Goal: Download file/media

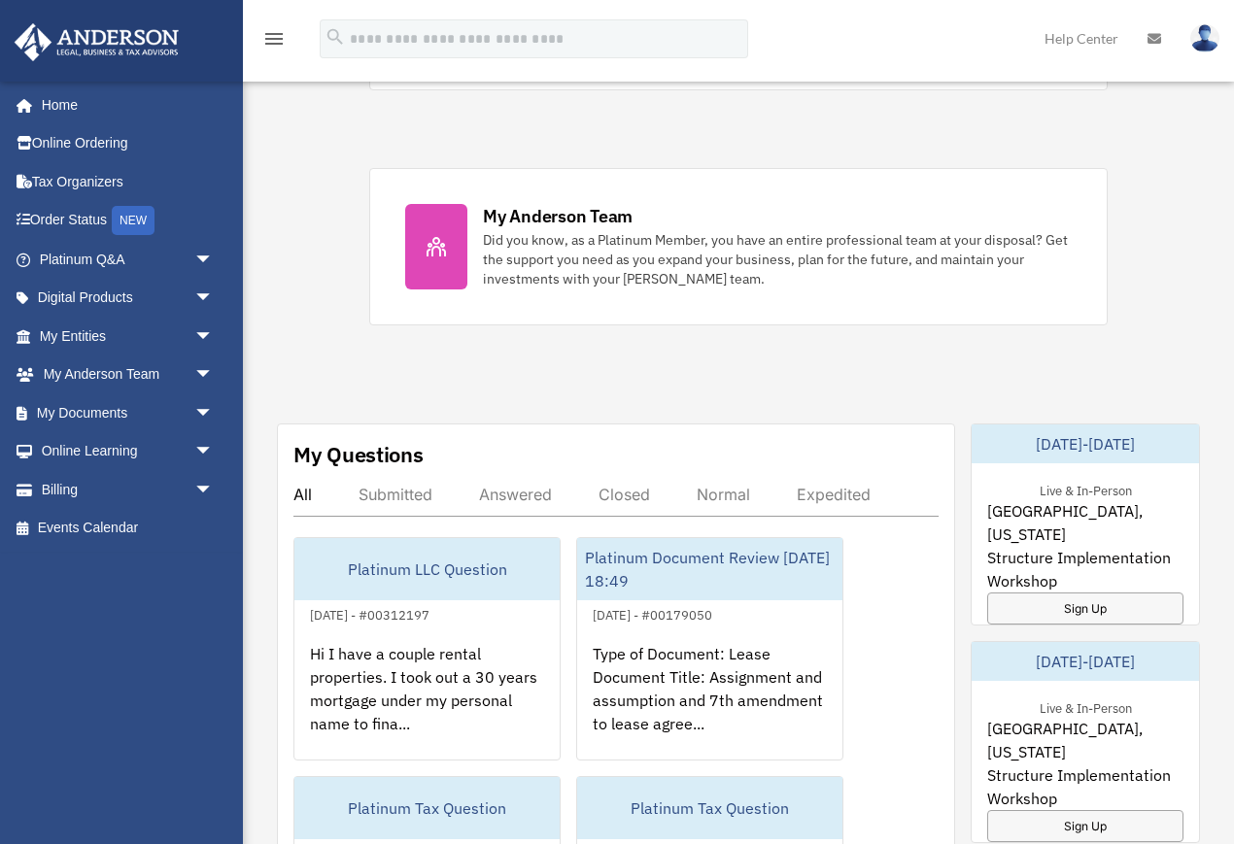
scroll to position [801, 0]
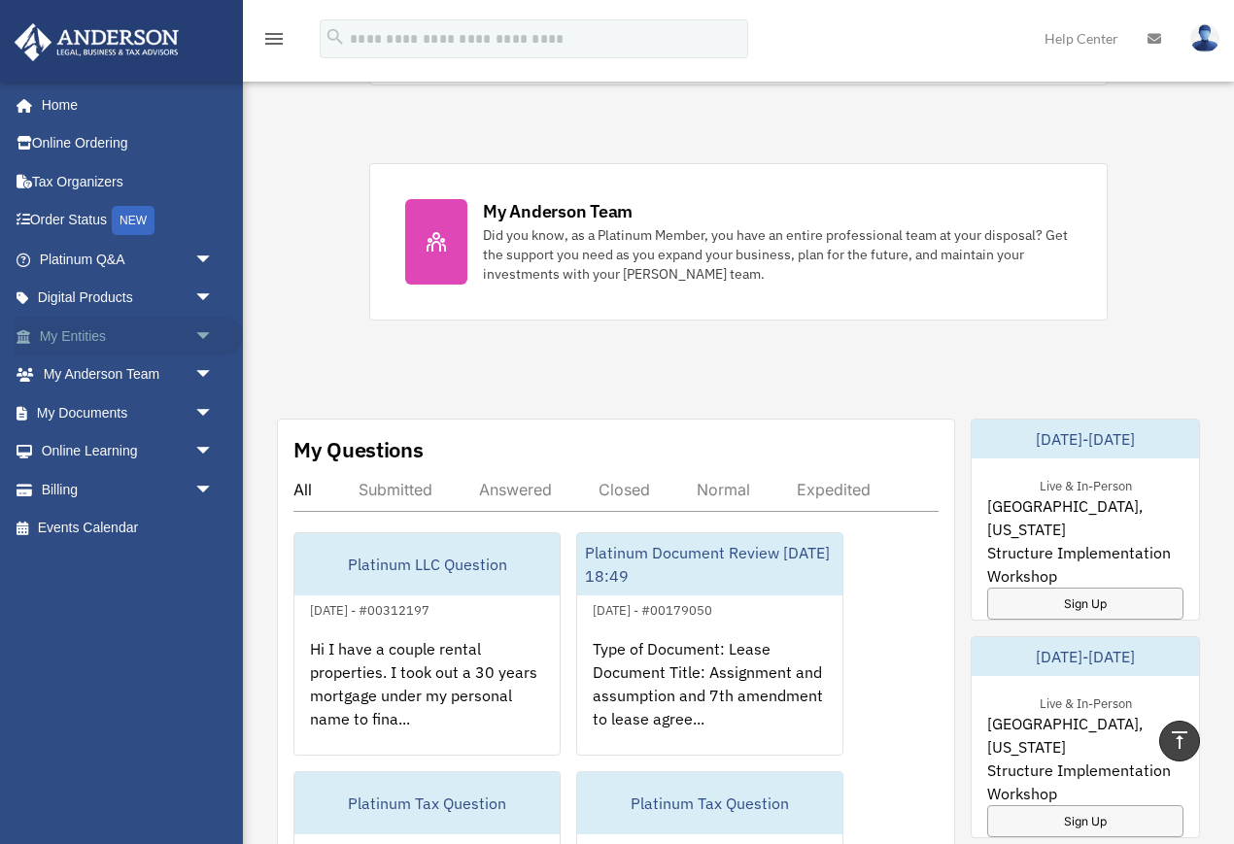
click at [202, 340] on span "arrow_drop_down" at bounding box center [213, 337] width 39 height 40
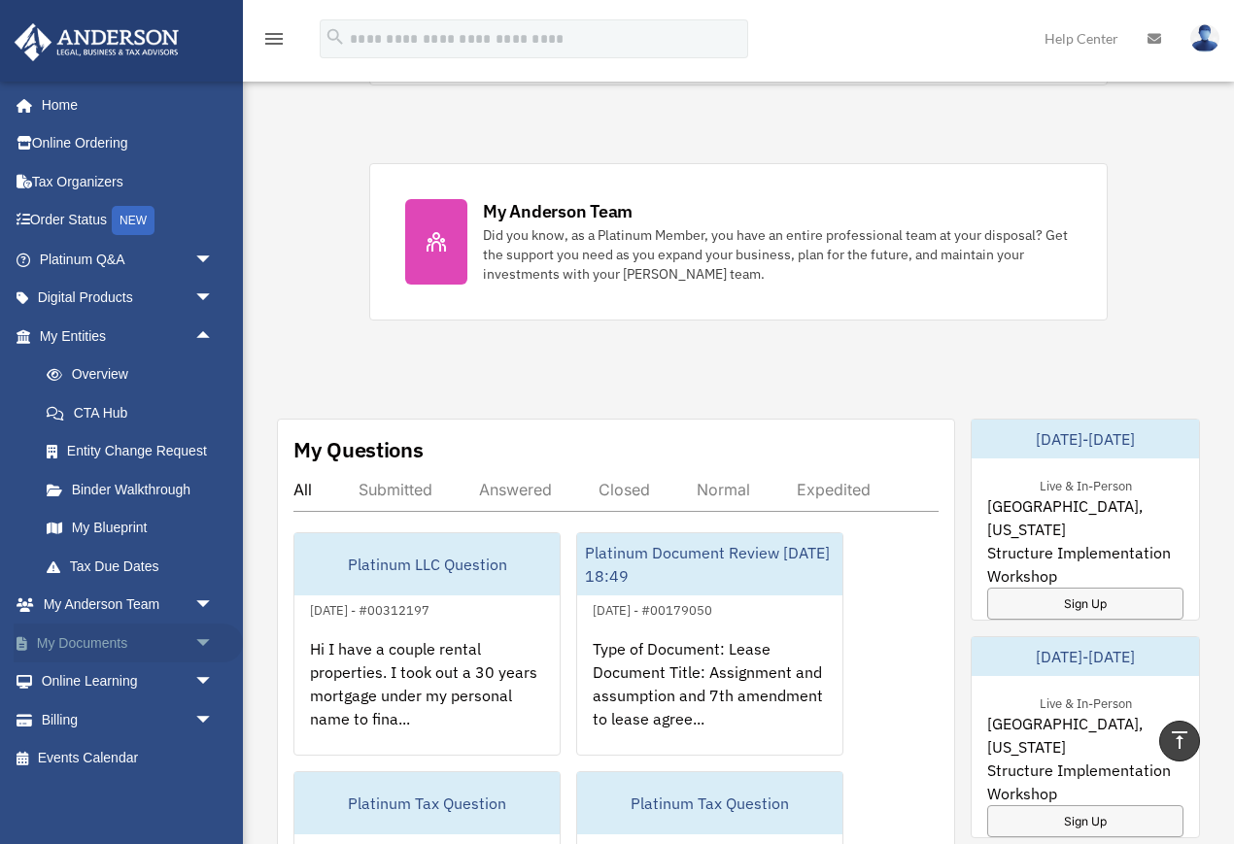
click at [207, 644] on span "arrow_drop_down" at bounding box center [213, 644] width 39 height 40
click at [180, 682] on link "Box" at bounding box center [135, 682] width 216 height 39
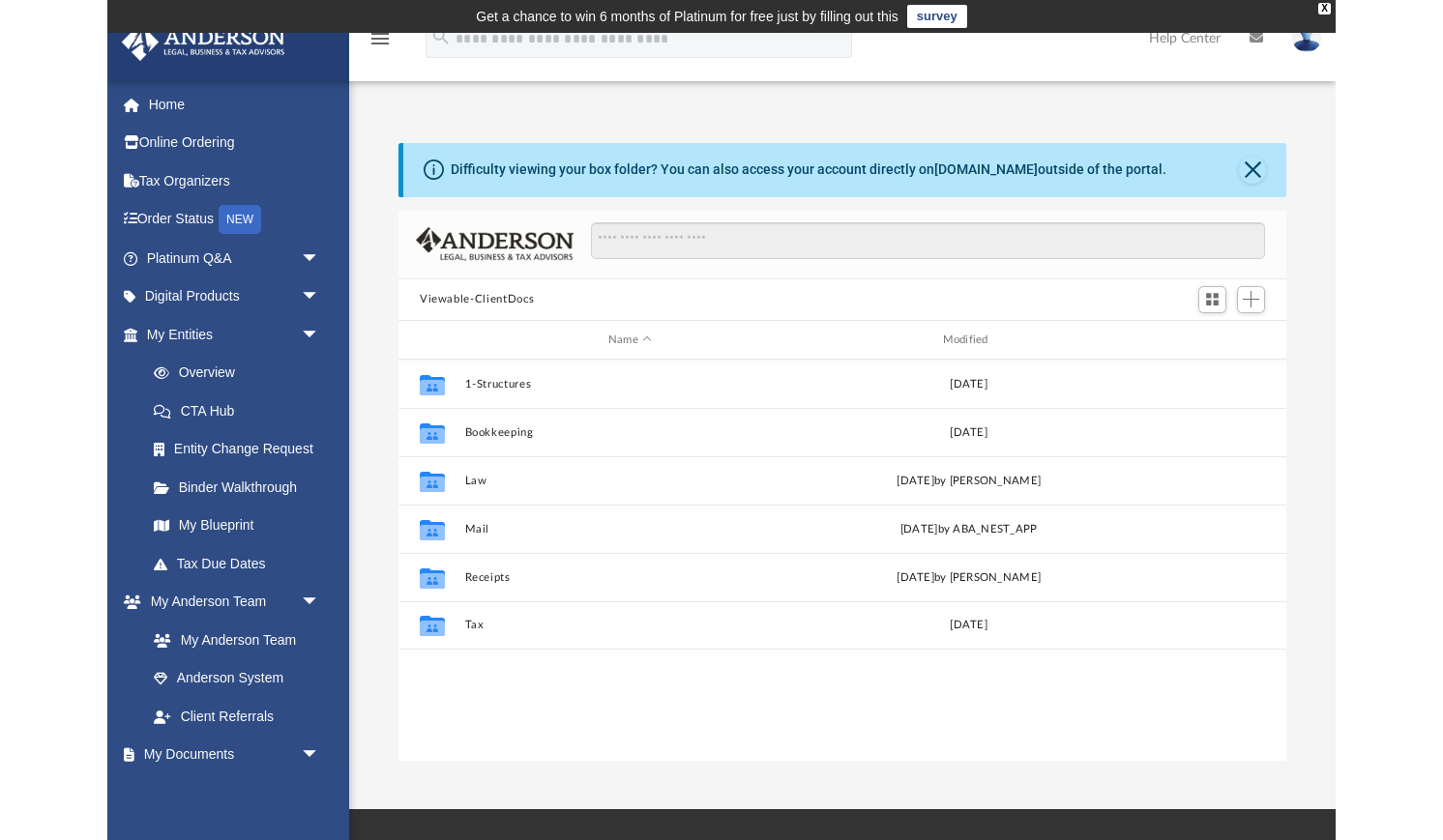
scroll to position [439, 888]
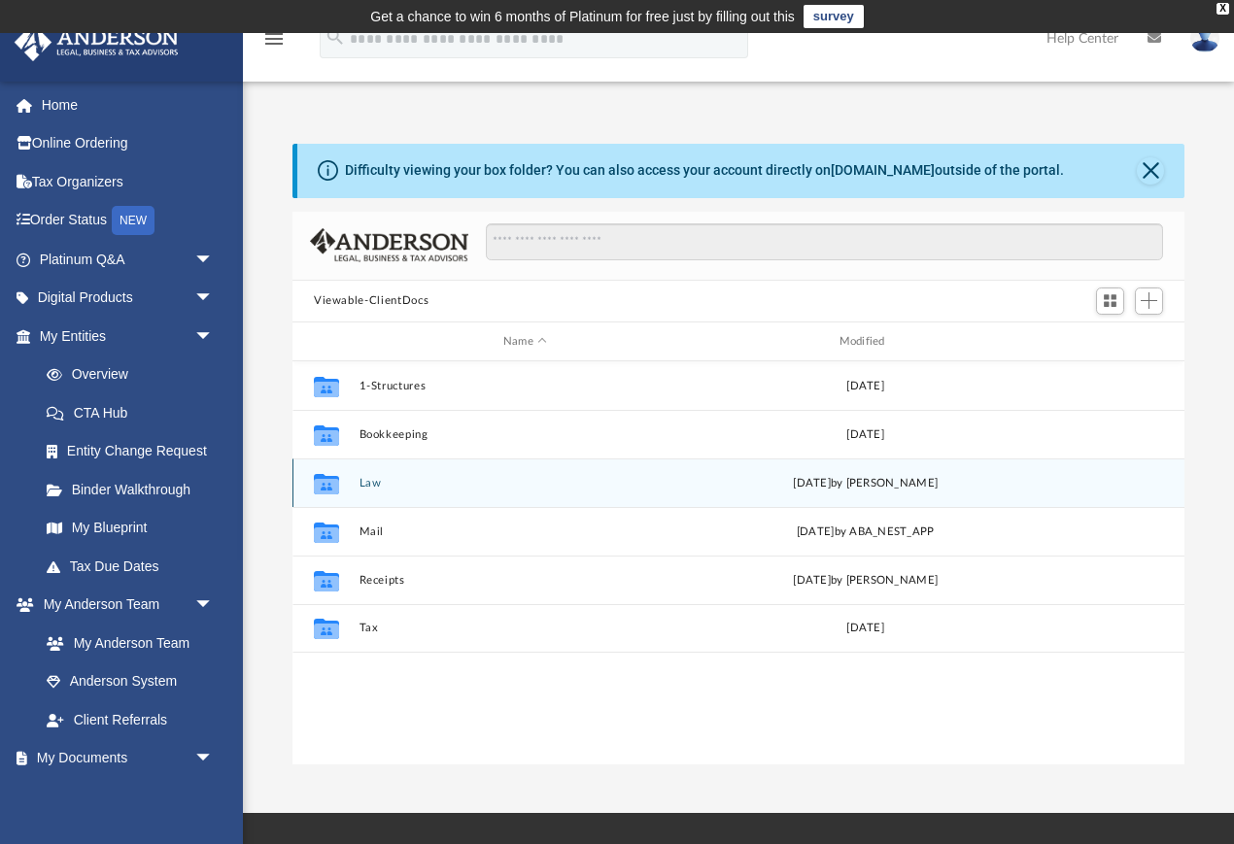
click at [436, 498] on div "Collaborated Folder Law [DATE] by [PERSON_NAME]" at bounding box center [738, 483] width 892 height 49
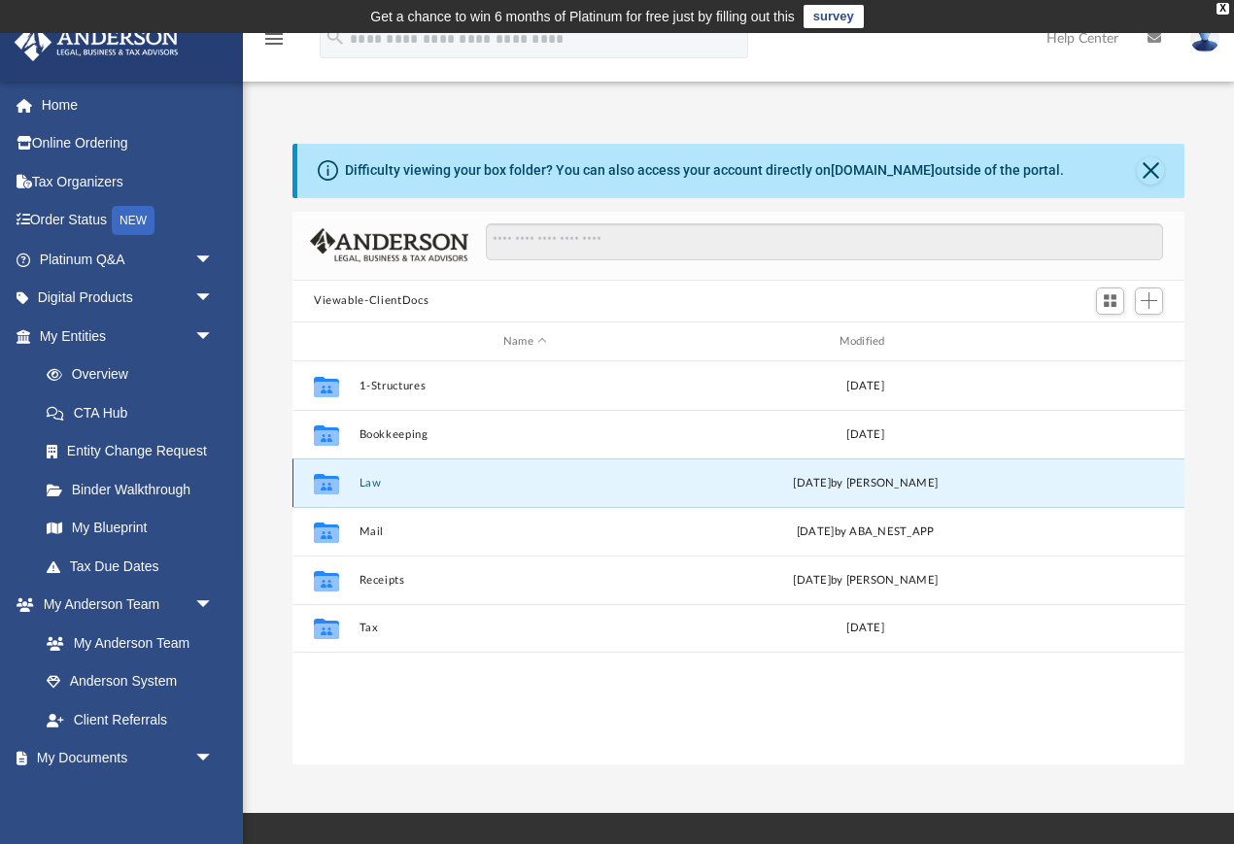
click at [335, 488] on icon "grid" at bounding box center [326, 487] width 25 height 16
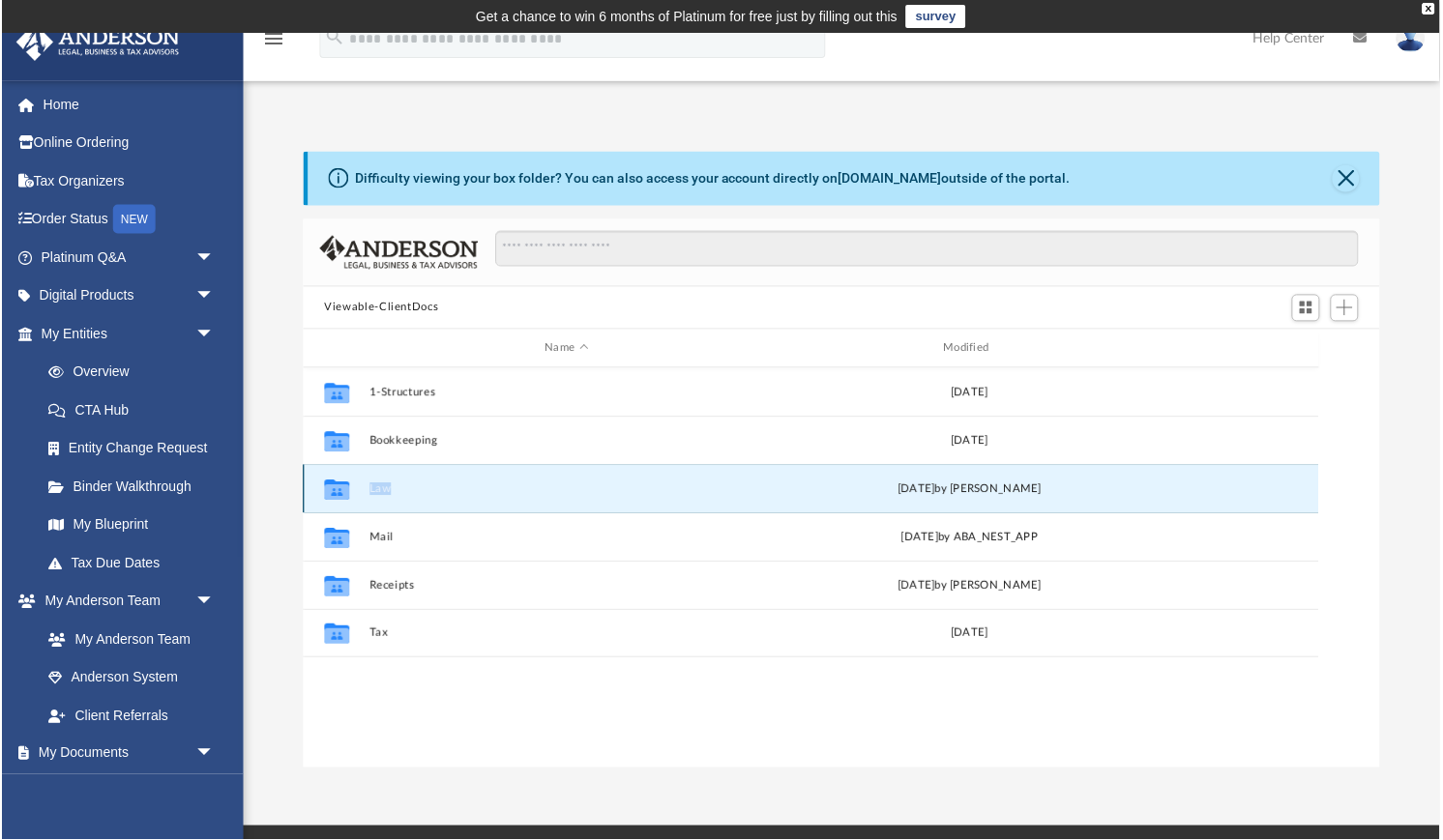
scroll to position [439, 1080]
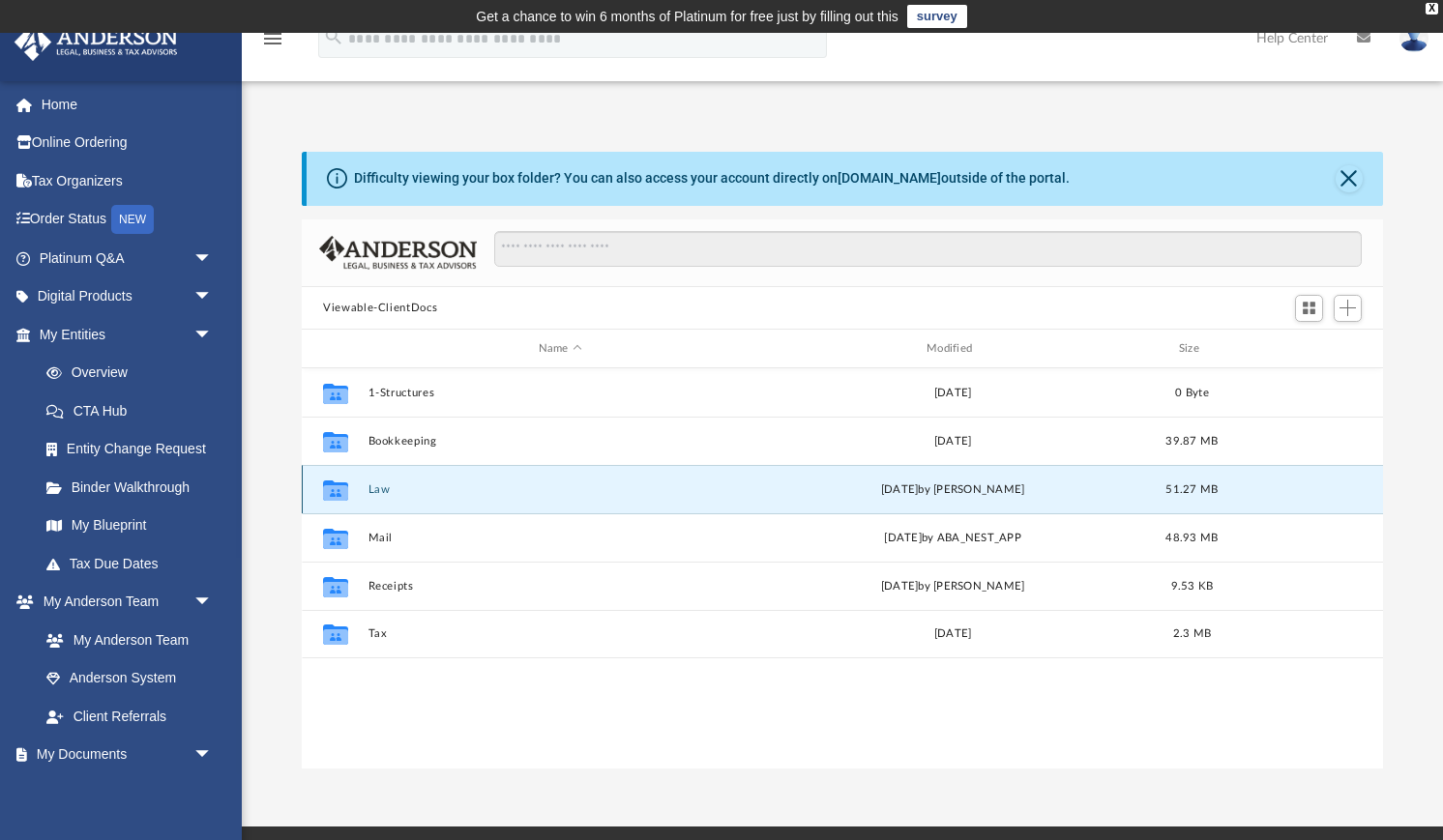
click at [343, 486] on icon "grid" at bounding box center [335, 494] width 25 height 16
click at [810, 482] on div "[DATE] by [PERSON_NAME]" at bounding box center [953, 490] width 384 height 17
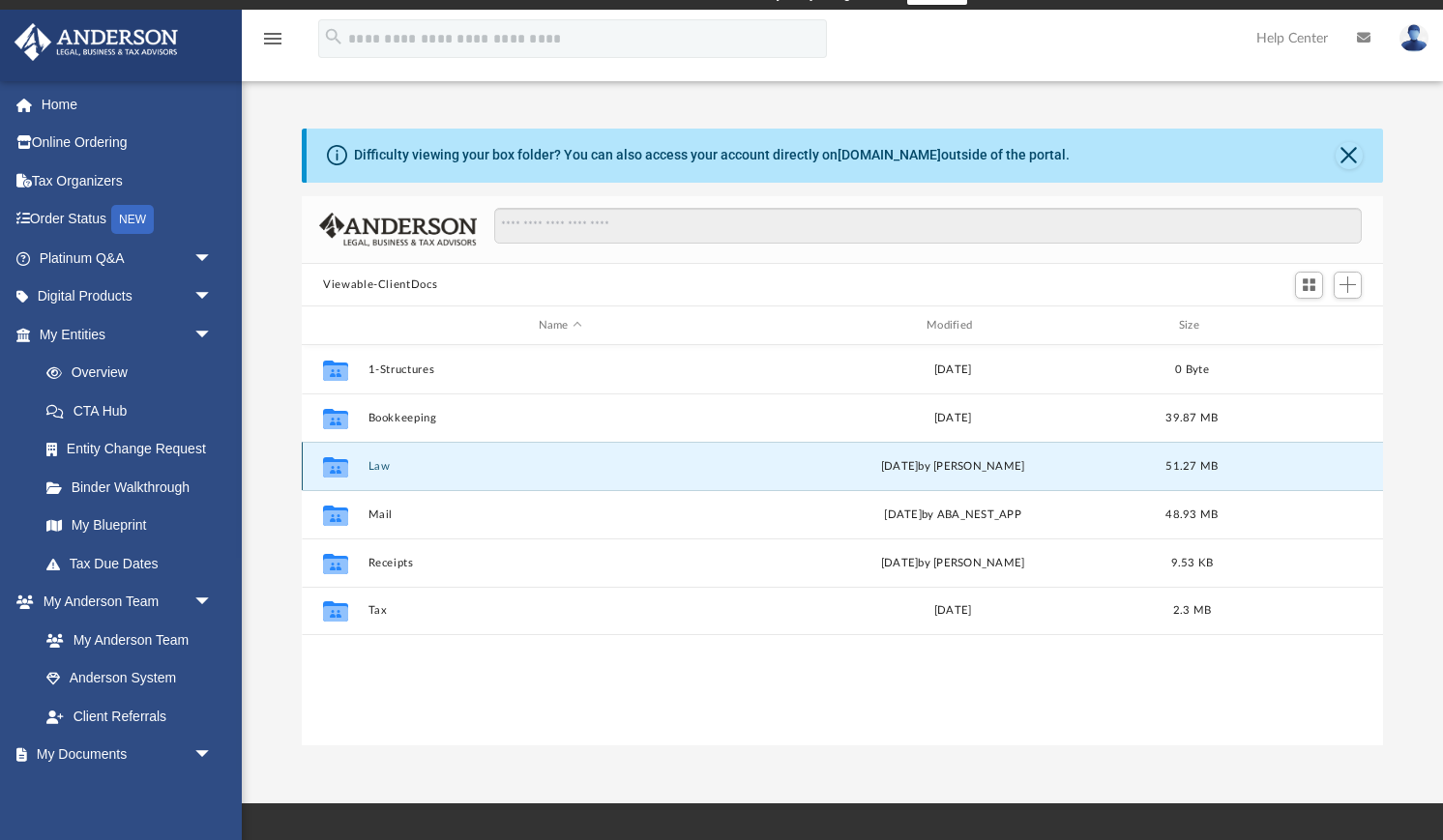
scroll to position [0, 0]
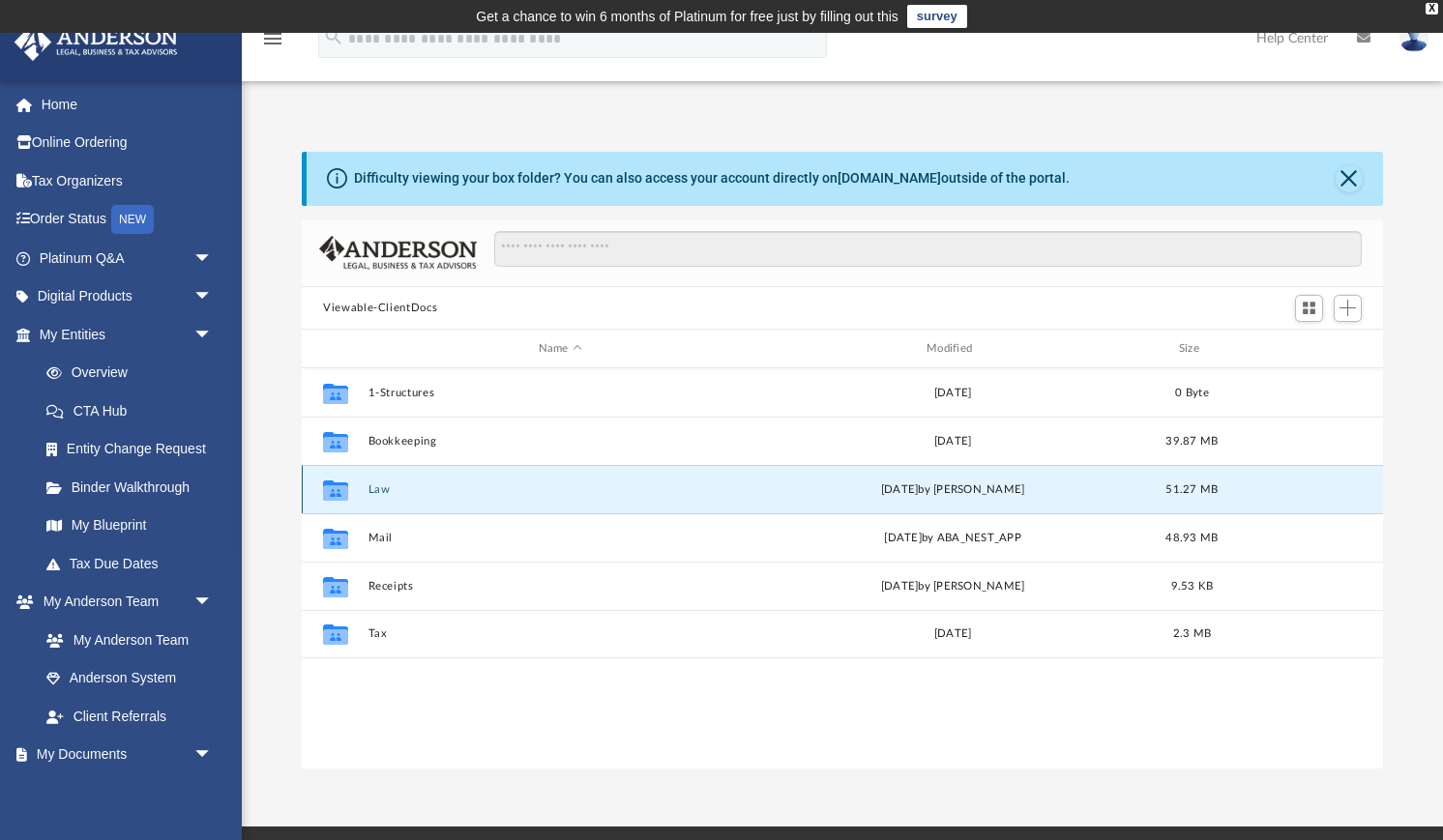
click at [378, 494] on button "Law" at bounding box center [560, 490] width 384 height 13
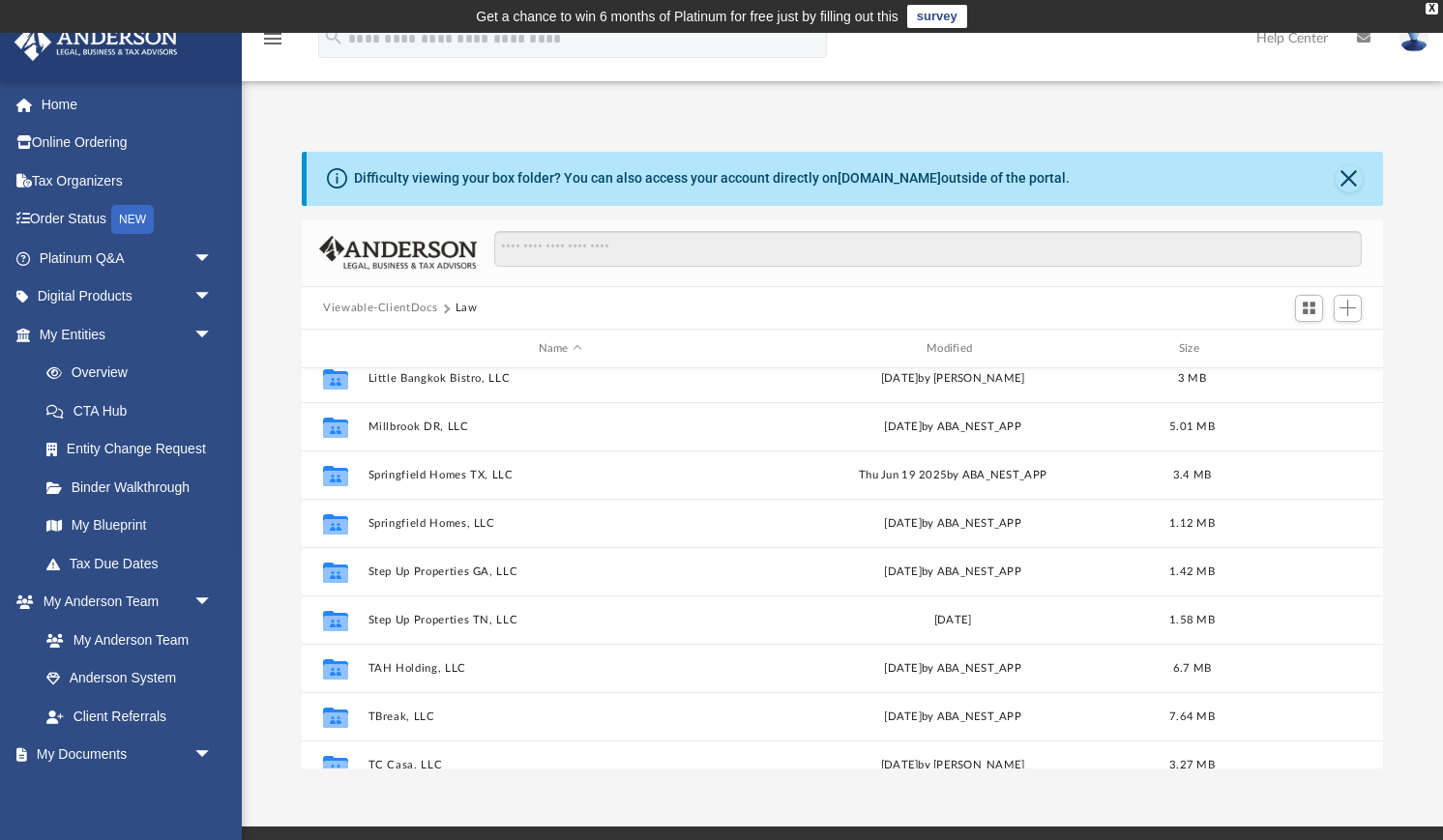
scroll to position [469, 0]
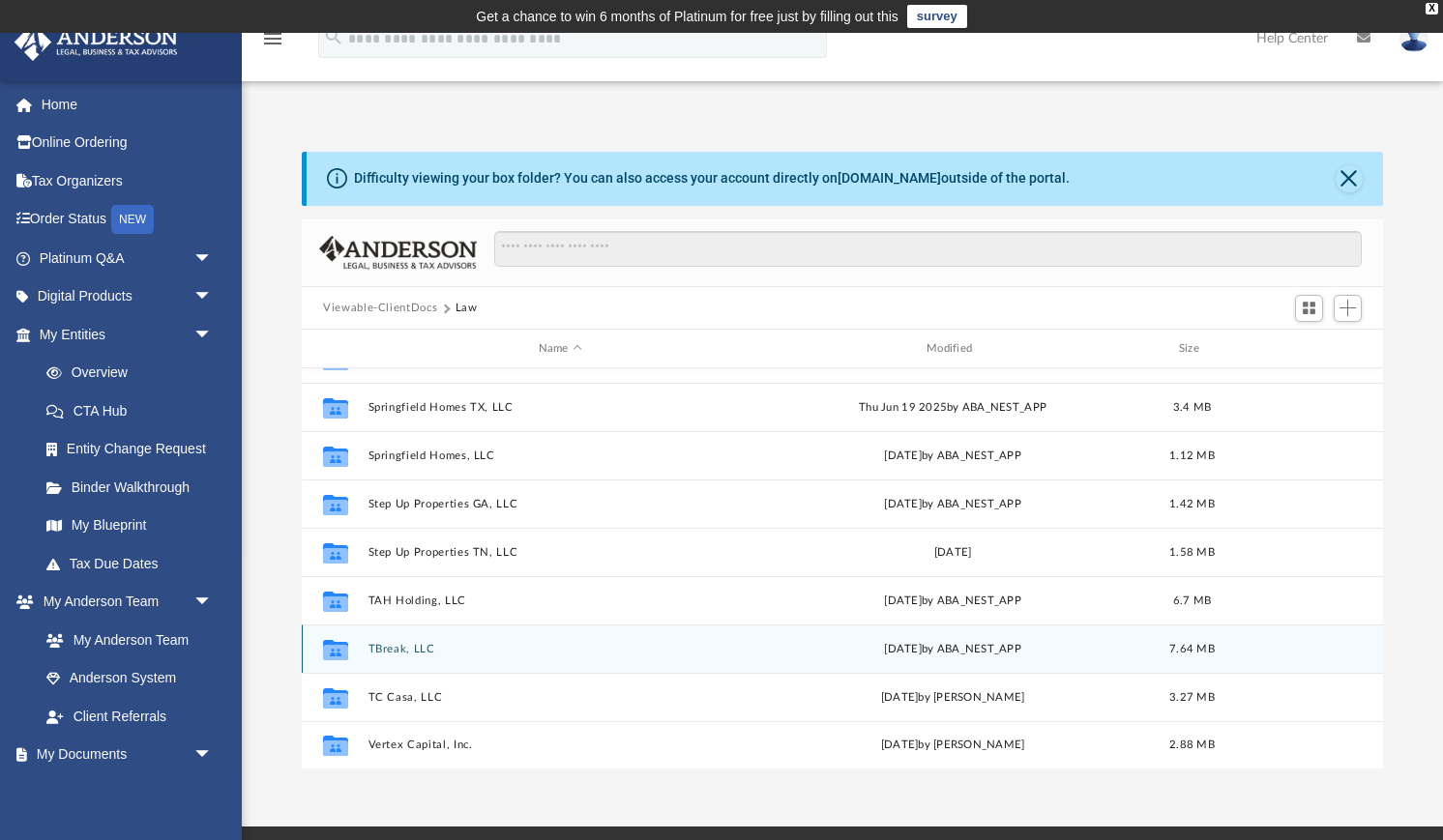
click at [411, 646] on button "TBreak, LLC" at bounding box center [560, 649] width 384 height 13
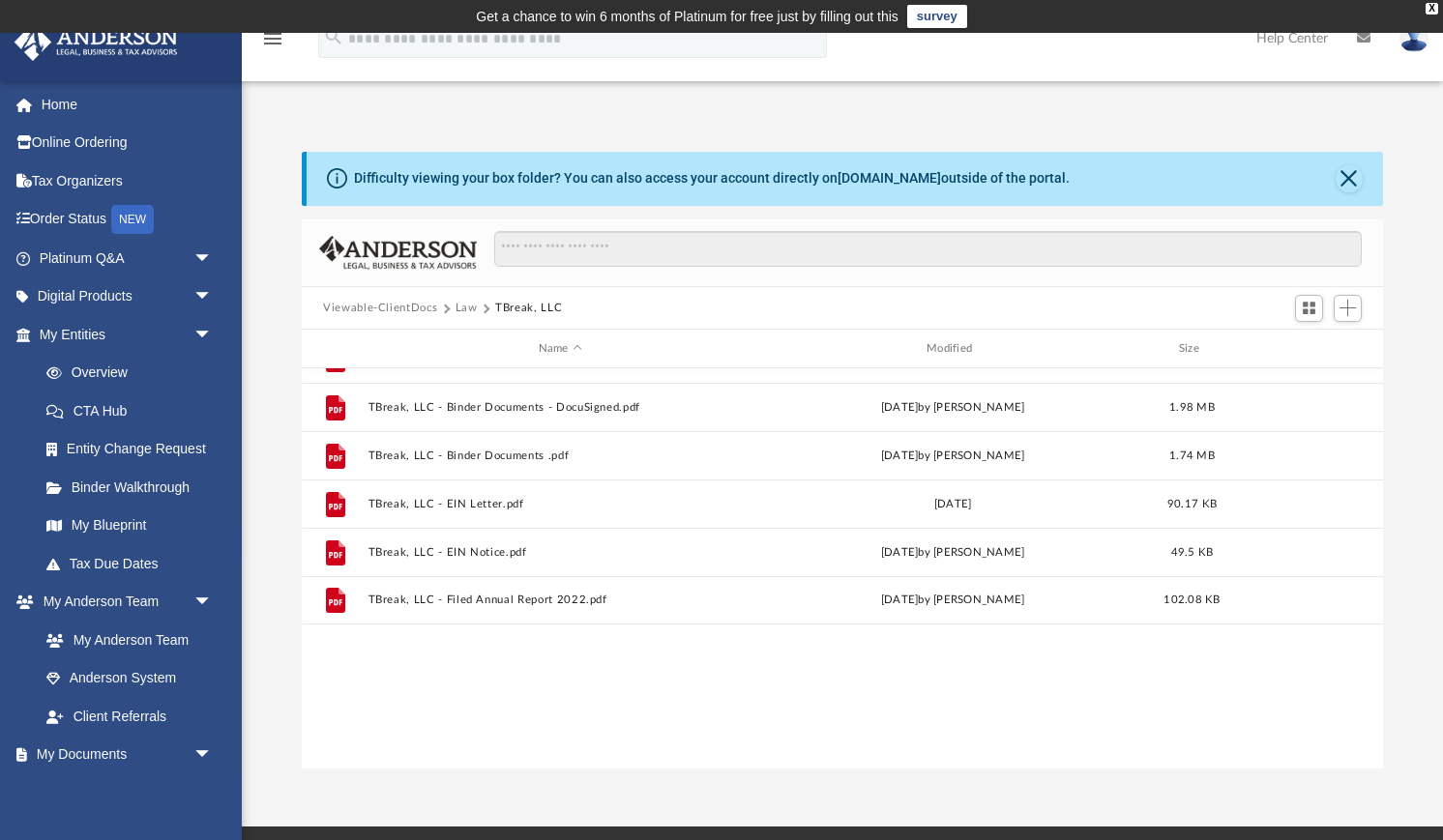
scroll to position [0, 0]
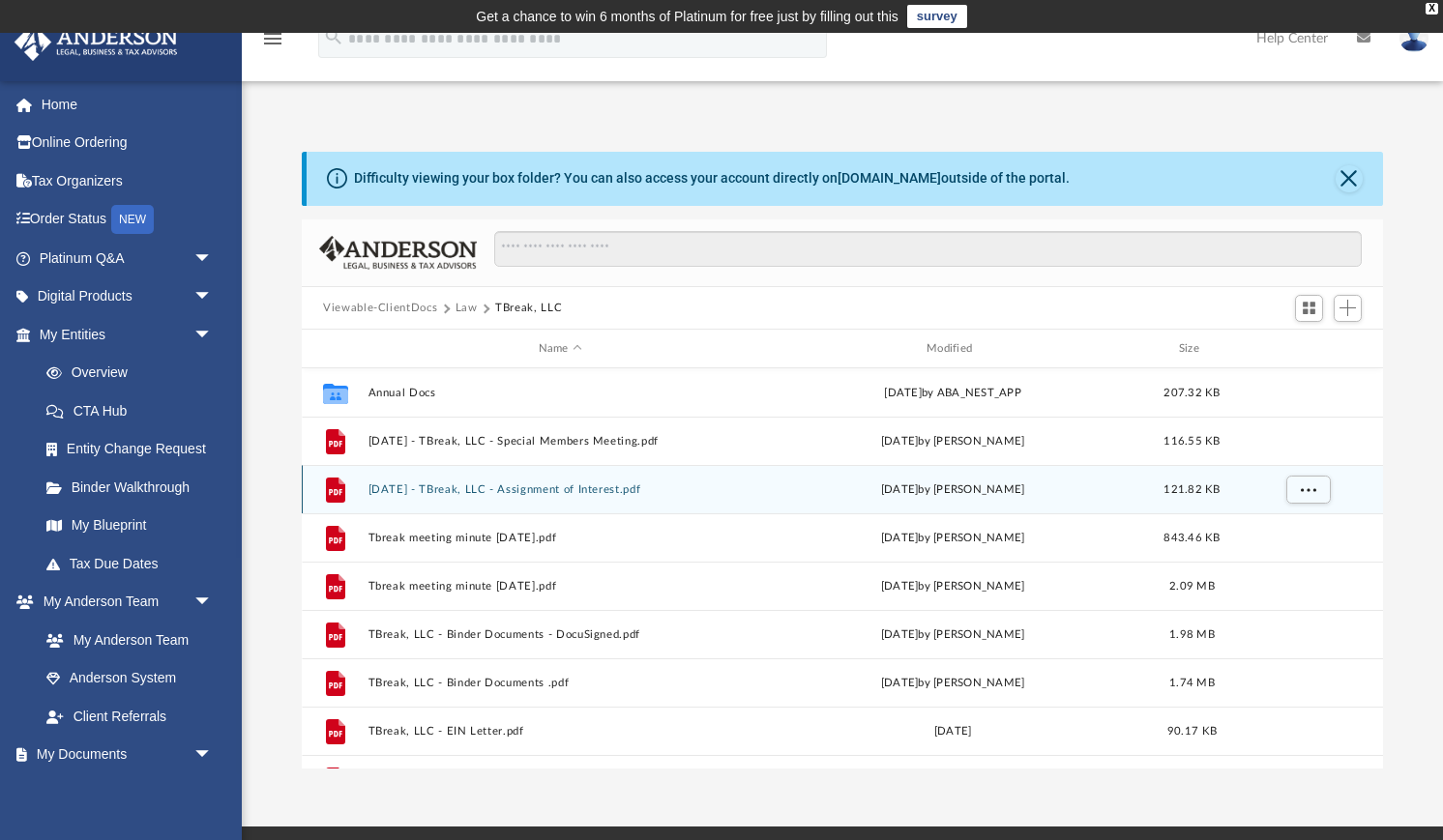
click at [564, 484] on button "[DATE] - TBreak, LLC - Assignment of Interest.pdf" at bounding box center [560, 490] width 384 height 13
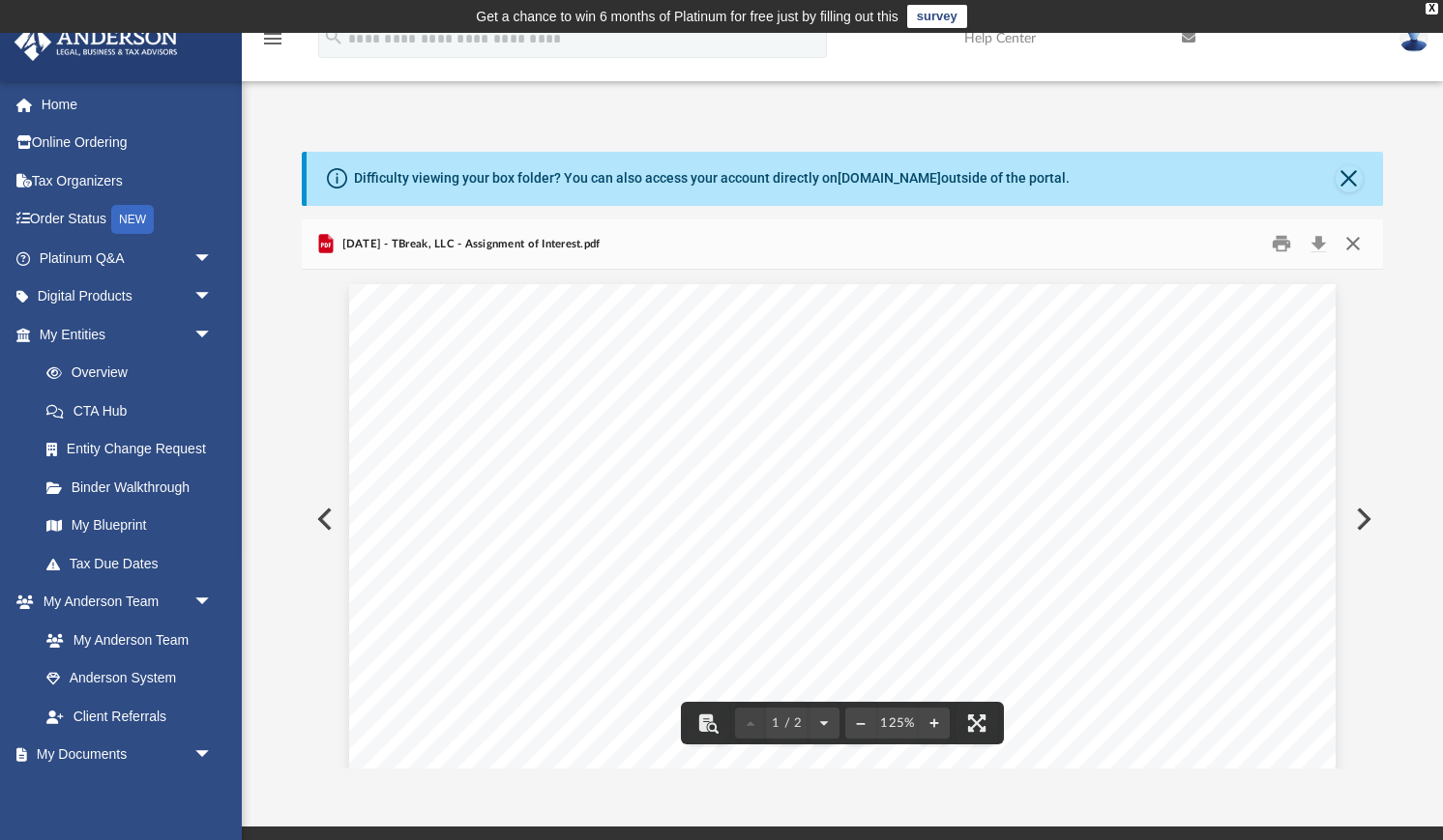
click at [1227, 245] on button "Close" at bounding box center [1352, 244] width 35 height 30
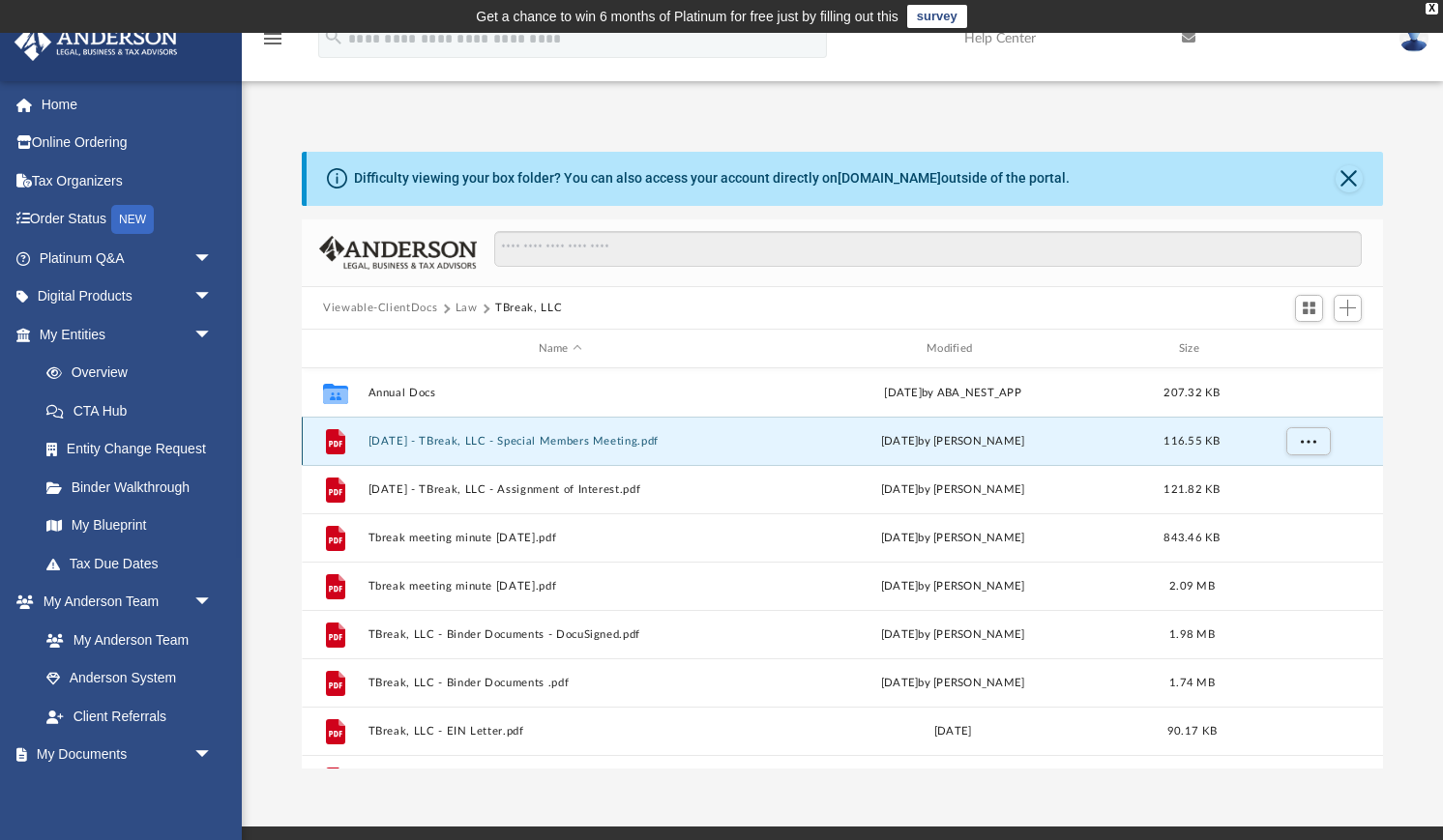
click at [624, 443] on button "[DATE] - TBreak, LLC - Special Members Meeting.pdf" at bounding box center [560, 441] width 384 height 13
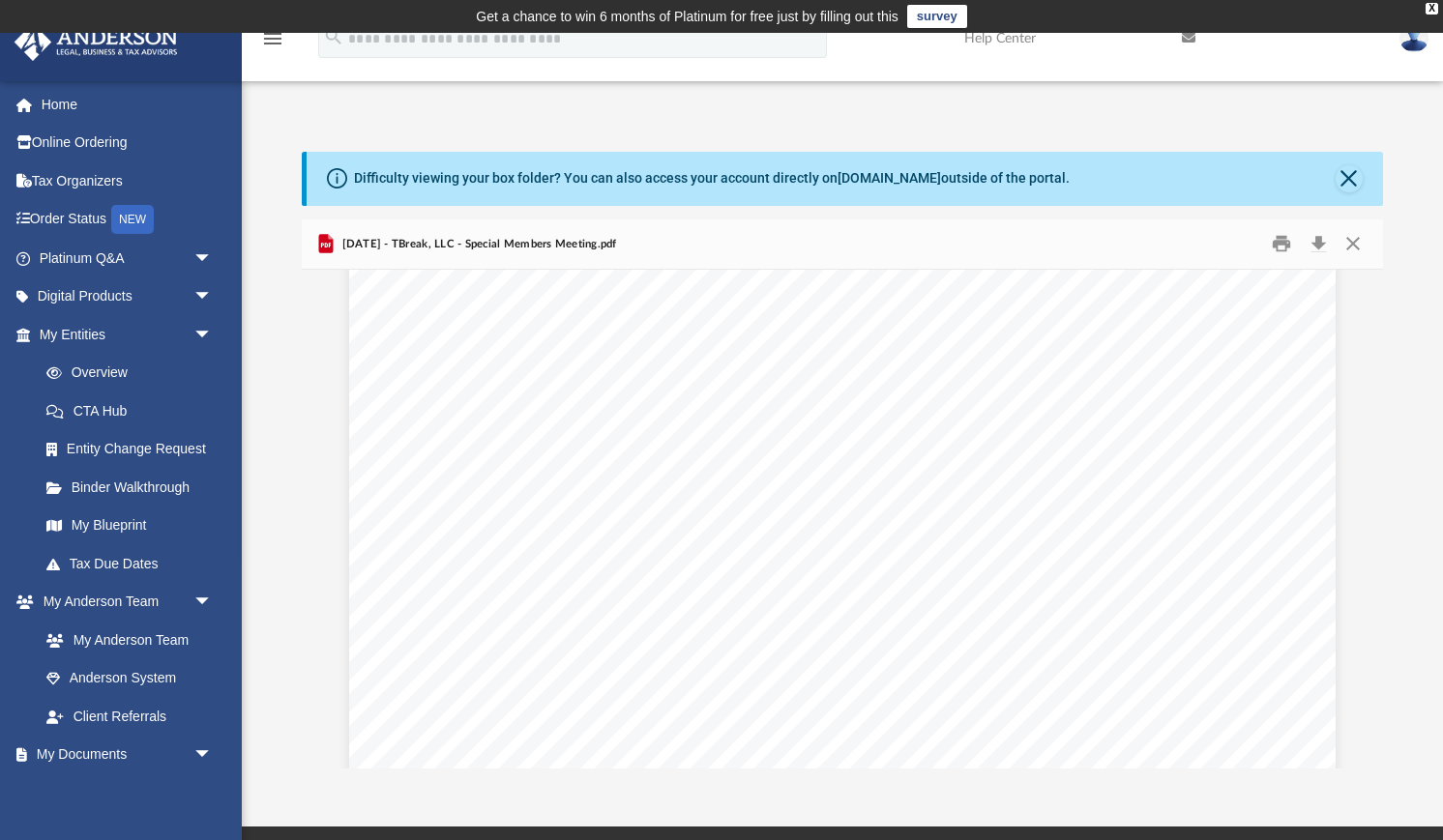
scroll to position [1535, 0]
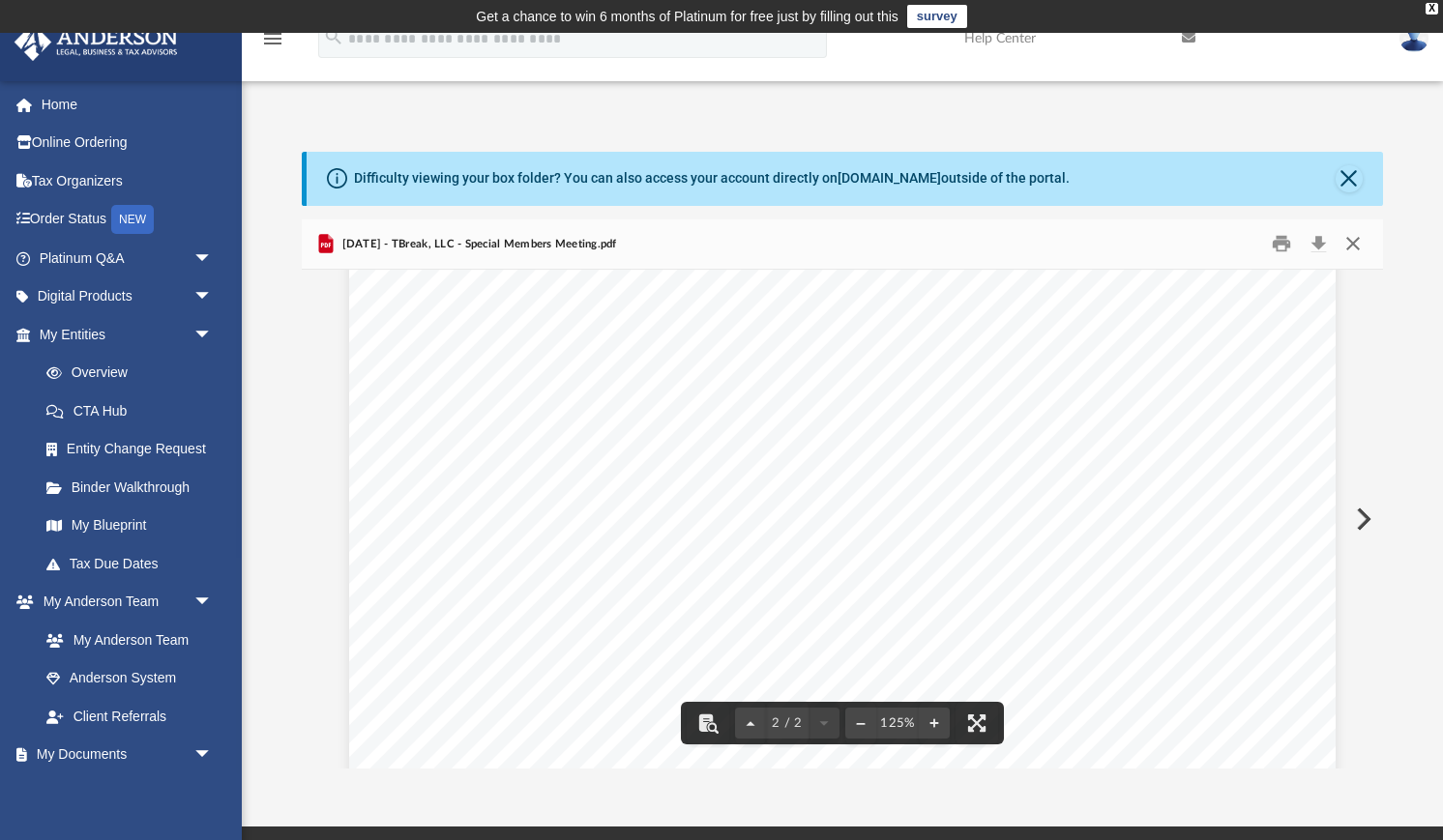
click at [1227, 245] on button "Close" at bounding box center [1352, 244] width 35 height 30
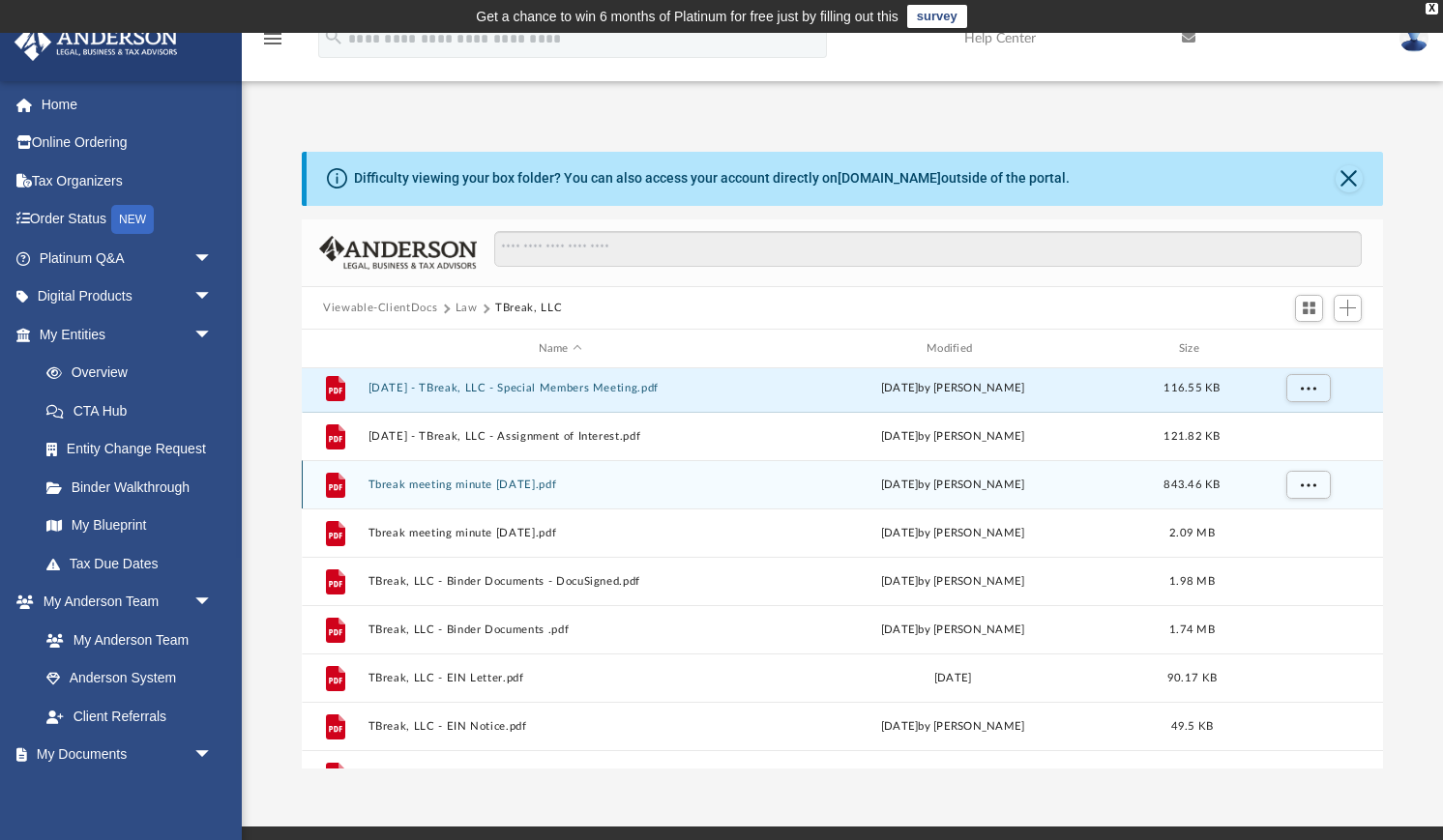
scroll to position [0, 0]
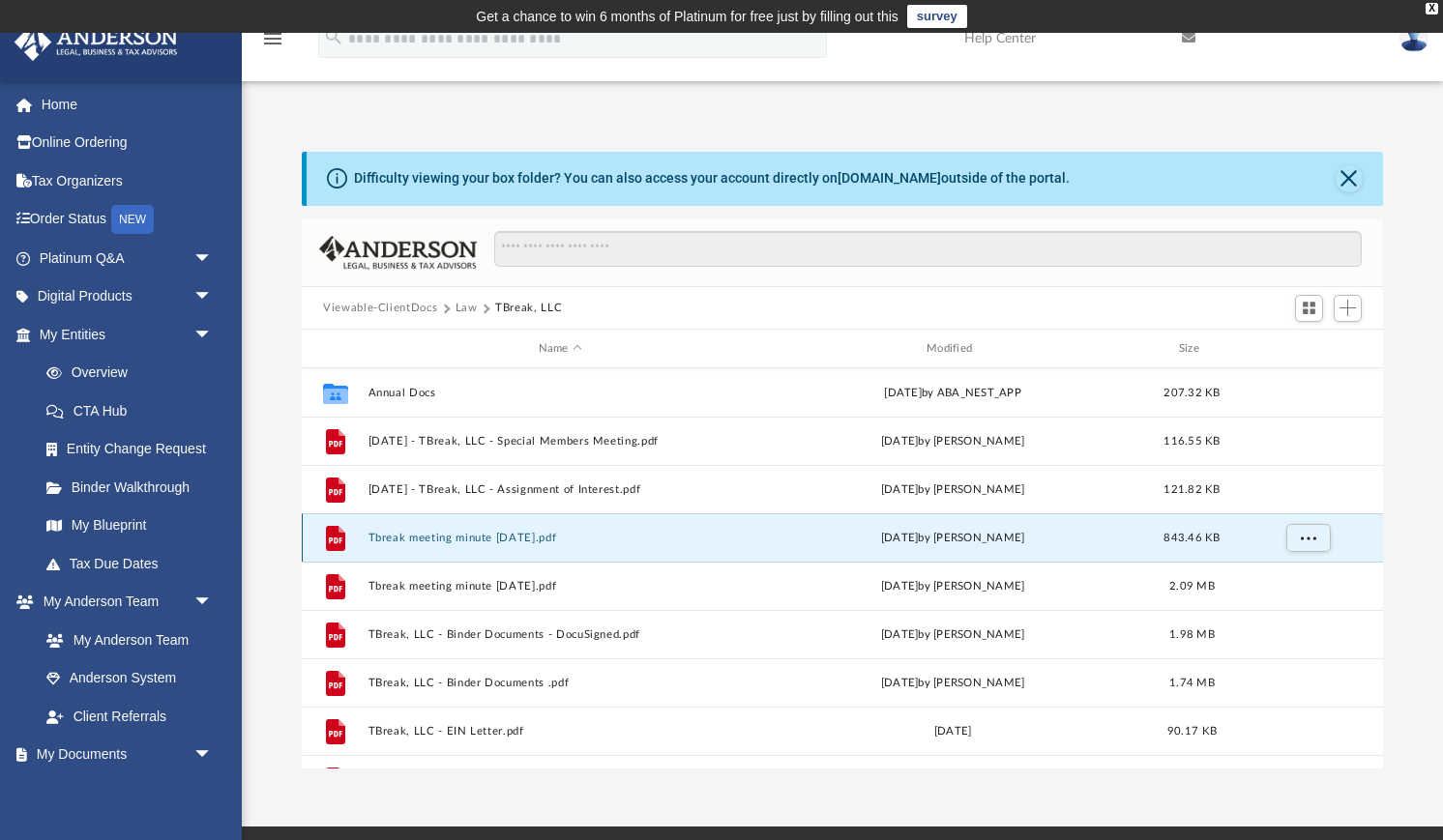
click at [555, 538] on button "Tbreak meeting minute [DATE].pdf" at bounding box center [560, 537] width 384 height 13
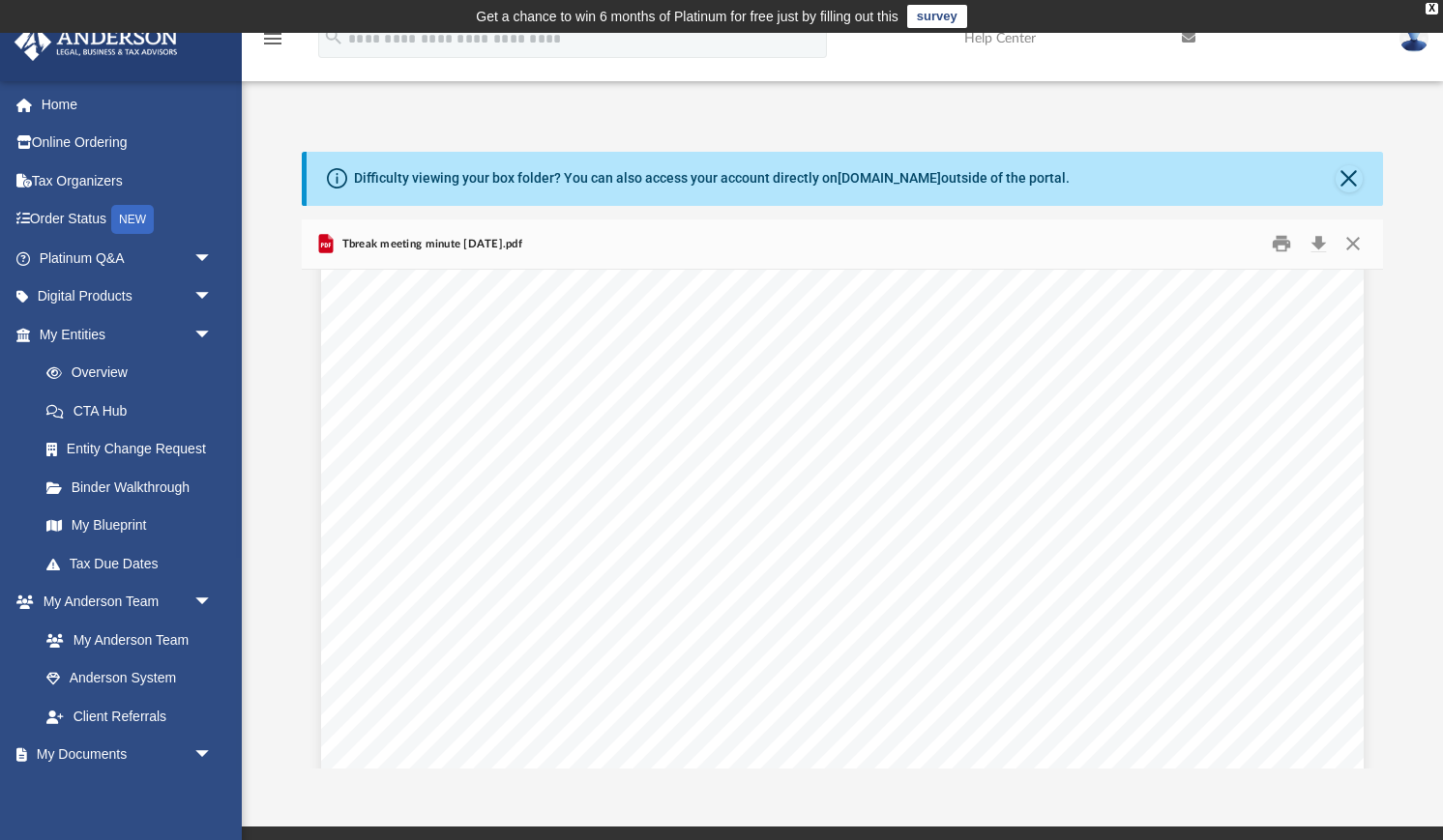
scroll to position [726, 0]
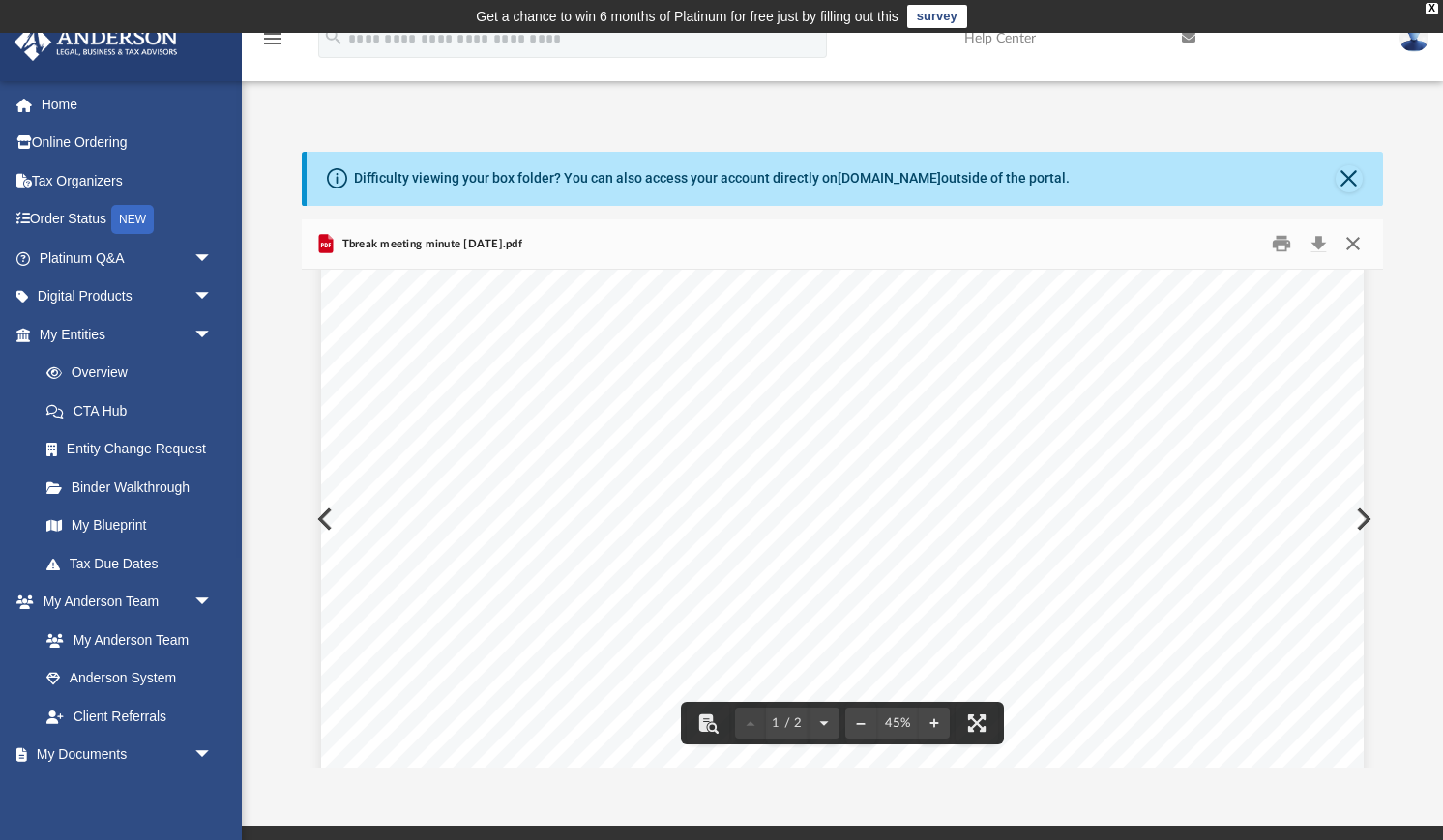
click at [1227, 247] on button "Close" at bounding box center [1352, 244] width 35 height 30
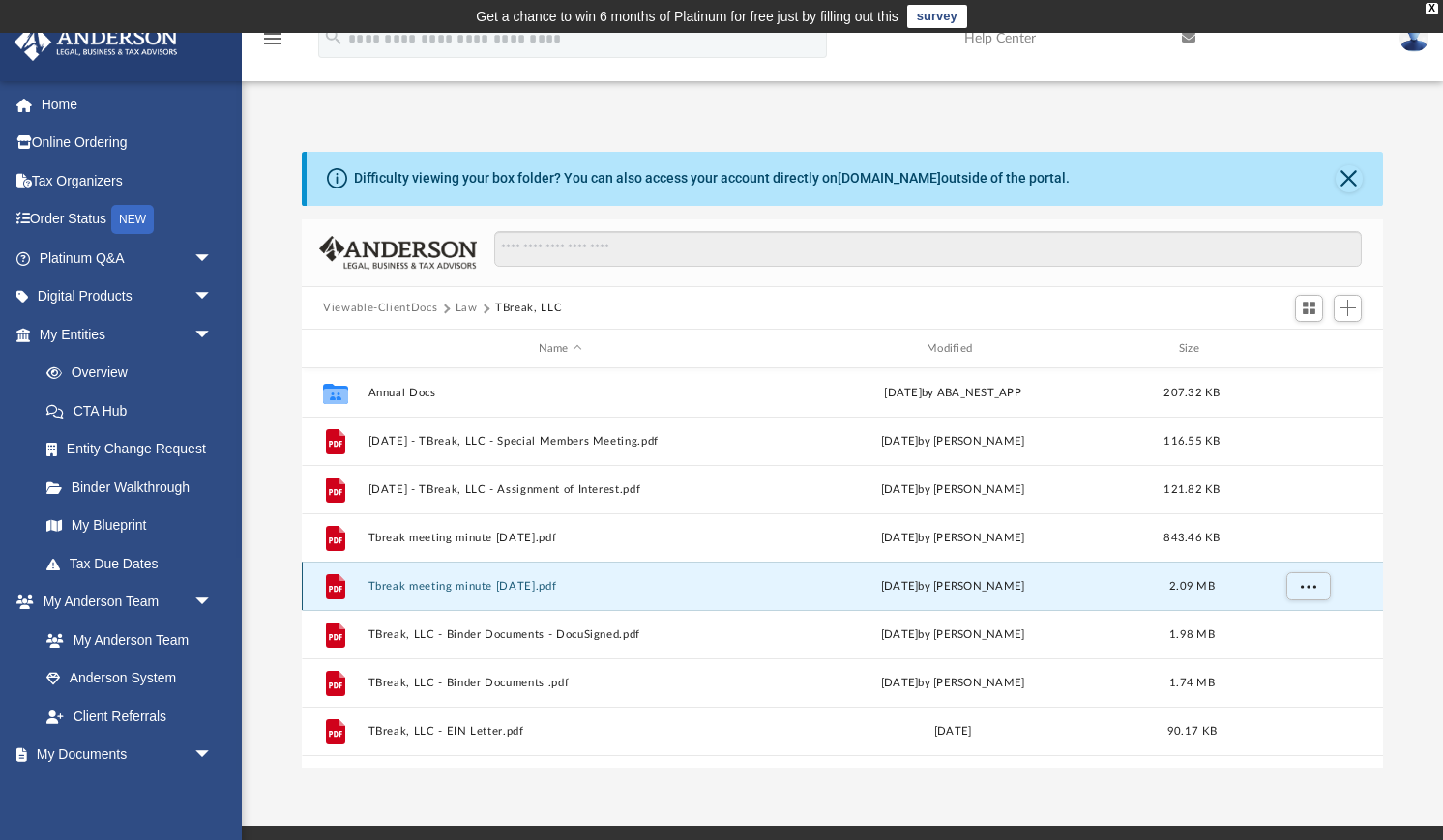
click at [539, 590] on button "Tbreak meeting minute [DATE].pdf" at bounding box center [560, 586] width 384 height 13
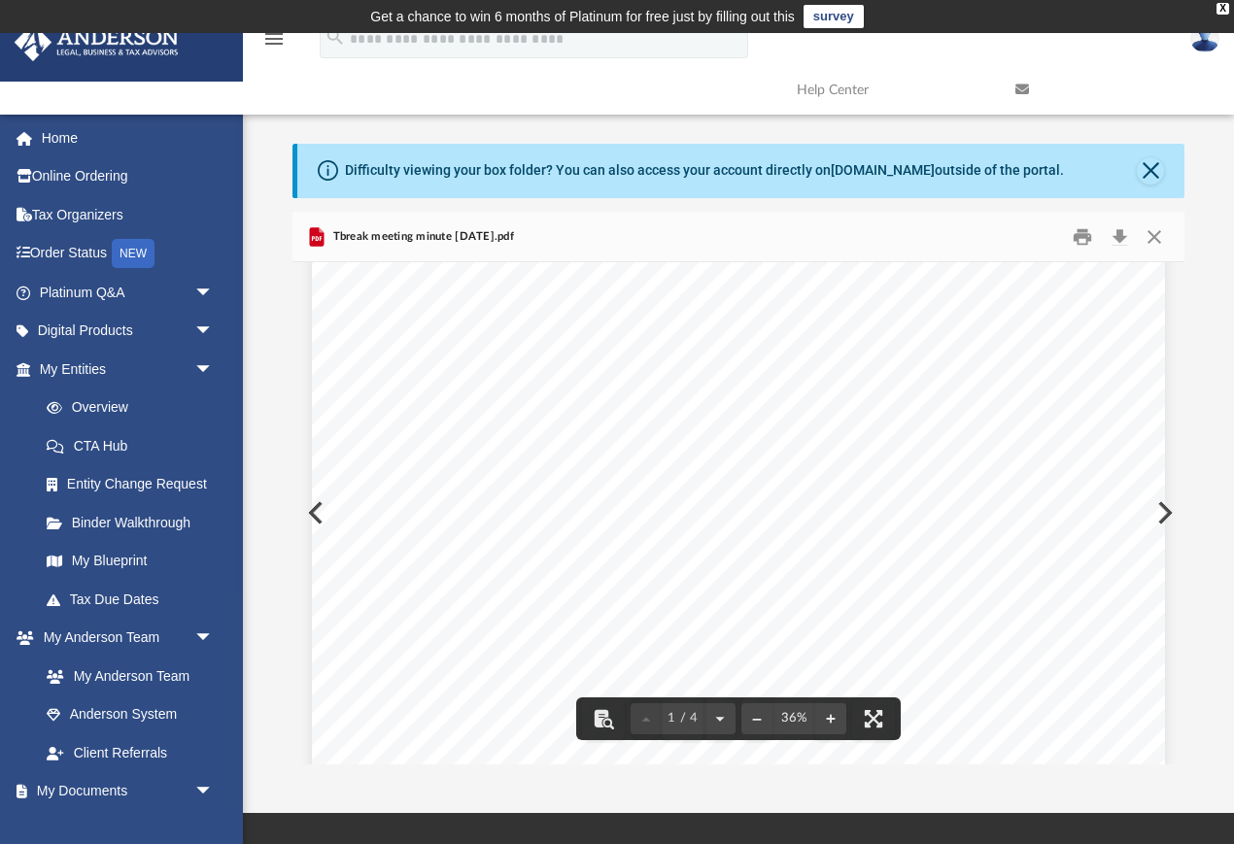
scroll to position [0, 0]
click at [1160, 239] on button "Close" at bounding box center [1154, 237] width 35 height 30
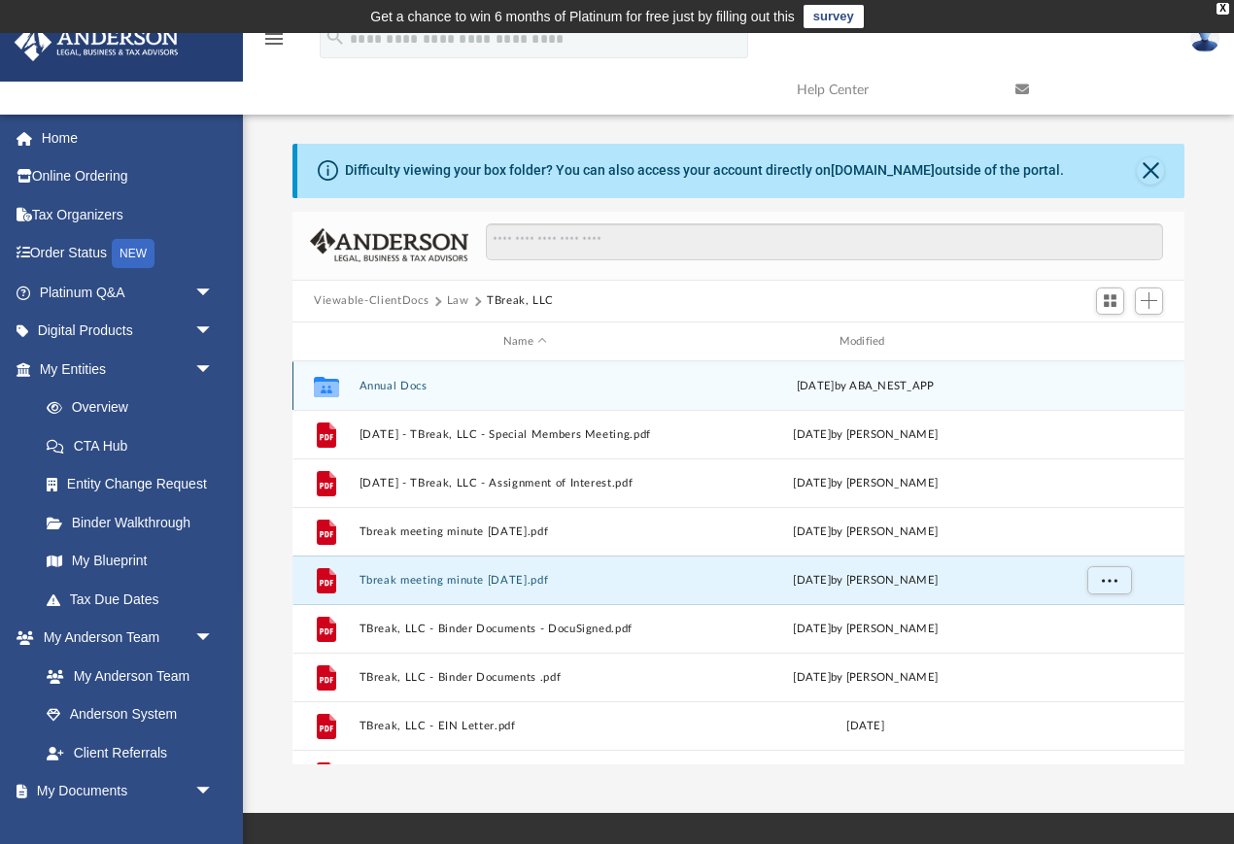
click at [410, 393] on div "Collaborated Folder Annual Docs [DATE] by ABA_NEST_APP" at bounding box center [738, 385] width 892 height 49
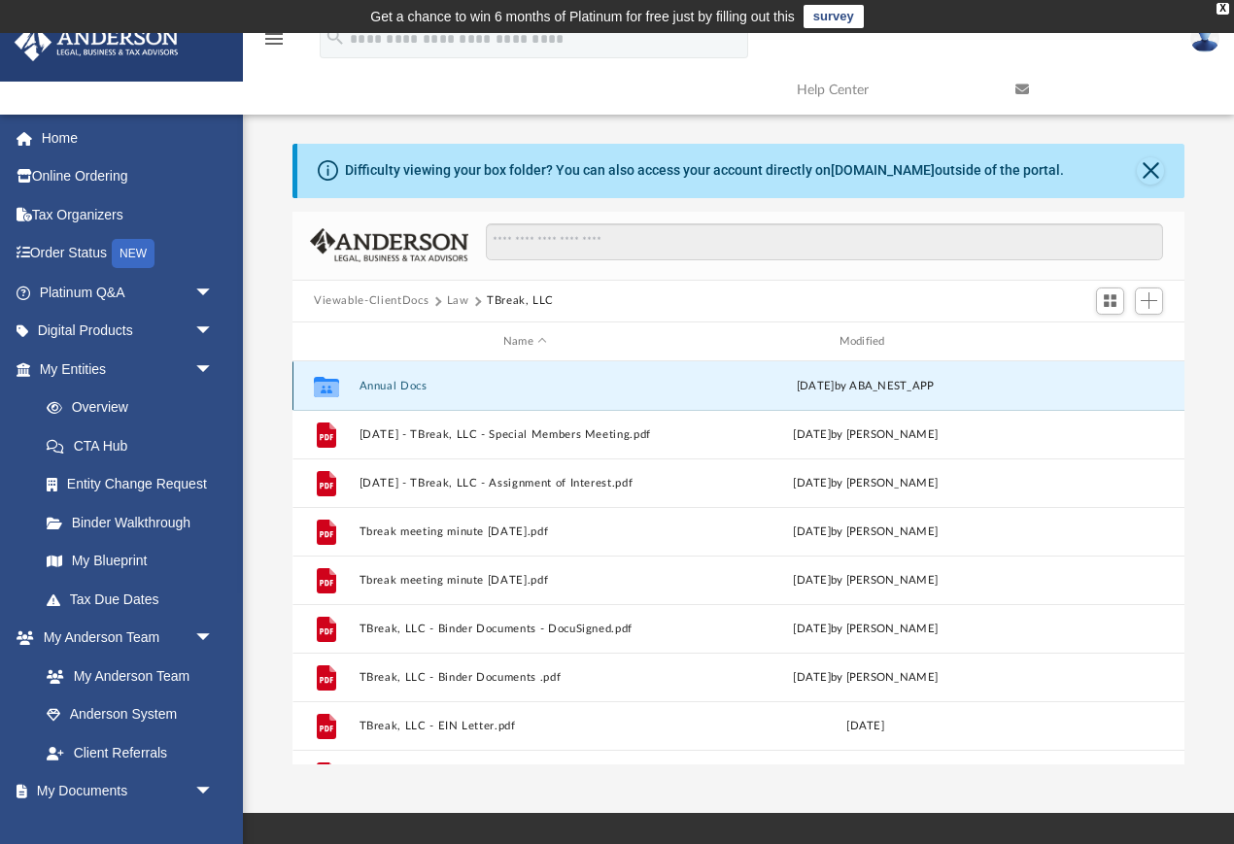
click at [410, 393] on div "Collaborated Folder Annual Docs [DATE] by ABA_NEST_APP" at bounding box center [738, 385] width 892 height 49
click at [388, 385] on button "Annual Docs" at bounding box center [525, 386] width 332 height 13
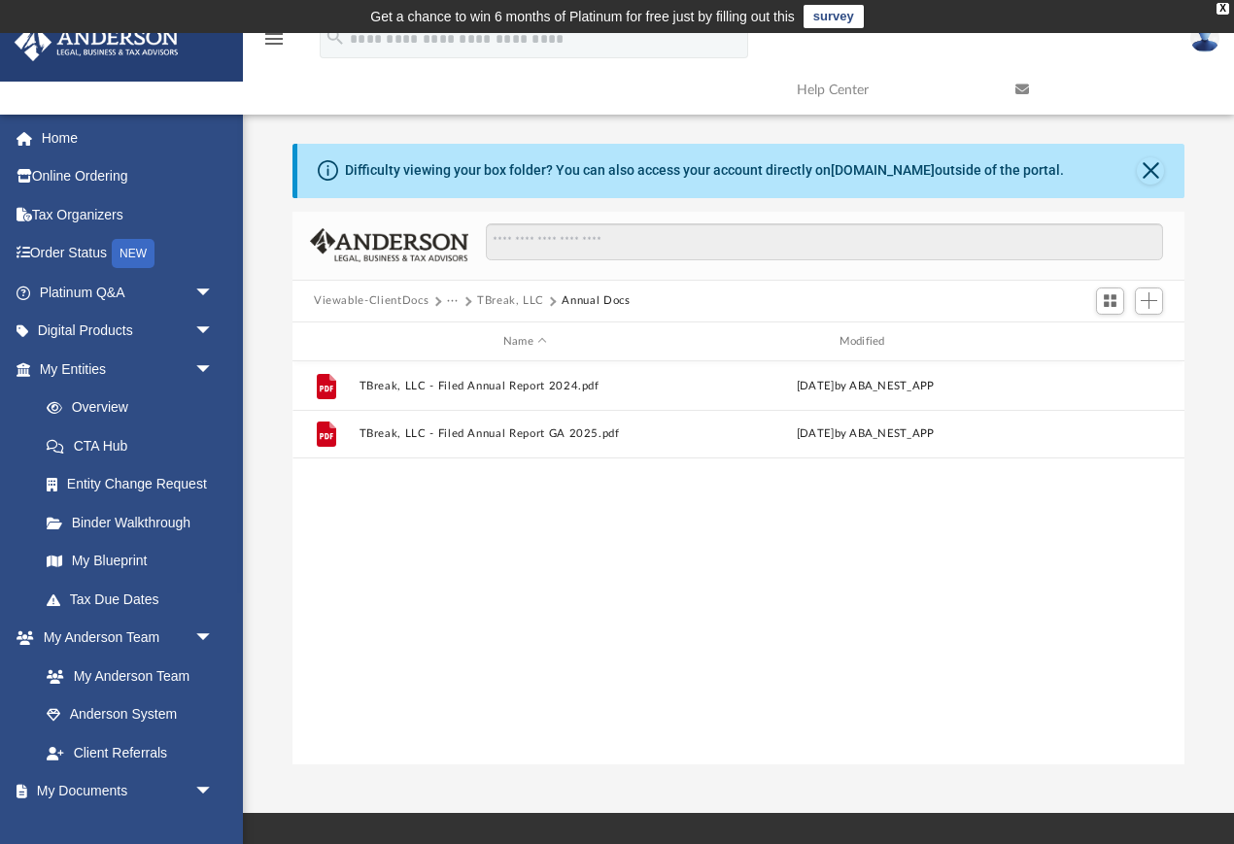
click at [502, 556] on div "File TBreak, LLC - Filed Annual Report 2024.pdf [DATE] by ABA_NEST_APP File TBr…" at bounding box center [738, 562] width 892 height 403
click at [526, 309] on div "Viewable-ClientDocs ··· TBreak, LLC Annual Docs" at bounding box center [738, 302] width 892 height 43
click at [526, 308] on button "TBreak, LLC" at bounding box center [510, 300] width 67 height 17
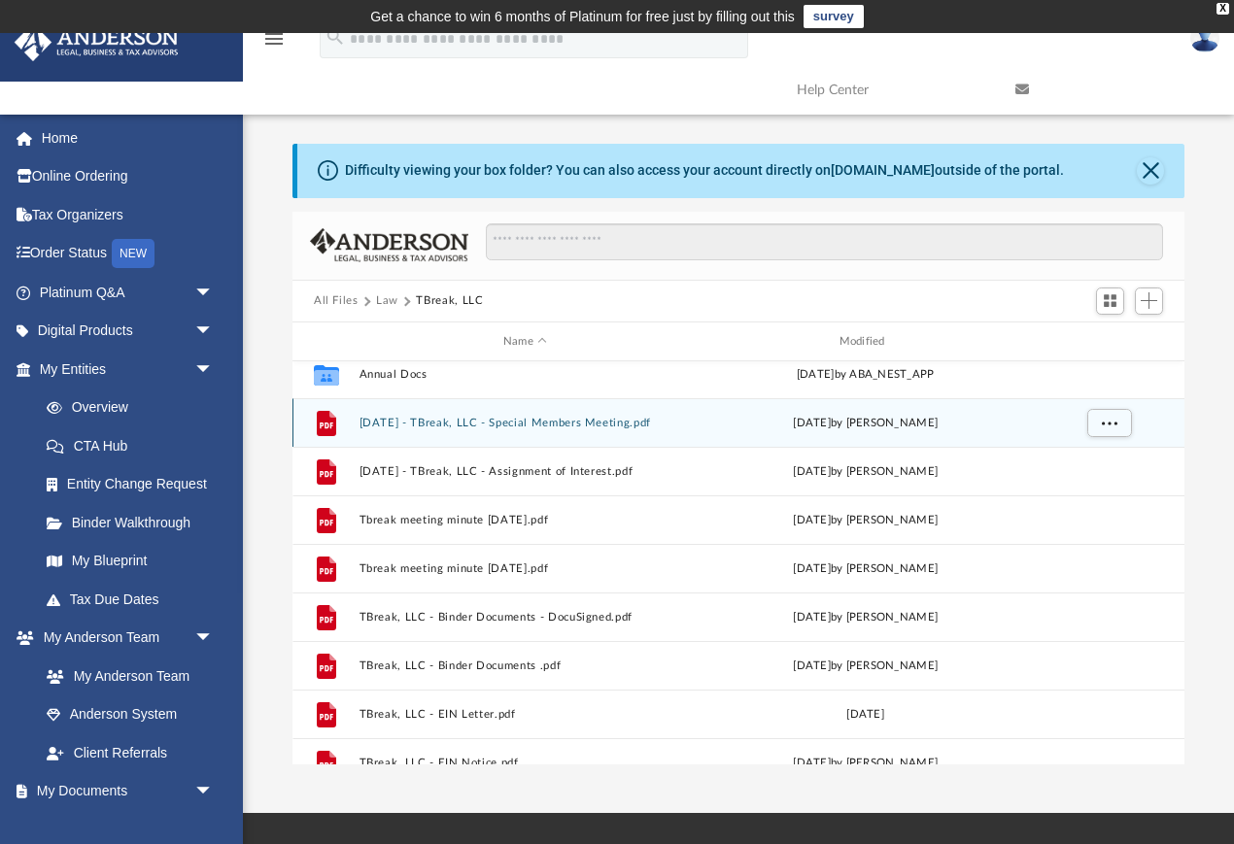
scroll to position [10, 0]
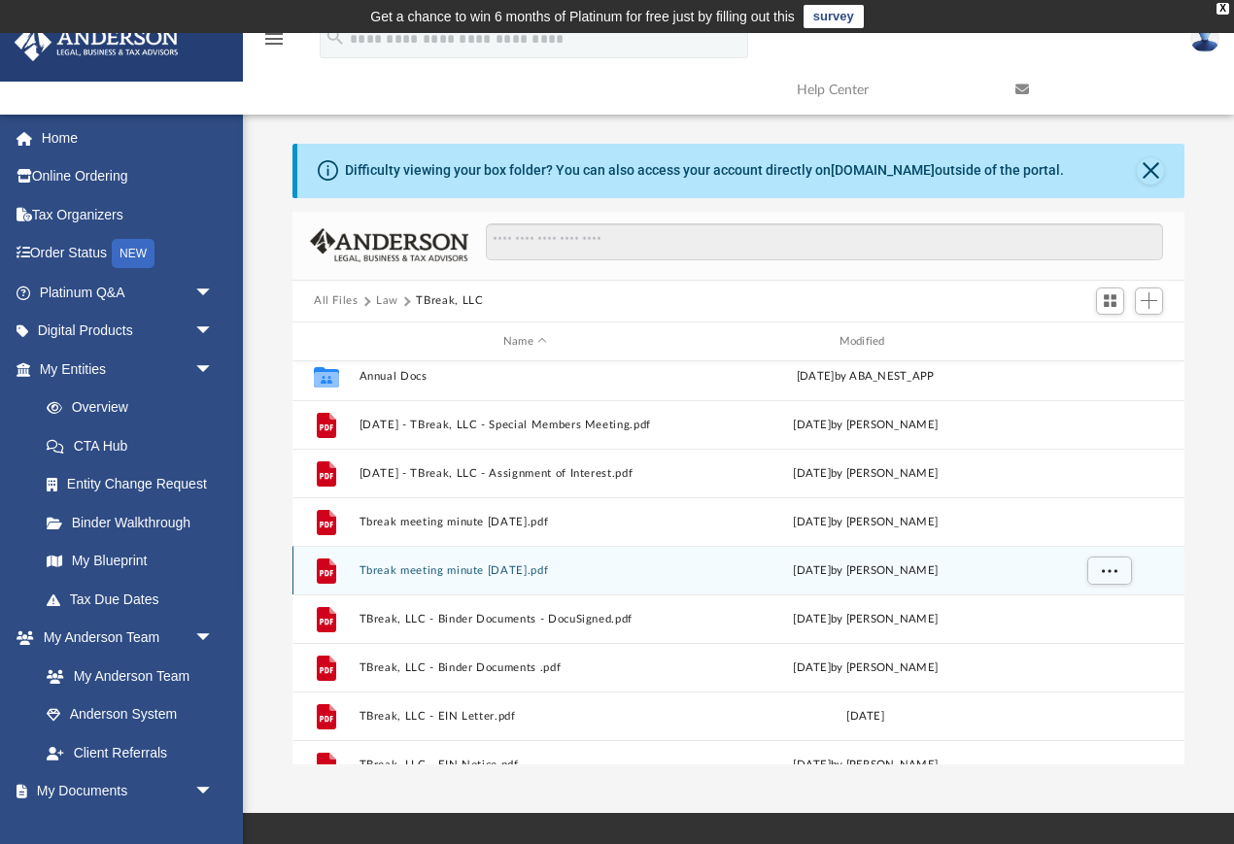
click at [543, 569] on button "Tbreak meeting minute [DATE].pdf" at bounding box center [525, 571] width 332 height 13
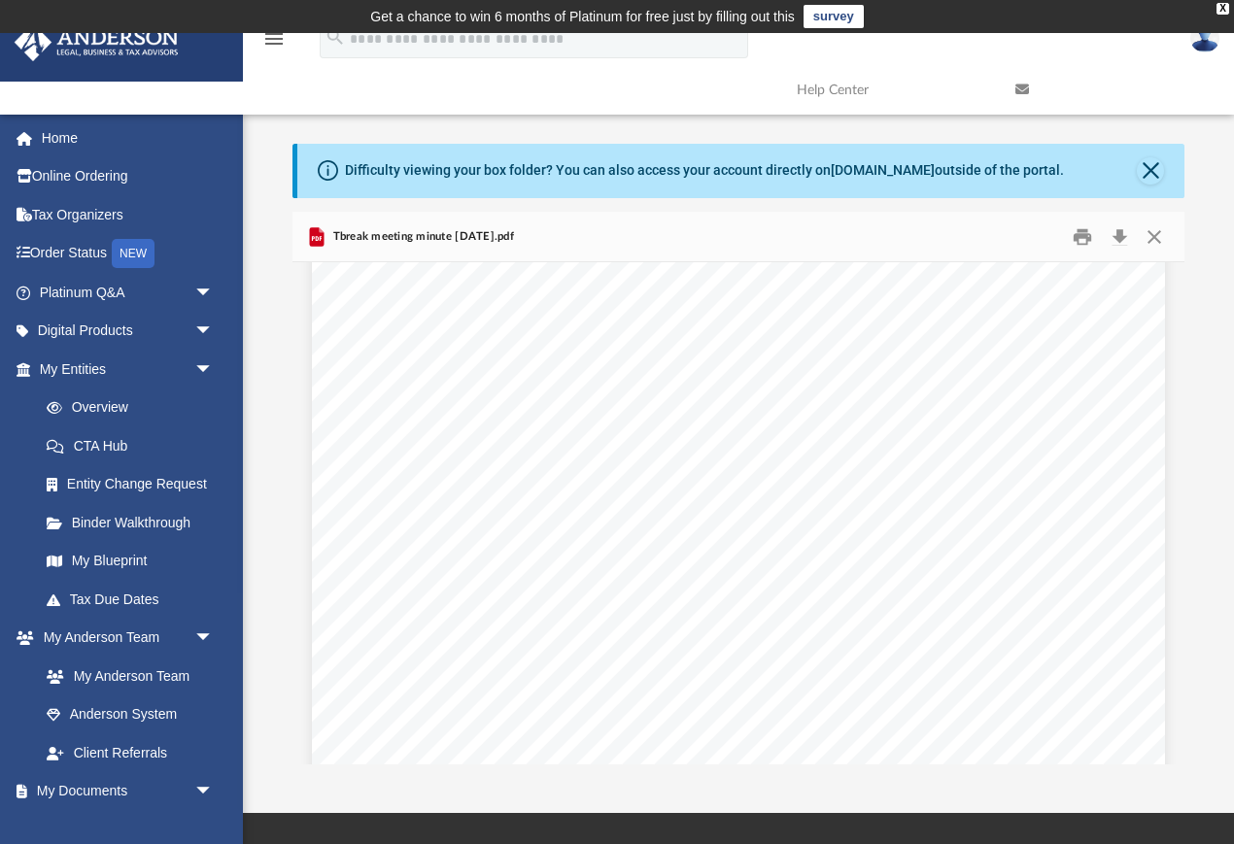
scroll to position [35, 0]
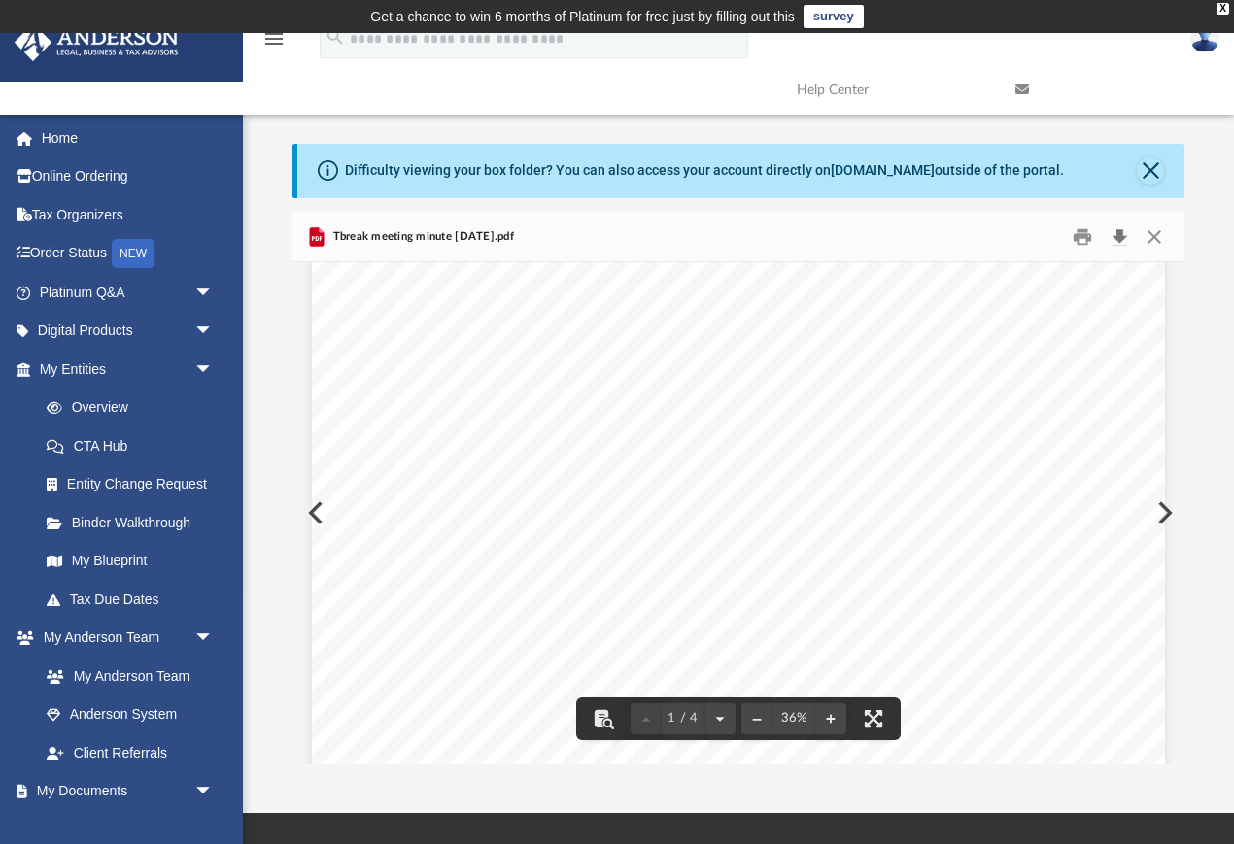
click at [1123, 235] on button "Download" at bounding box center [1119, 237] width 35 height 30
click at [1151, 234] on button "Close" at bounding box center [1154, 237] width 35 height 30
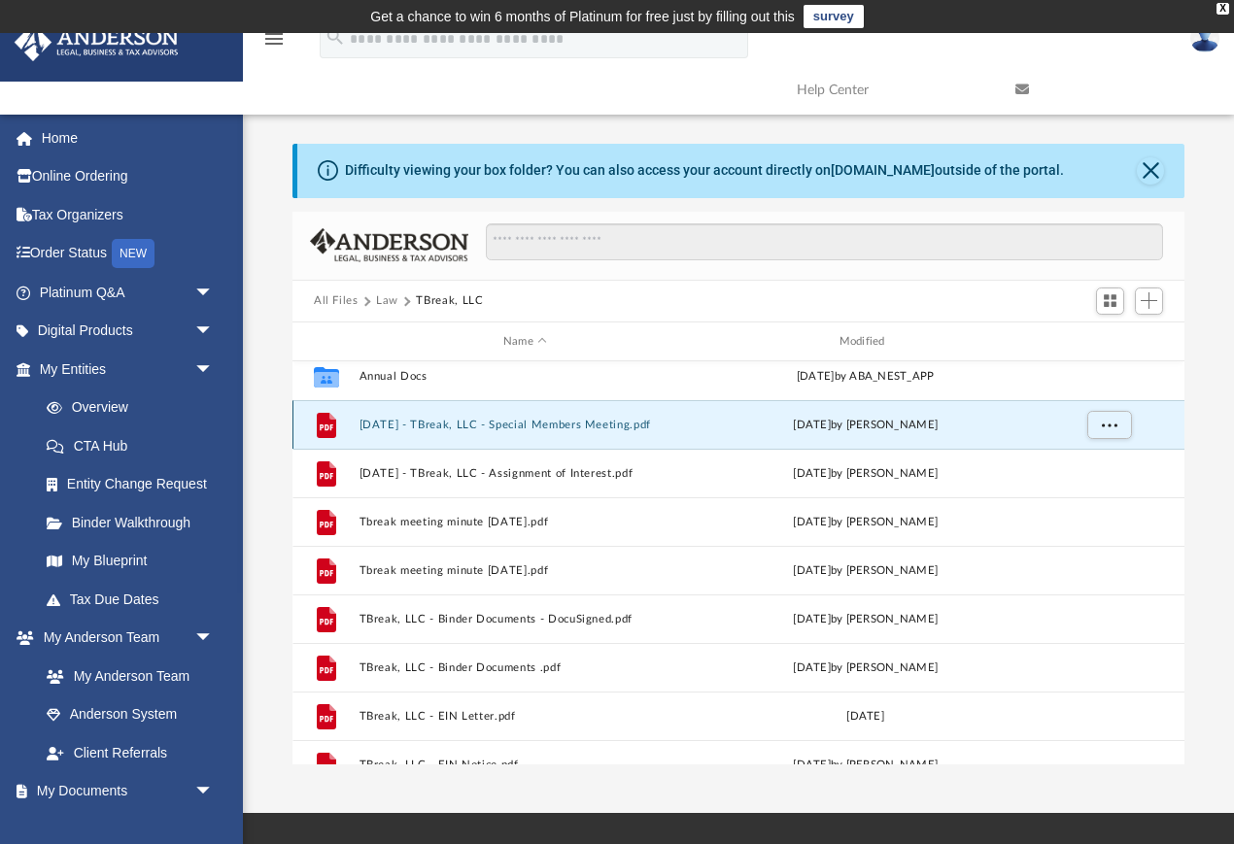
click at [603, 425] on button "[DATE] - TBreak, LLC - Special Members Meeting.pdf" at bounding box center [525, 425] width 332 height 13
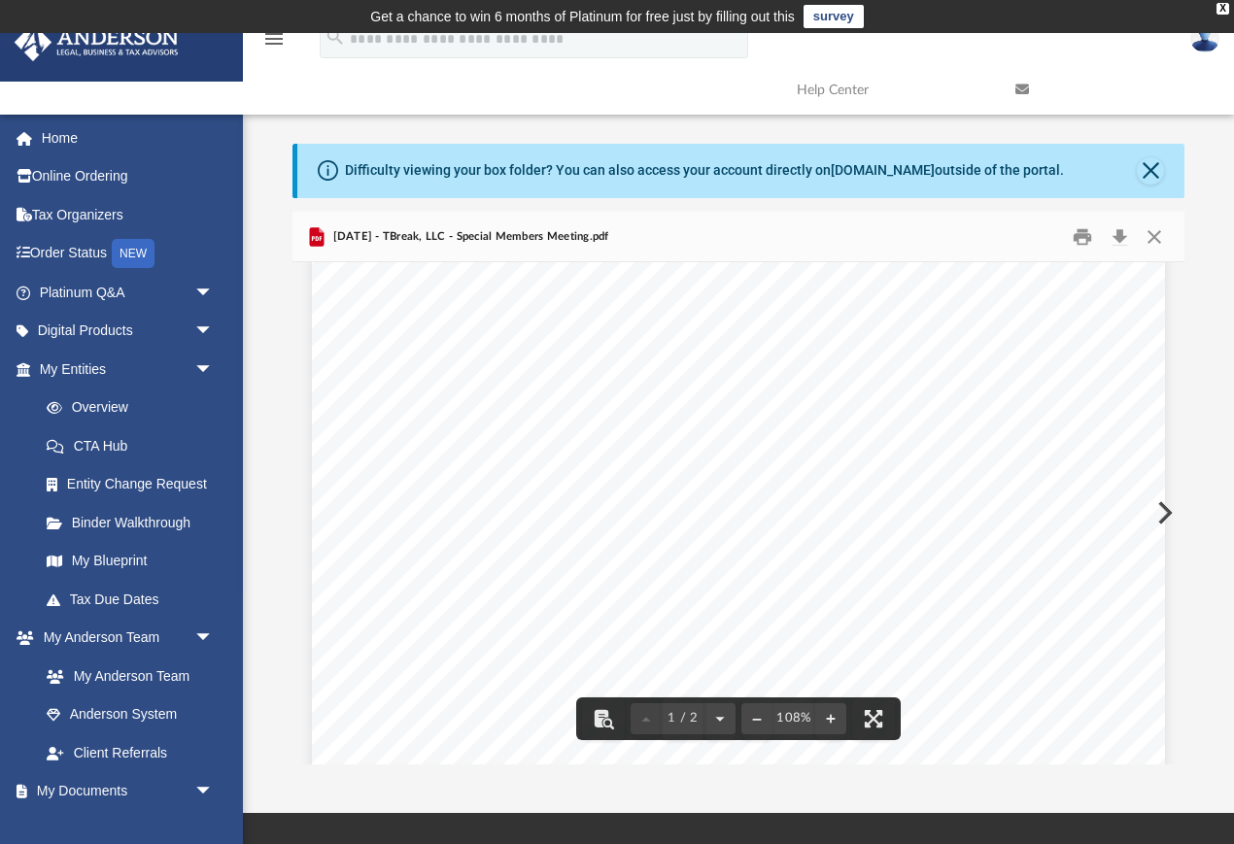
scroll to position [105, 0]
click at [599, 441] on span "The following Members of the" at bounding box center [562, 444] width 188 height 16
click at [584, 448] on span "The following Members of the" at bounding box center [562, 444] width 188 height 16
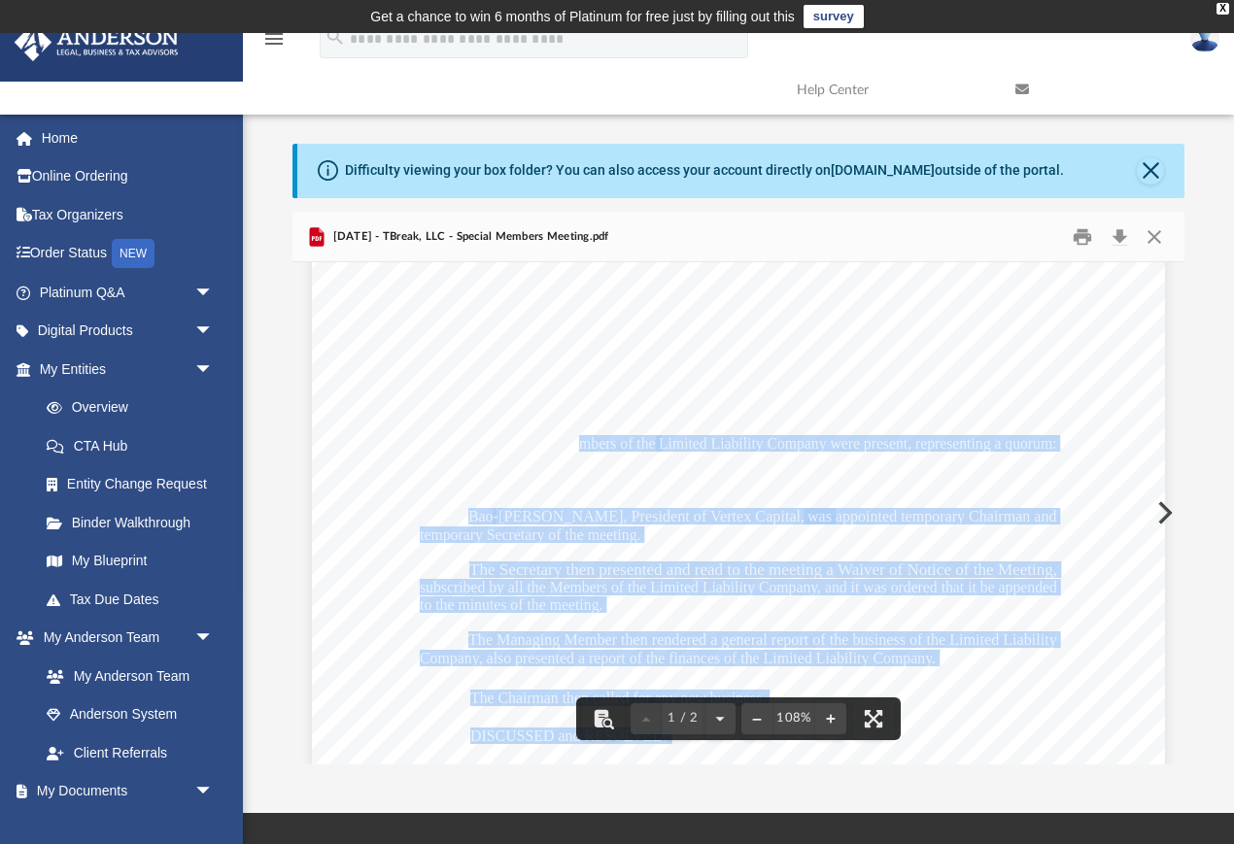
drag, startPoint x: 584, startPoint y: 448, endPoint x: 707, endPoint y: 455, distance: 123.6
click at [707, 454] on div "[PERSON_NAME], President, on behalf of Vertex Capital, Inc., Member Discussion:…" at bounding box center [738, 724] width 853 height 1104
click at [718, 511] on span "[PERSON_NAME], President of Vertex Capital, Inc." at bounding box center [665, 517] width 334 height 16
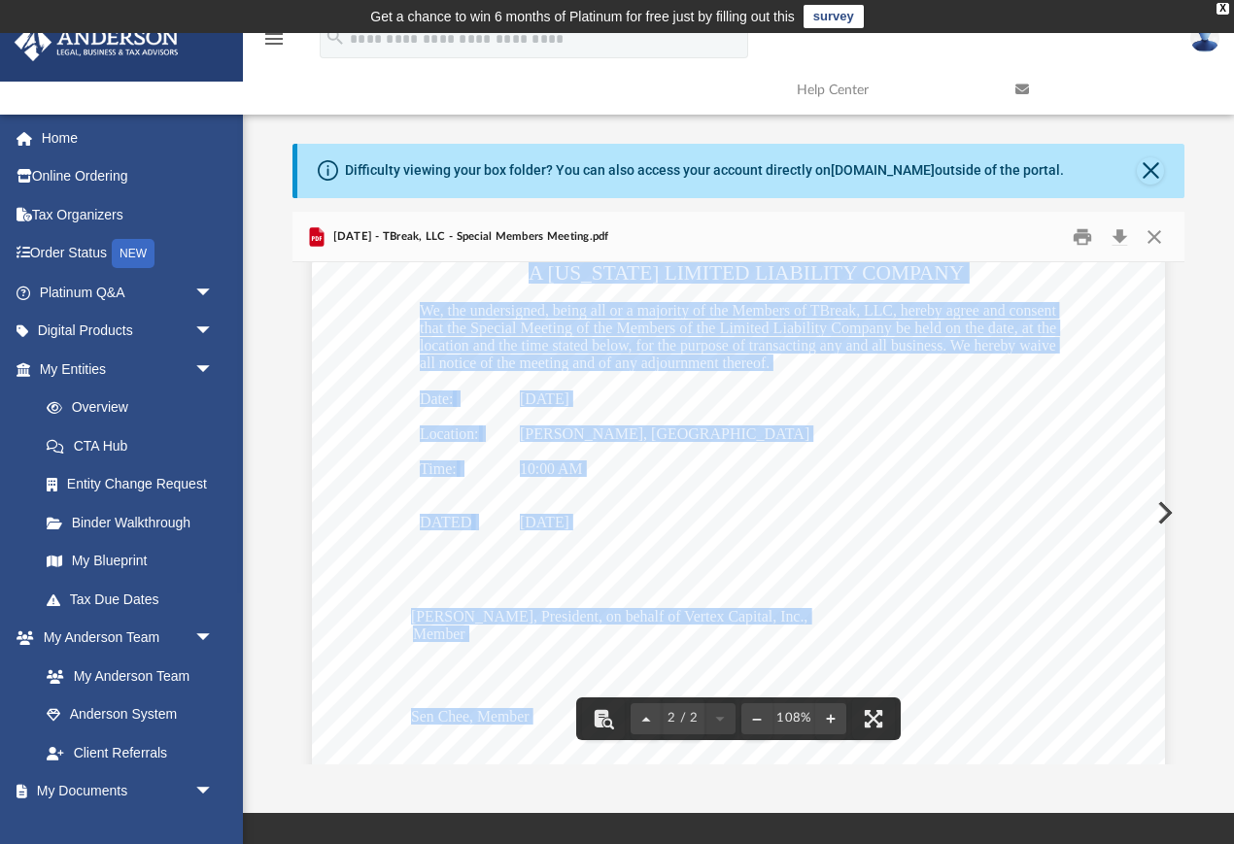
scroll to position [1764, 0]
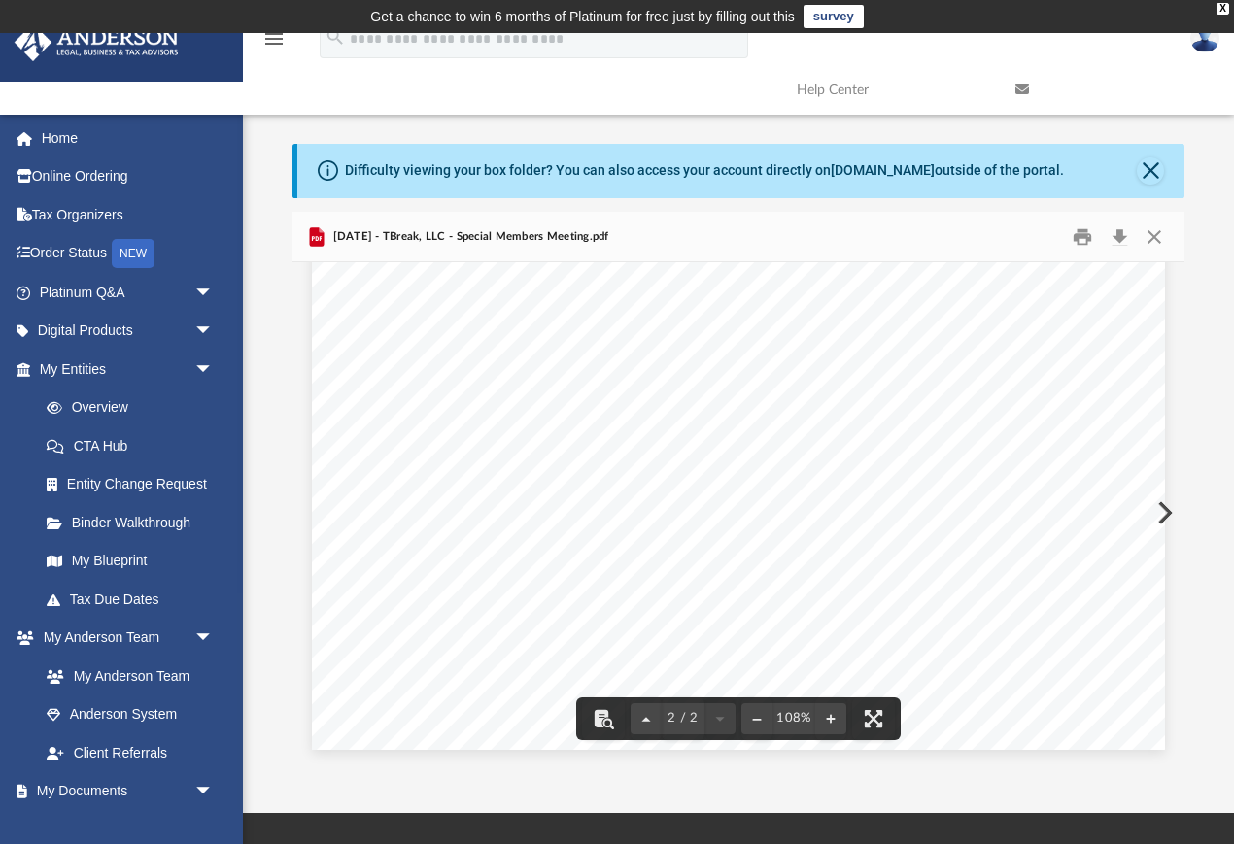
drag, startPoint x: 493, startPoint y: 390, endPoint x: 836, endPoint y: 437, distance: 346.3
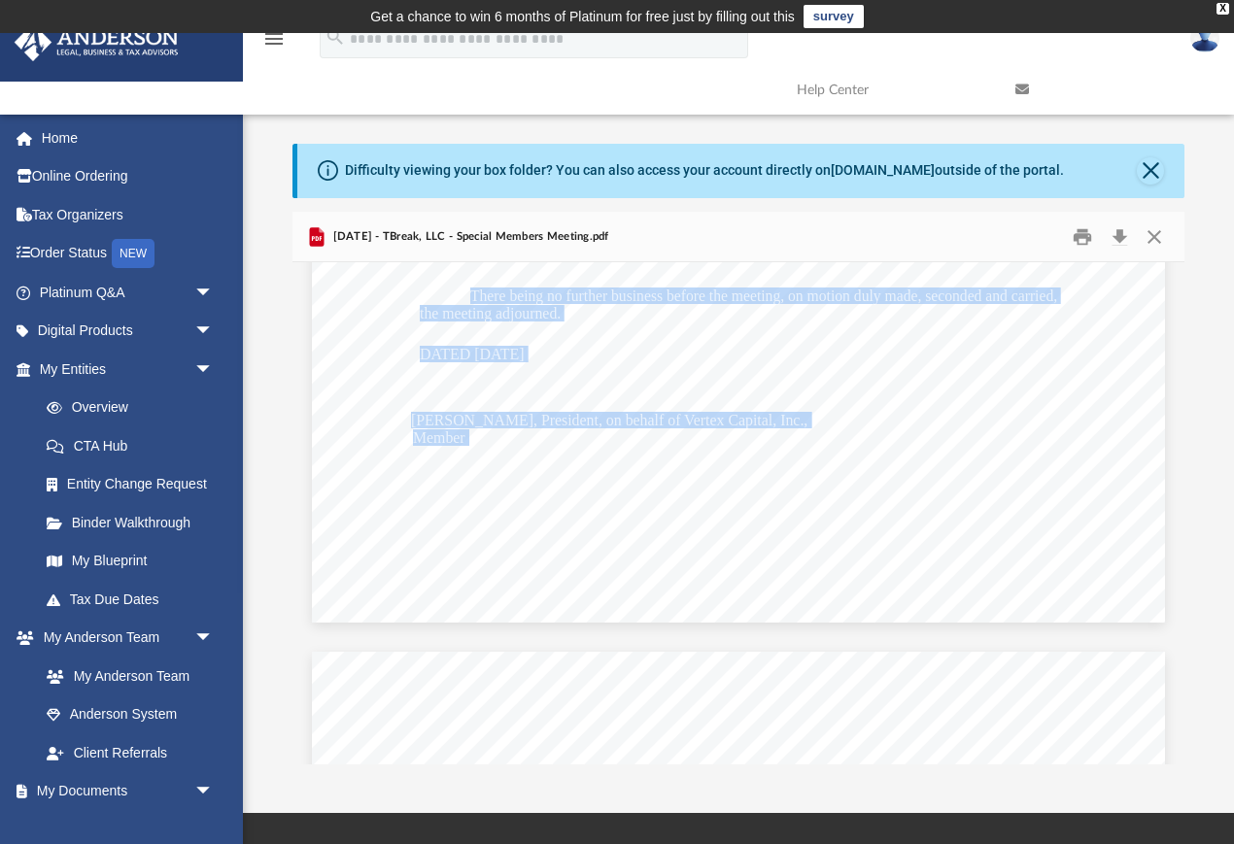
scroll to position [743, 0]
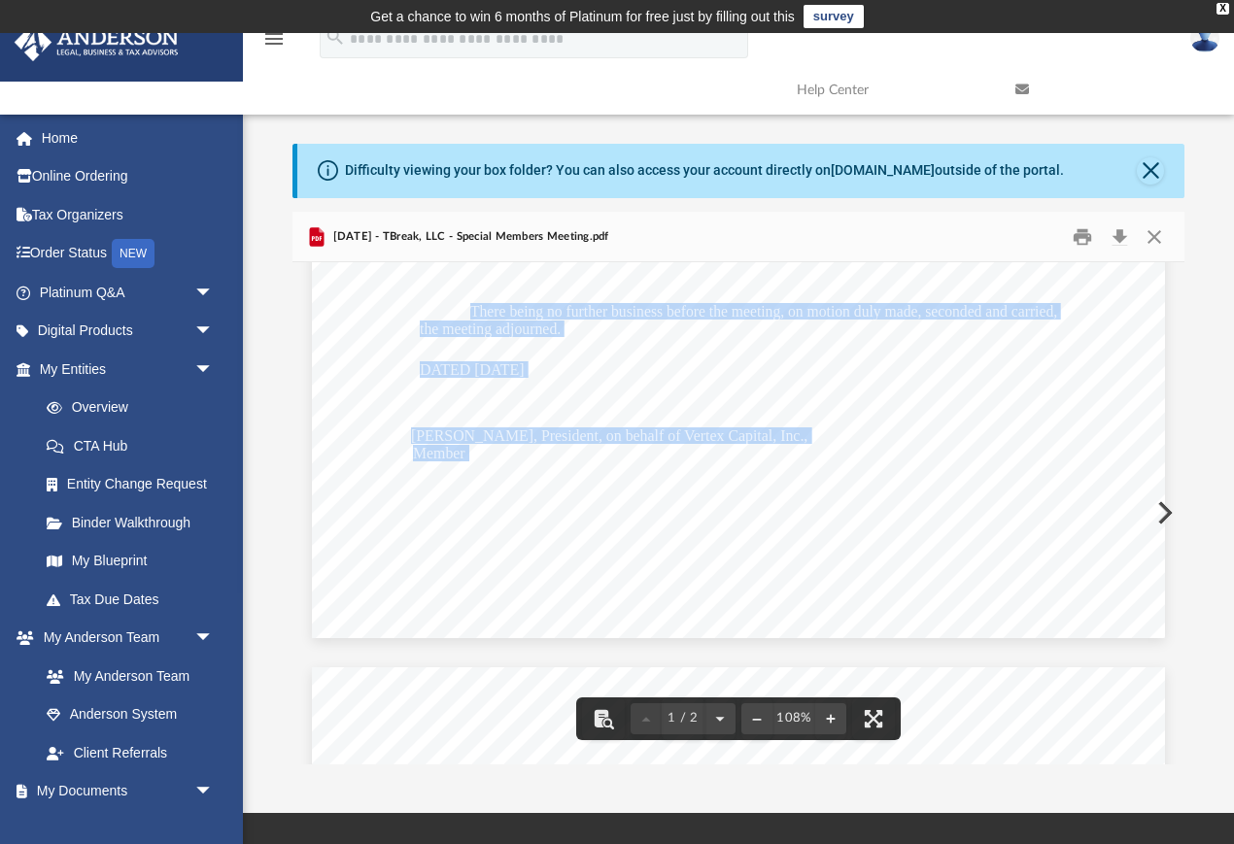
click at [746, 517] on div "Page 1" at bounding box center [738, 577] width 853 height 121
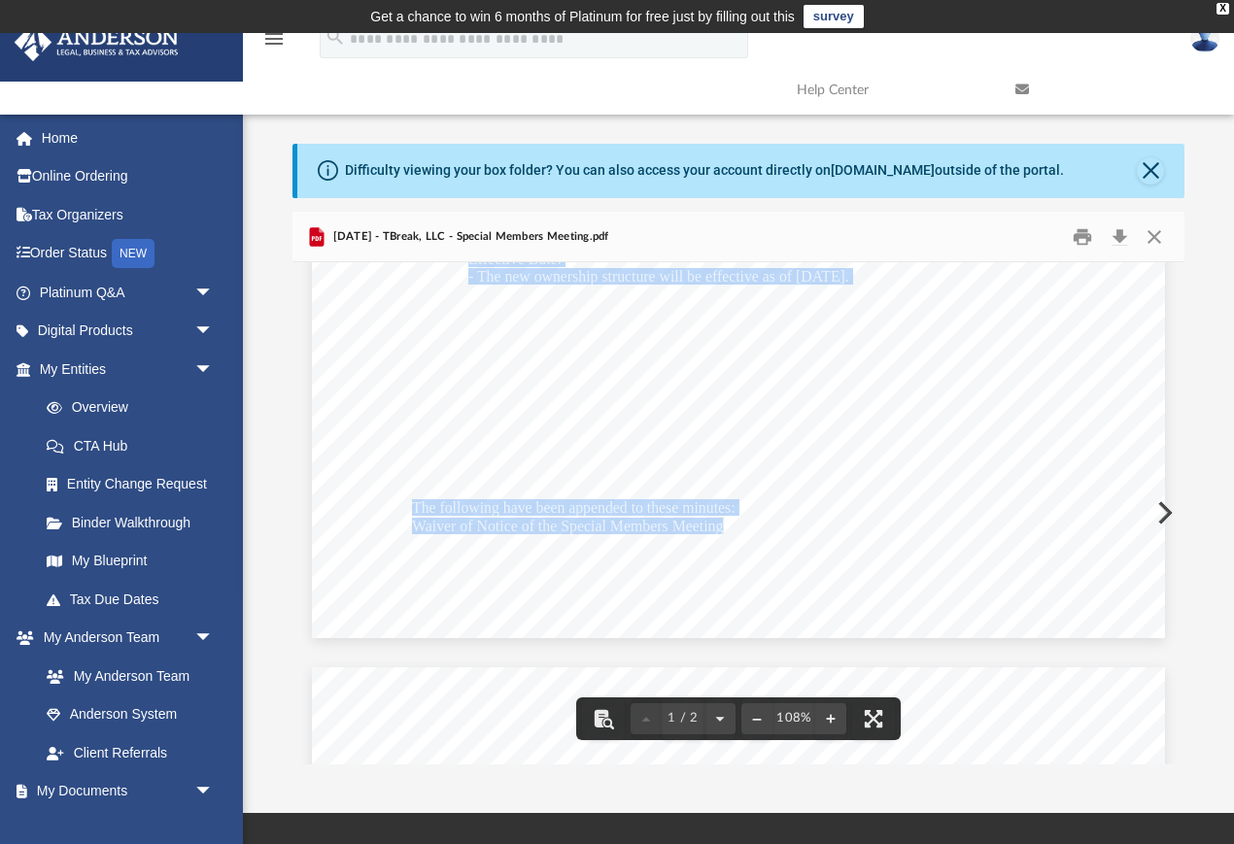
drag, startPoint x: 723, startPoint y: 526, endPoint x: 496, endPoint y: 463, distance: 235.7
click at [496, 463] on div "[PERSON_NAME], President, on behalf of Vertex Capital, Inc., Member Discussion:…" at bounding box center [738, 86] width 853 height 1104
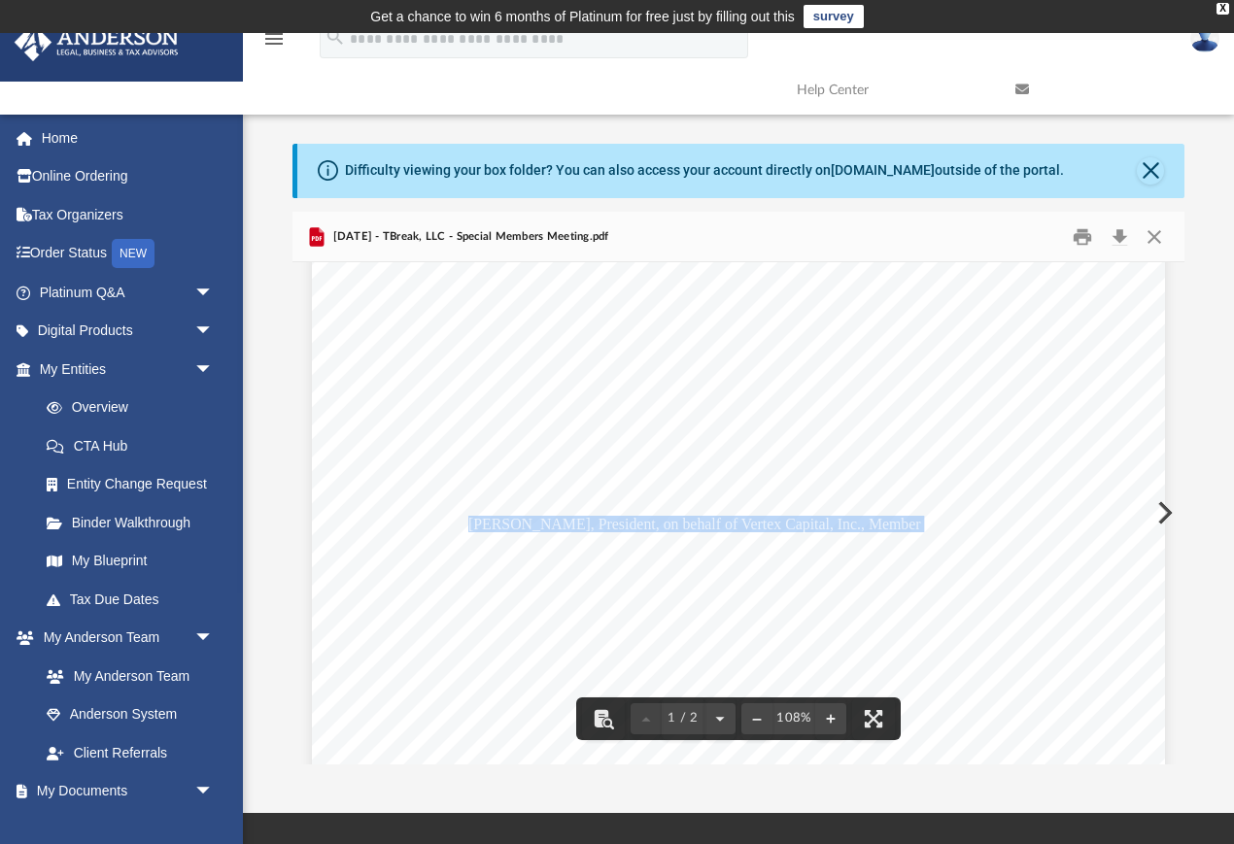
scroll to position [0, 0]
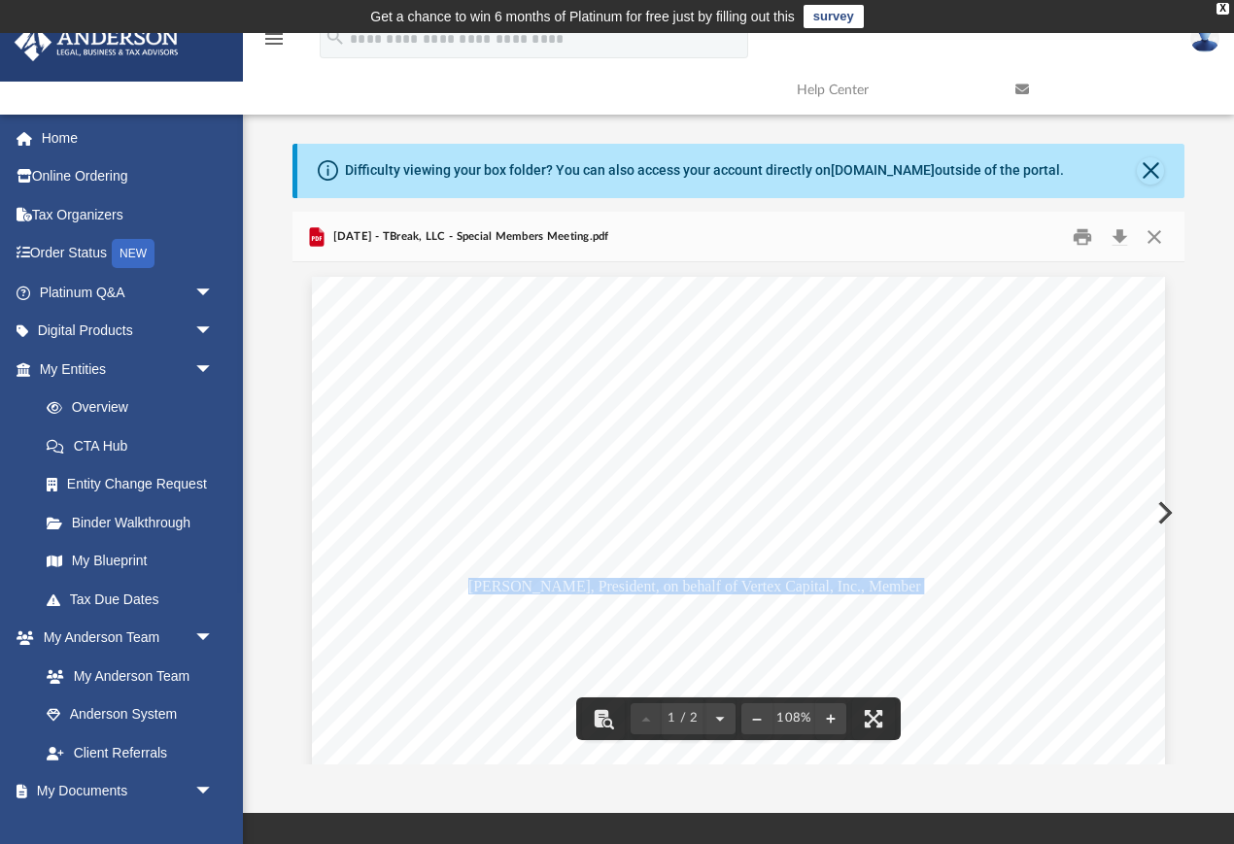
click at [542, 406] on div "[PERSON_NAME], President, on behalf of Vertex Capital, Inc., Member Discussion:…" at bounding box center [738, 829] width 853 height 1104
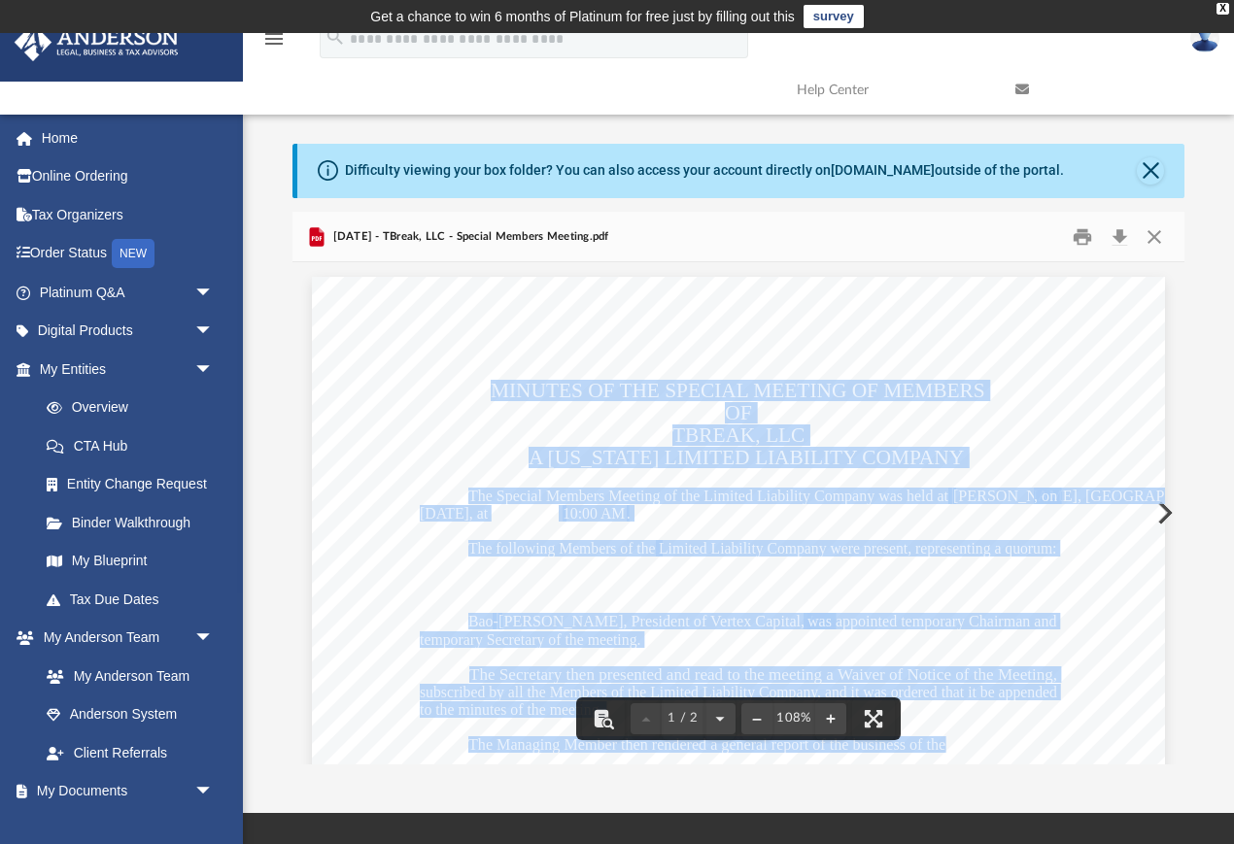
drag, startPoint x: 493, startPoint y: 393, endPoint x: 945, endPoint y: 754, distance: 579.3
click at [945, 754] on div "[PERSON_NAME], President, on behalf of Vertex Capital, Inc., Member Discussion:…" at bounding box center [738, 829] width 853 height 1104
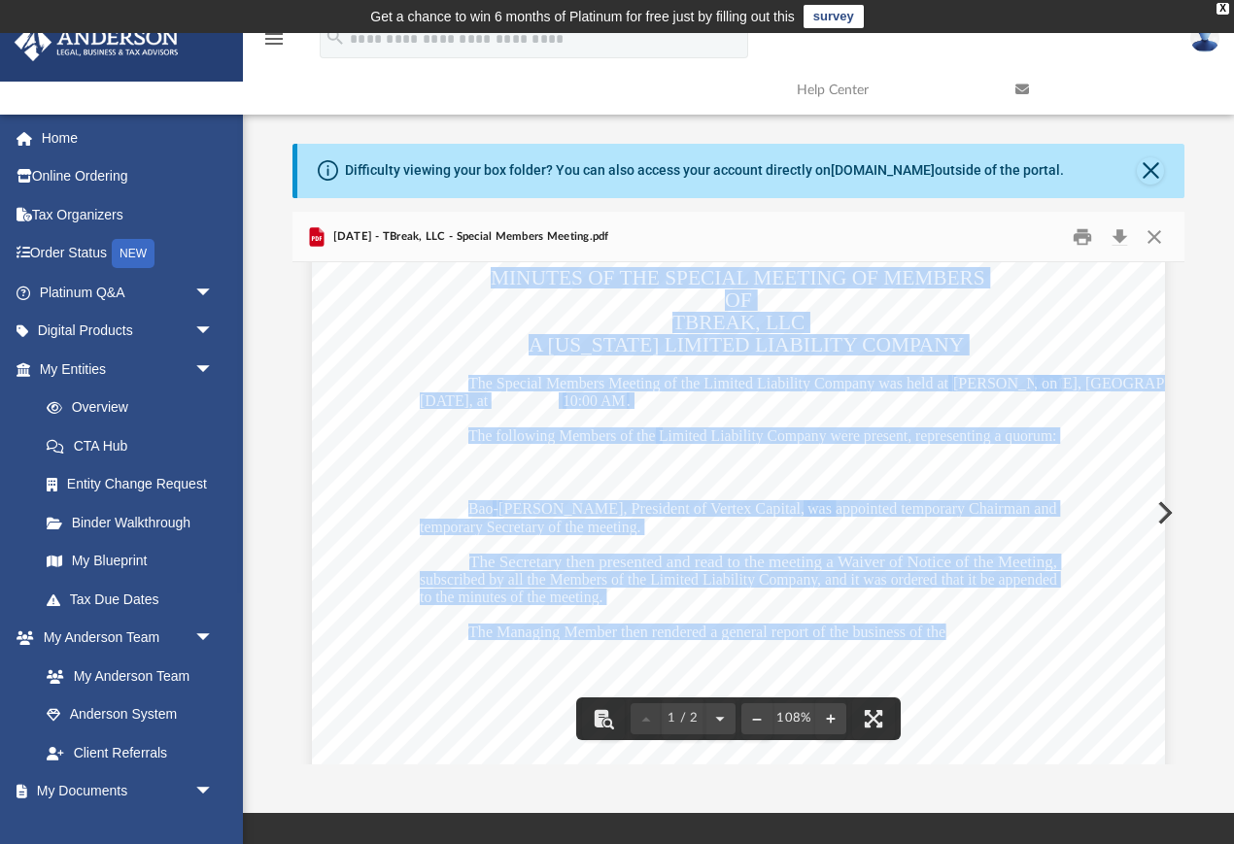
scroll to position [100, 0]
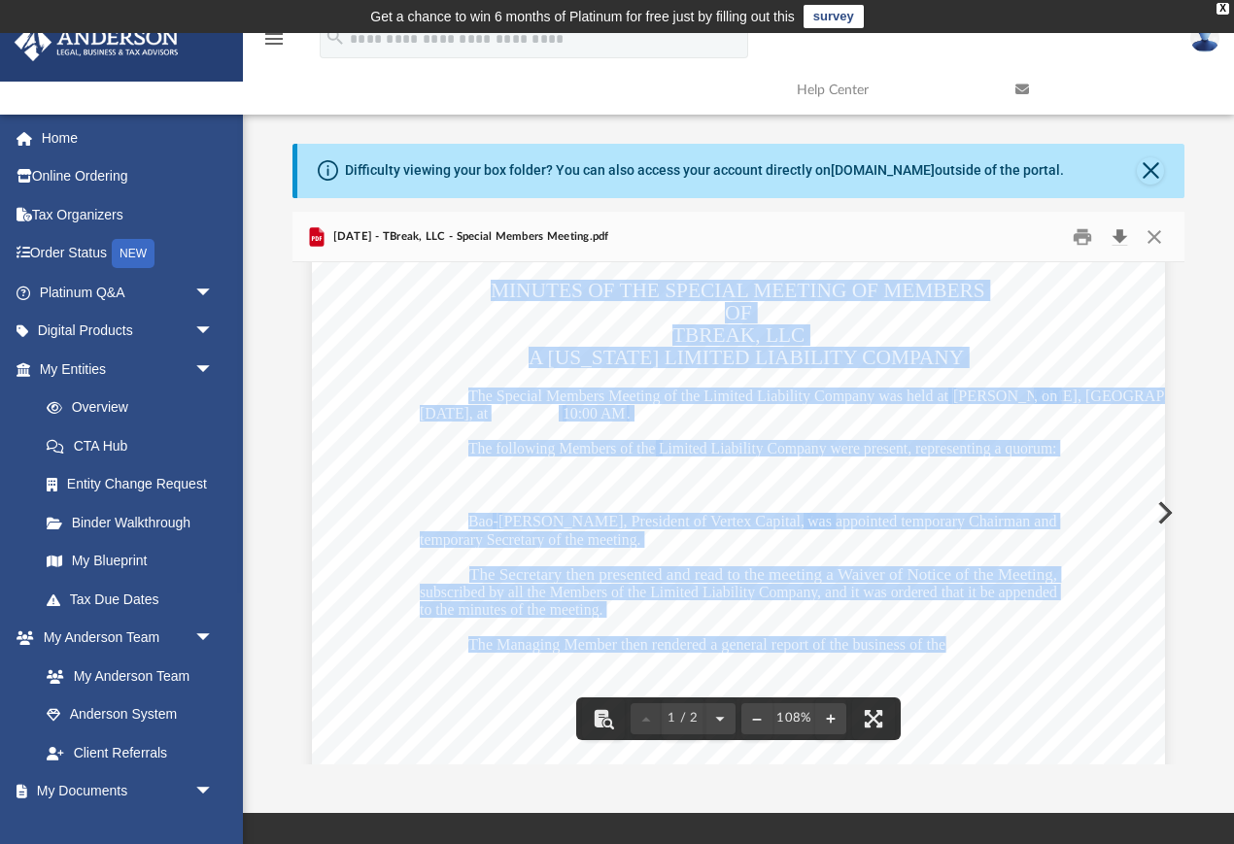
click at [1120, 245] on button "Download" at bounding box center [1119, 237] width 35 height 30
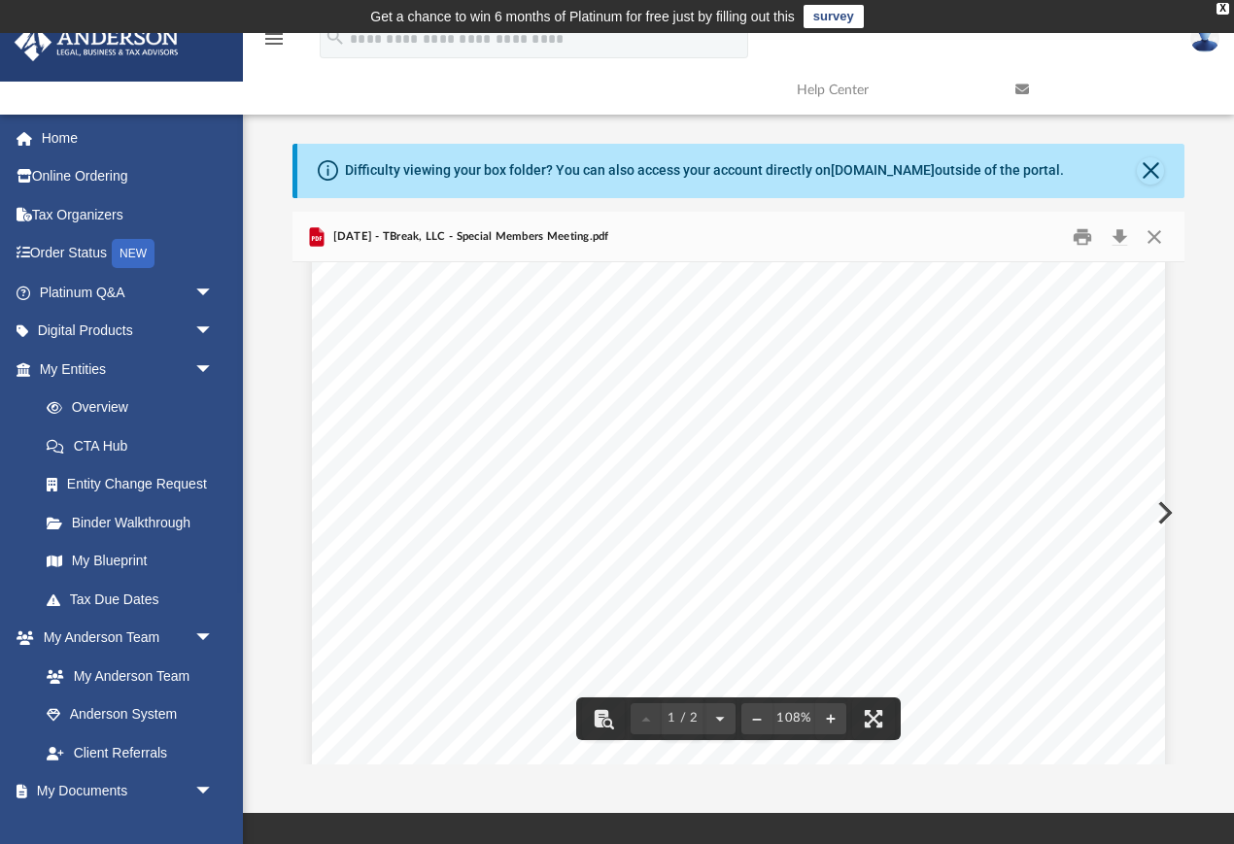
scroll to position [530, 0]
click at [1165, 239] on button "Close" at bounding box center [1154, 237] width 35 height 30
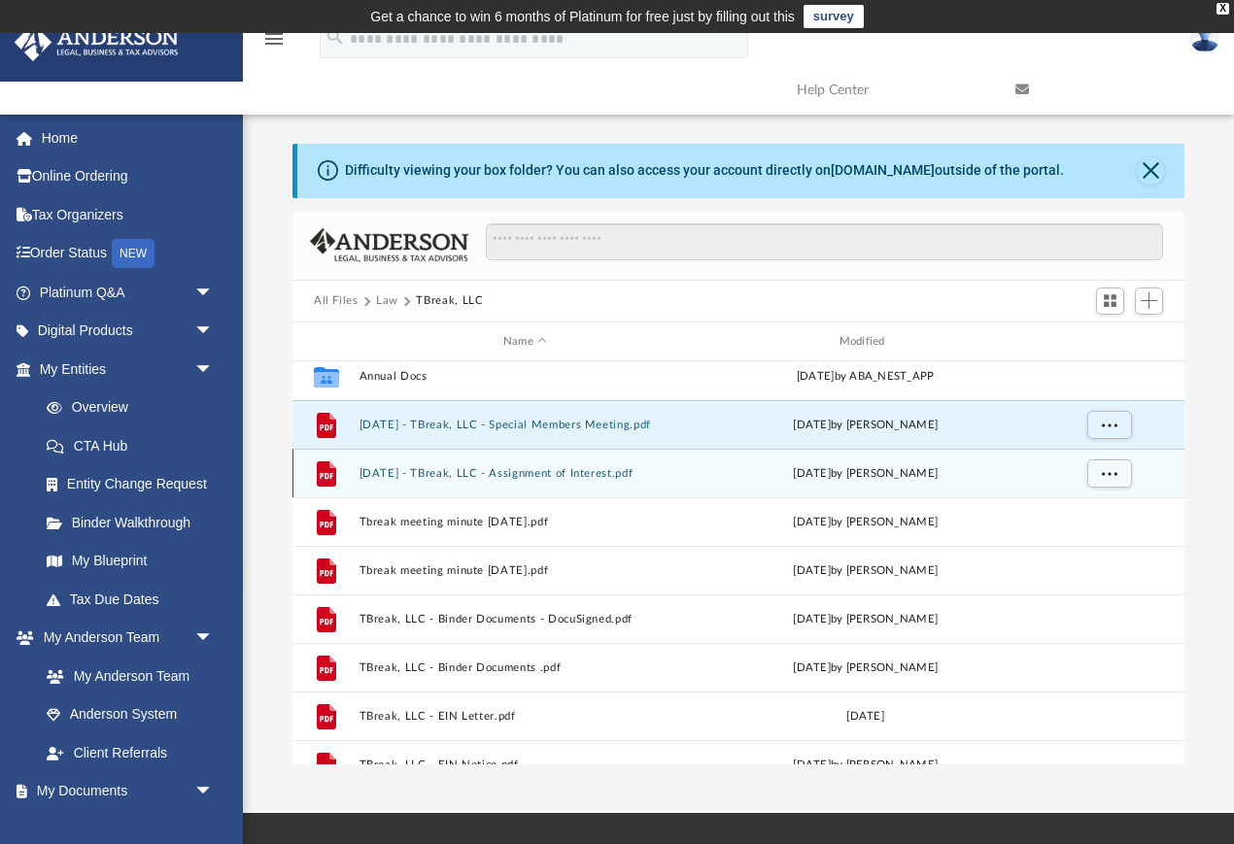
click at [613, 465] on div "File [DATE] - TBreak, LLC - Assignment of Interest.pdf [DATE] by [PERSON_NAME]" at bounding box center [738, 473] width 892 height 49
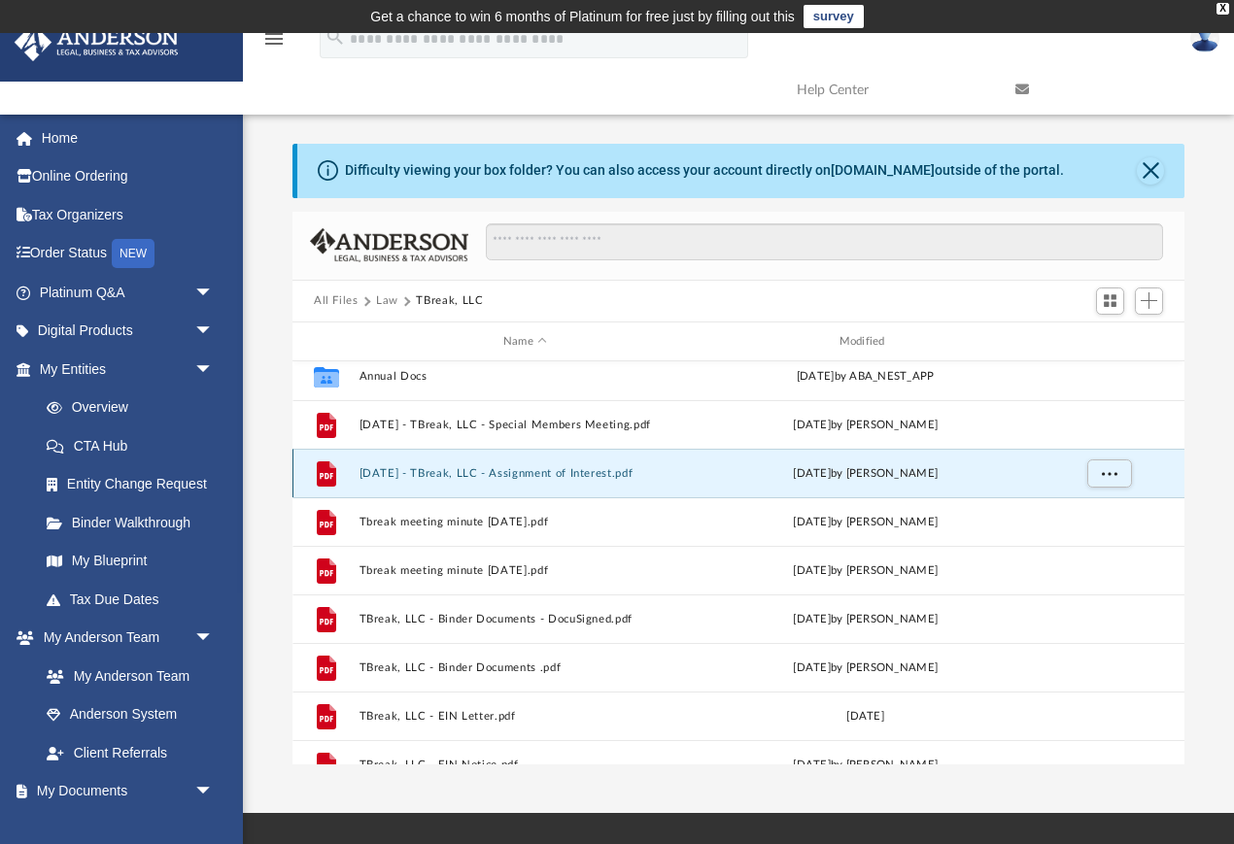
click at [607, 477] on button "[DATE] - TBreak, LLC - Assignment of Interest.pdf" at bounding box center [525, 473] width 332 height 13
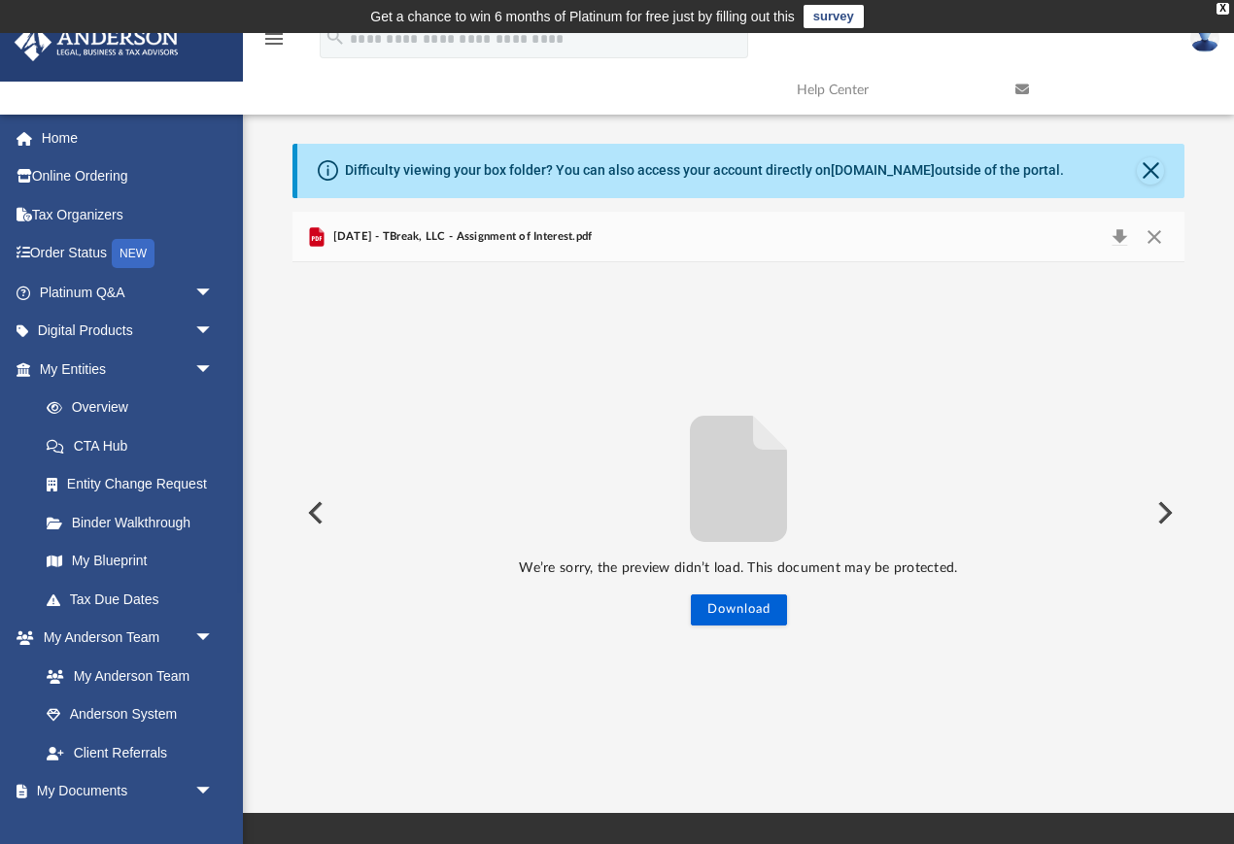
click at [720, 500] on icon "File preview" at bounding box center [738, 479] width 97 height 126
click at [771, 614] on button "Download" at bounding box center [739, 610] width 96 height 31
click at [1153, 234] on button "Close" at bounding box center [1154, 236] width 35 height 27
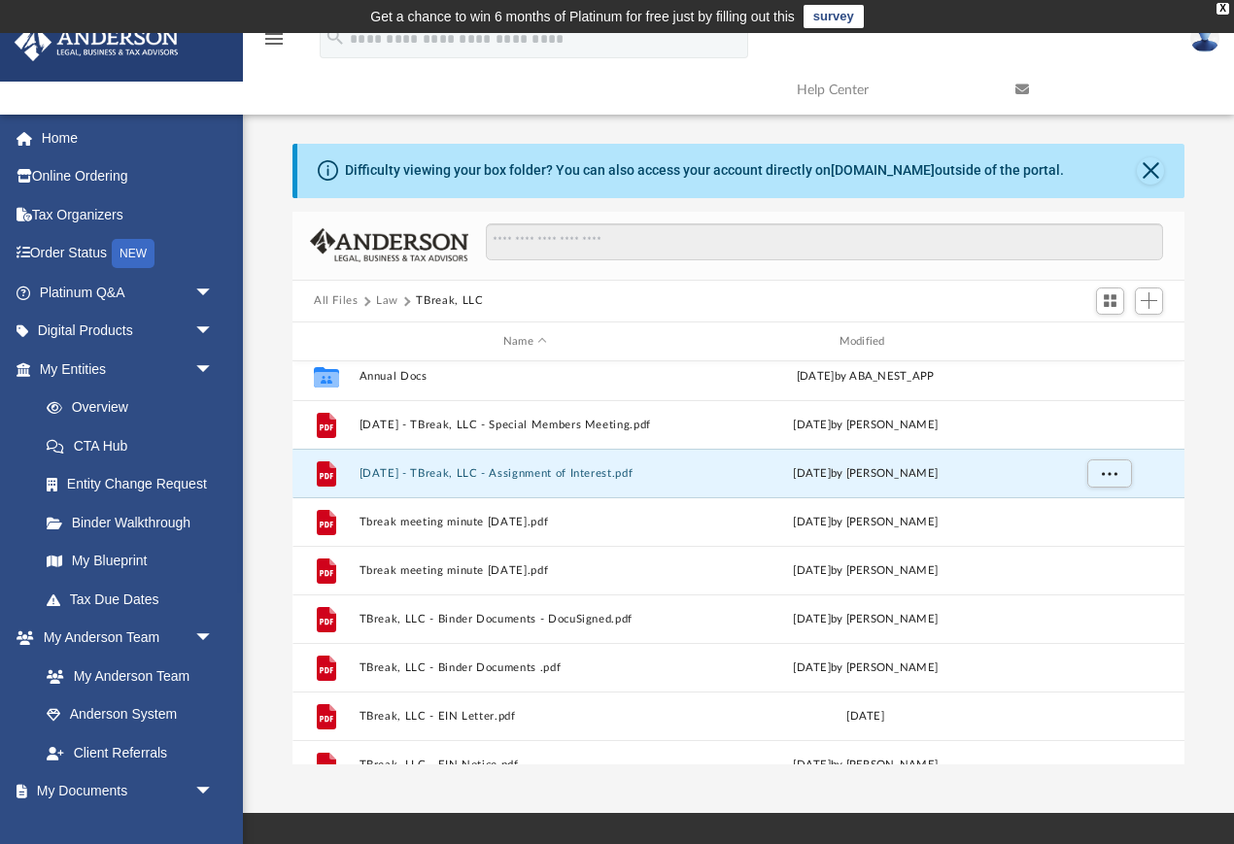
click at [392, 297] on button "Law" at bounding box center [387, 300] width 22 height 17
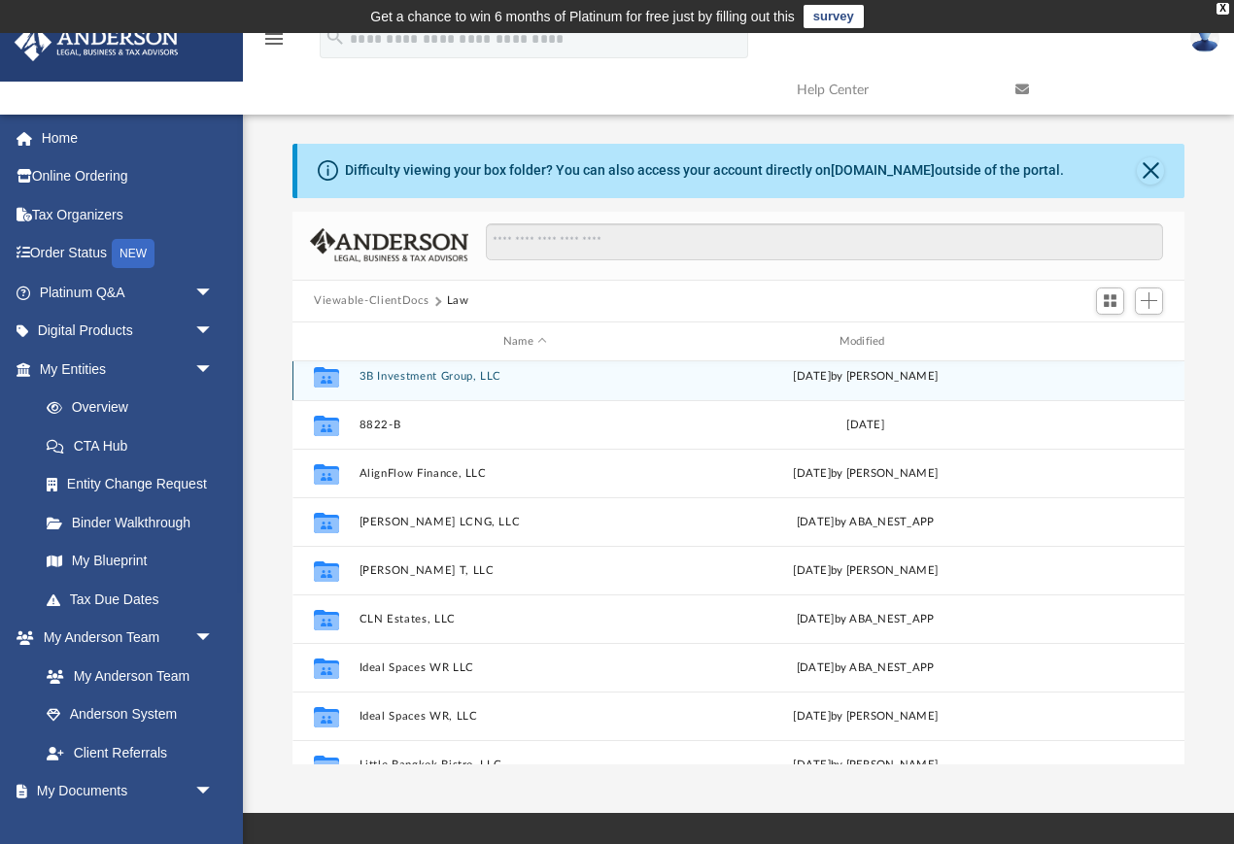
scroll to position [0, 0]
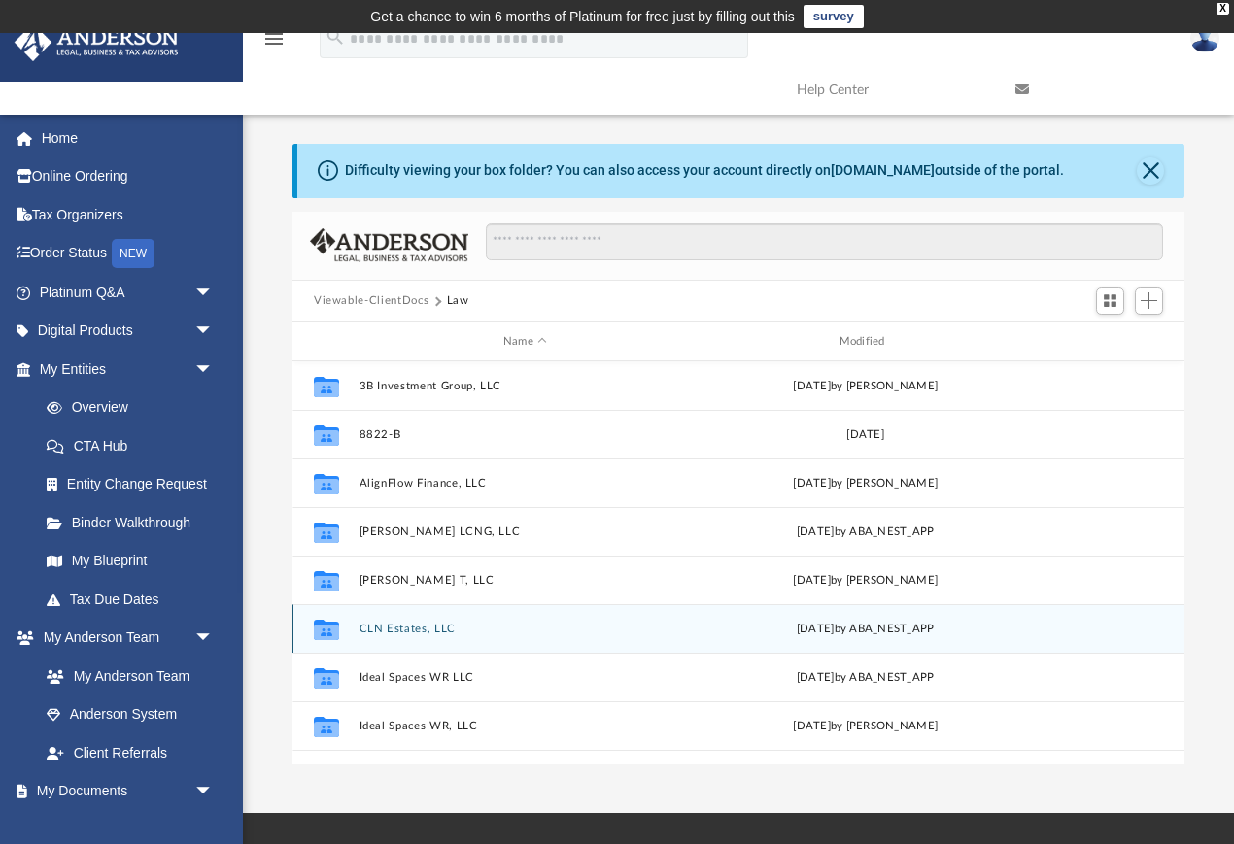
click at [394, 625] on button "CLN Estates, LLC" at bounding box center [525, 629] width 332 height 13
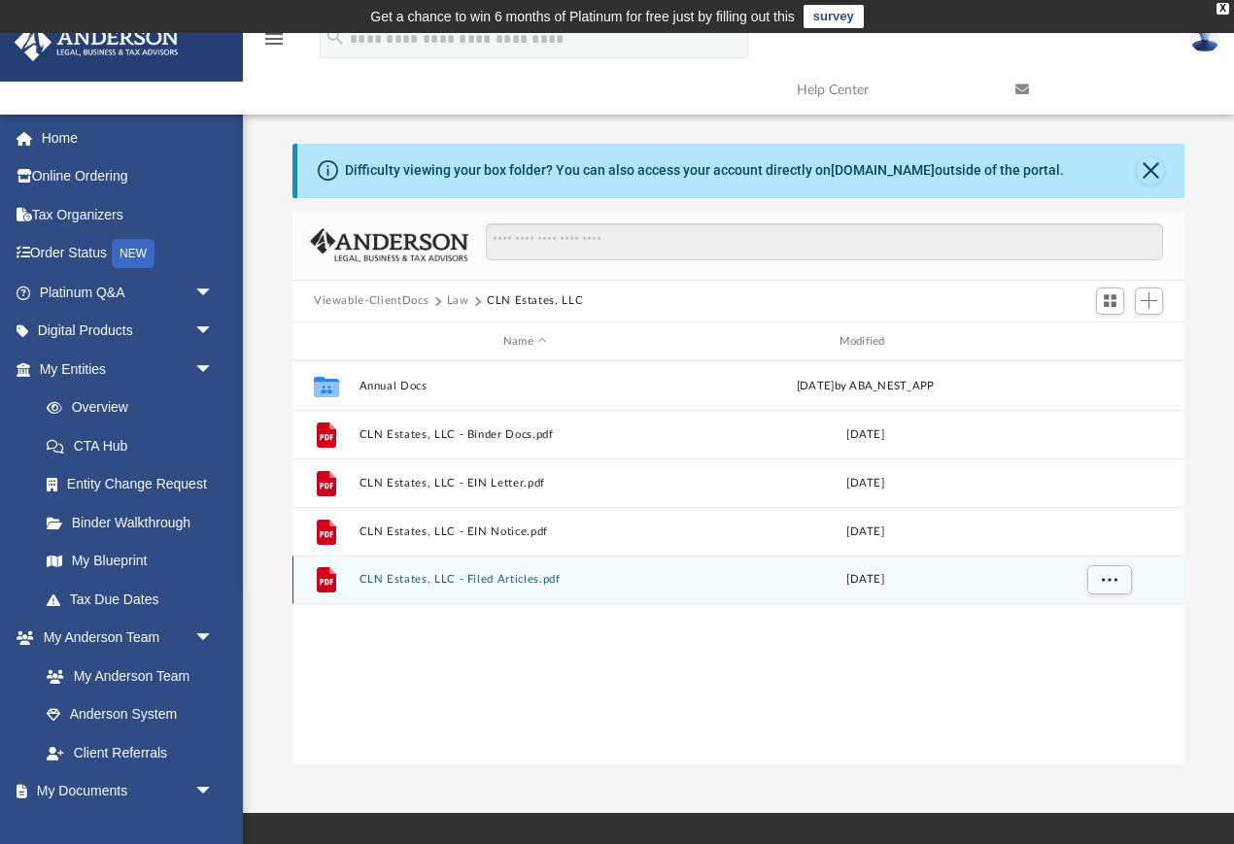
click at [415, 578] on button "CLN Estates, LLC - Filed Articles.pdf" at bounding box center [525, 580] width 332 height 13
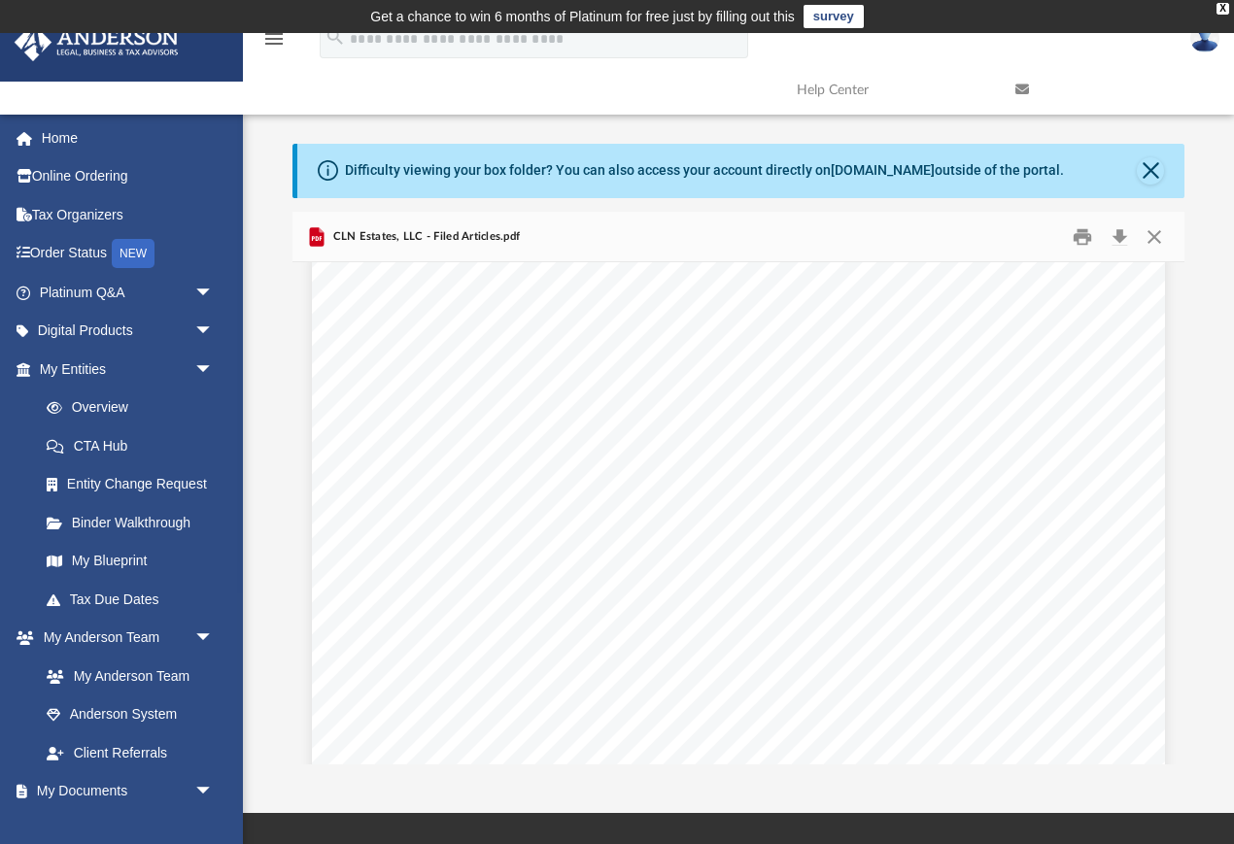
scroll to position [18, 0]
click at [1157, 240] on button "Close" at bounding box center [1154, 237] width 35 height 30
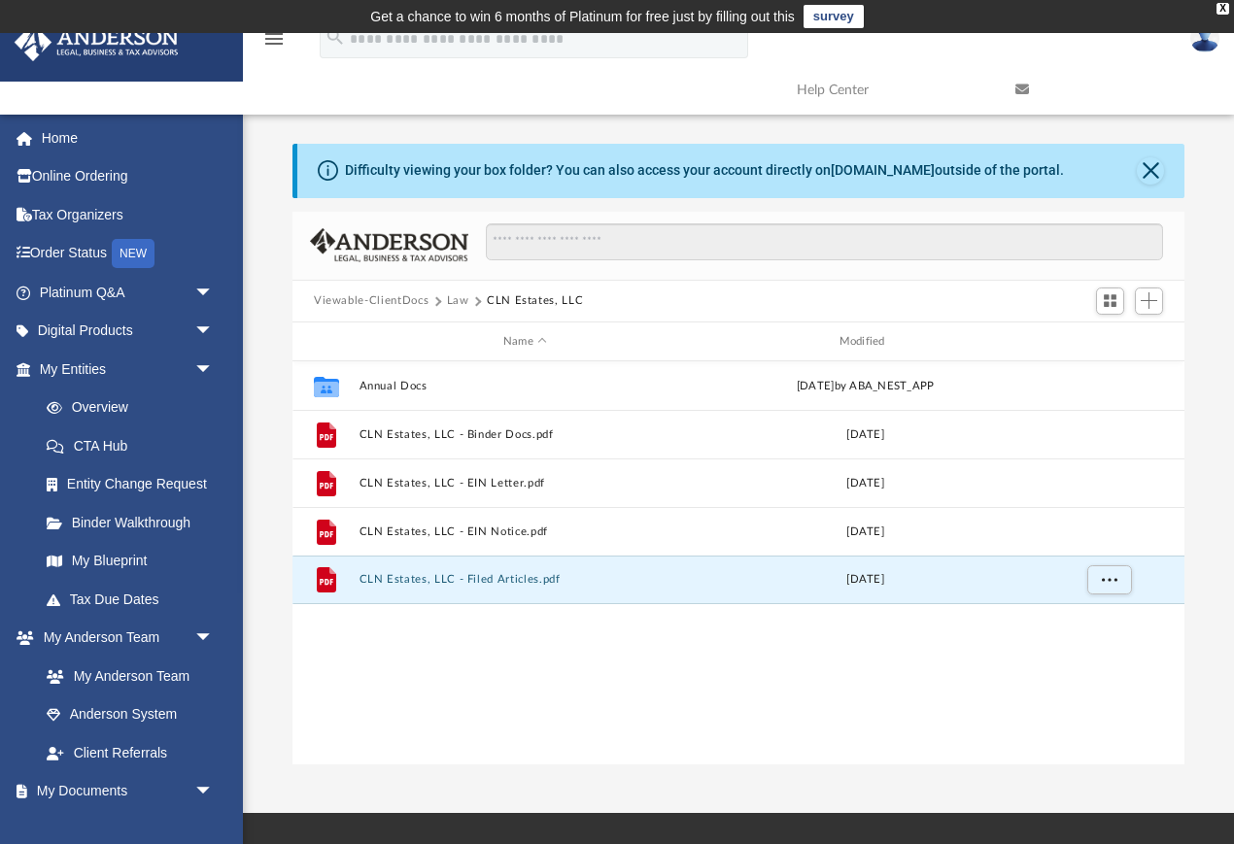
click at [455, 298] on button "Law" at bounding box center [458, 300] width 22 height 17
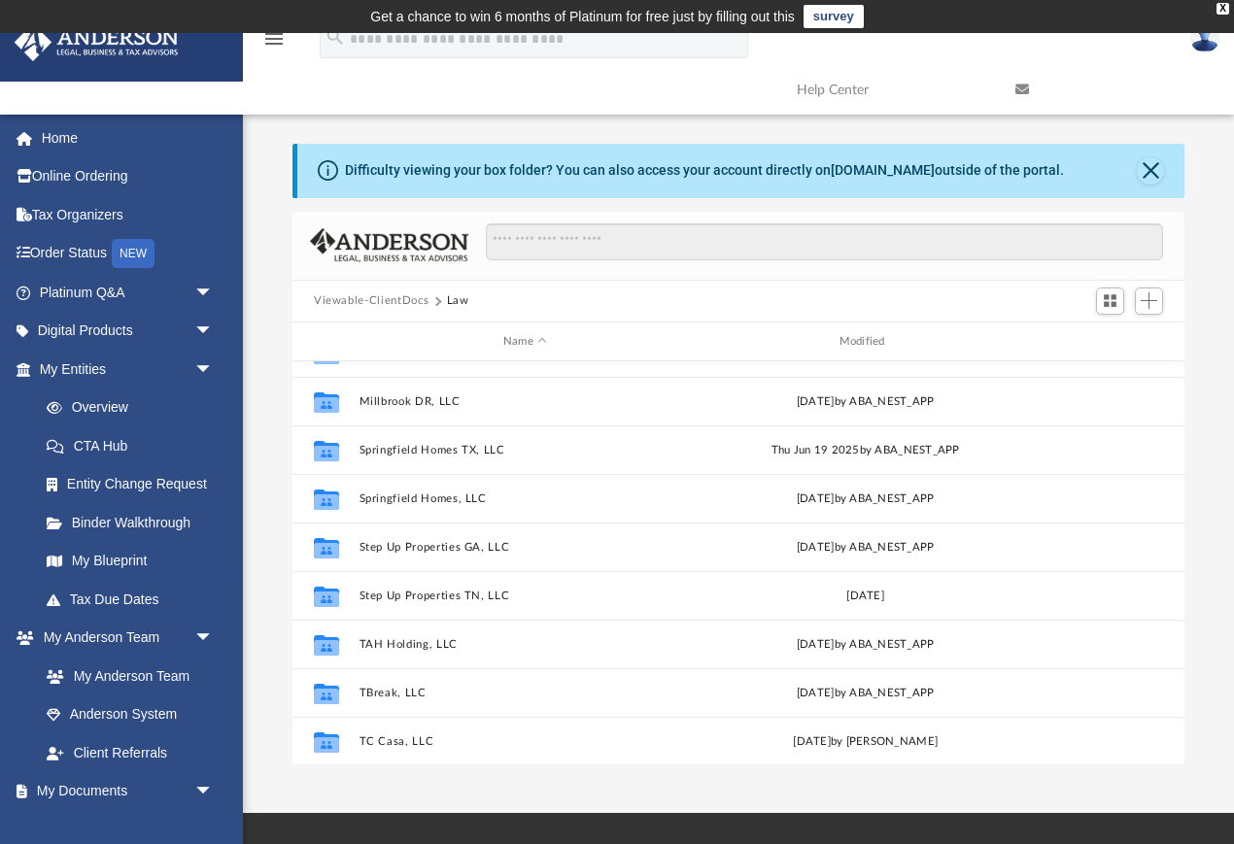
scroll to position [471, 0]
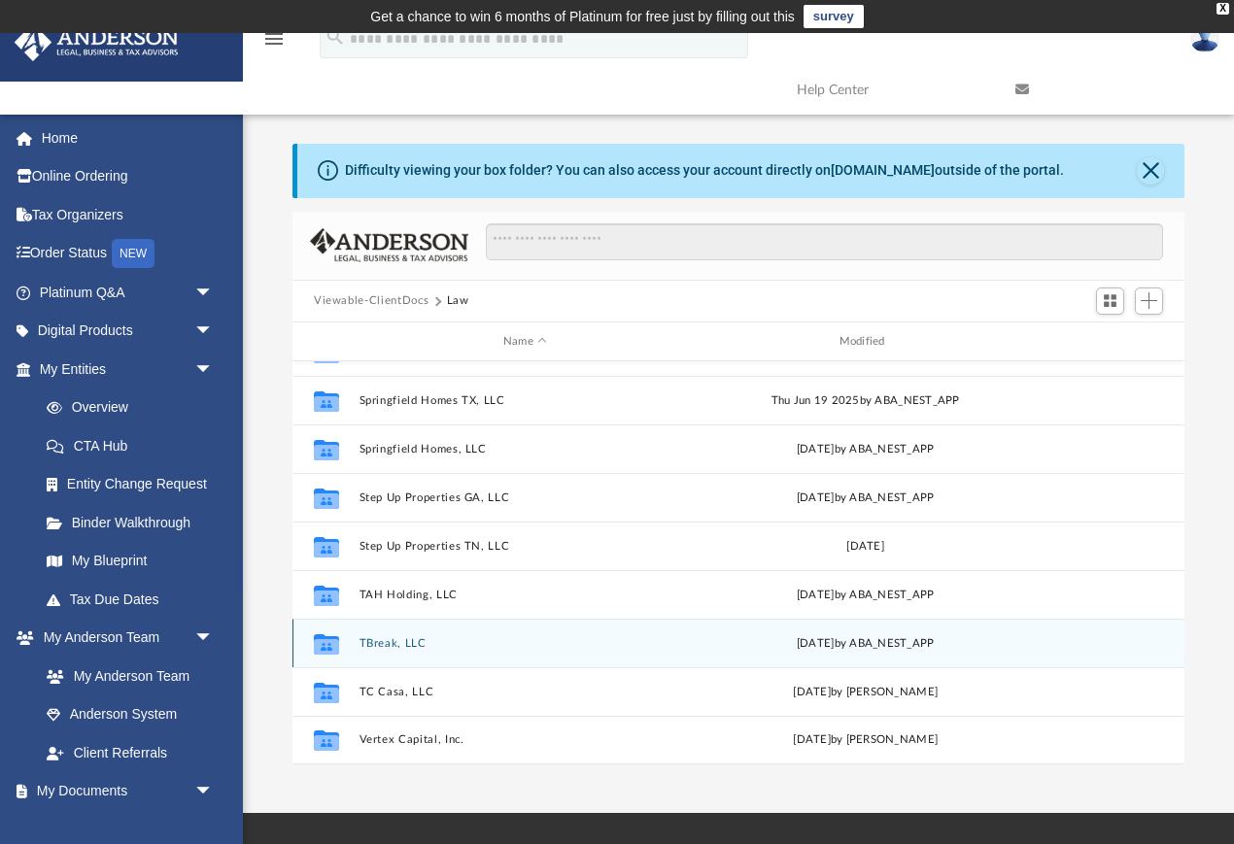
click at [384, 648] on button "TBreak, LLC" at bounding box center [525, 643] width 332 height 13
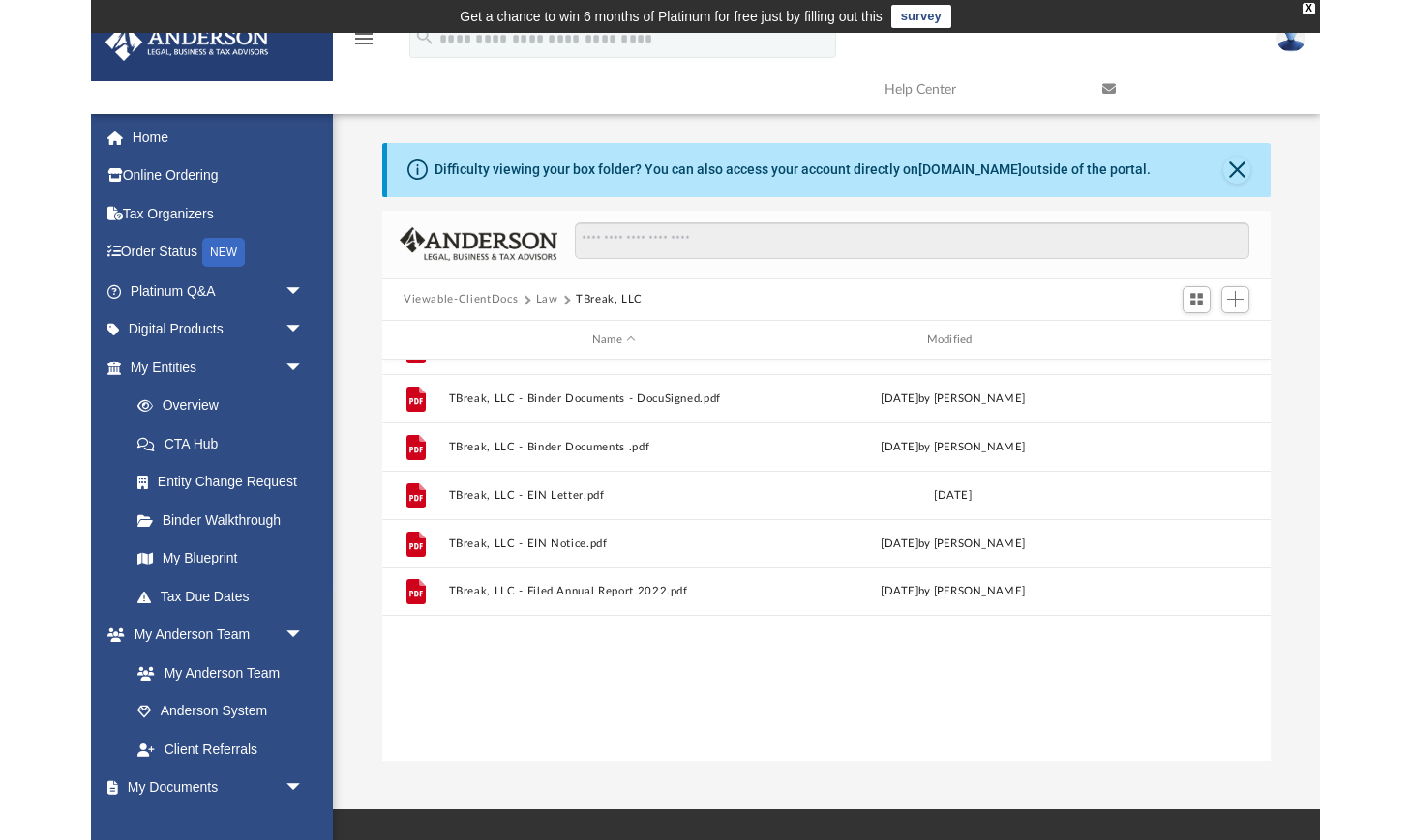
scroll to position [0, 0]
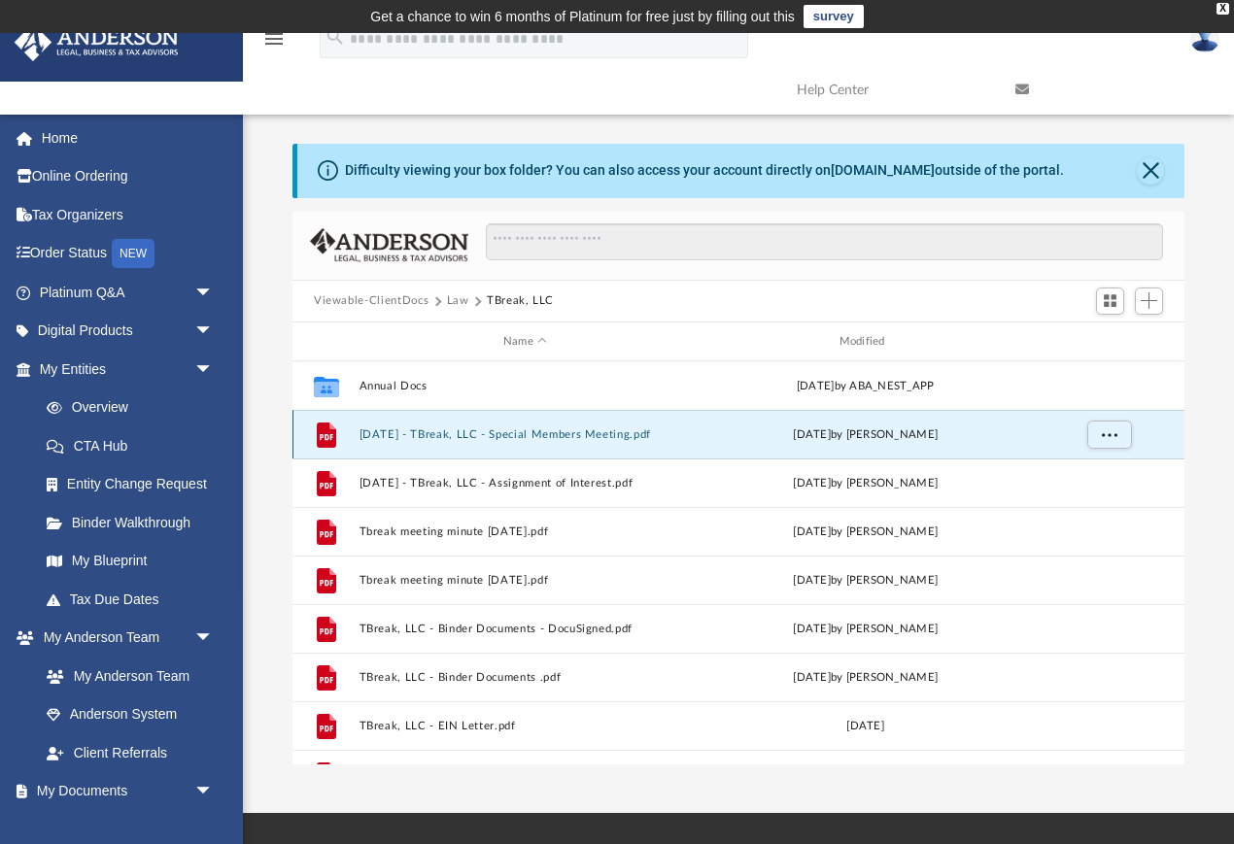
click at [538, 434] on button "[DATE] - TBreak, LLC - Special Members Meeting.pdf" at bounding box center [525, 434] width 332 height 13
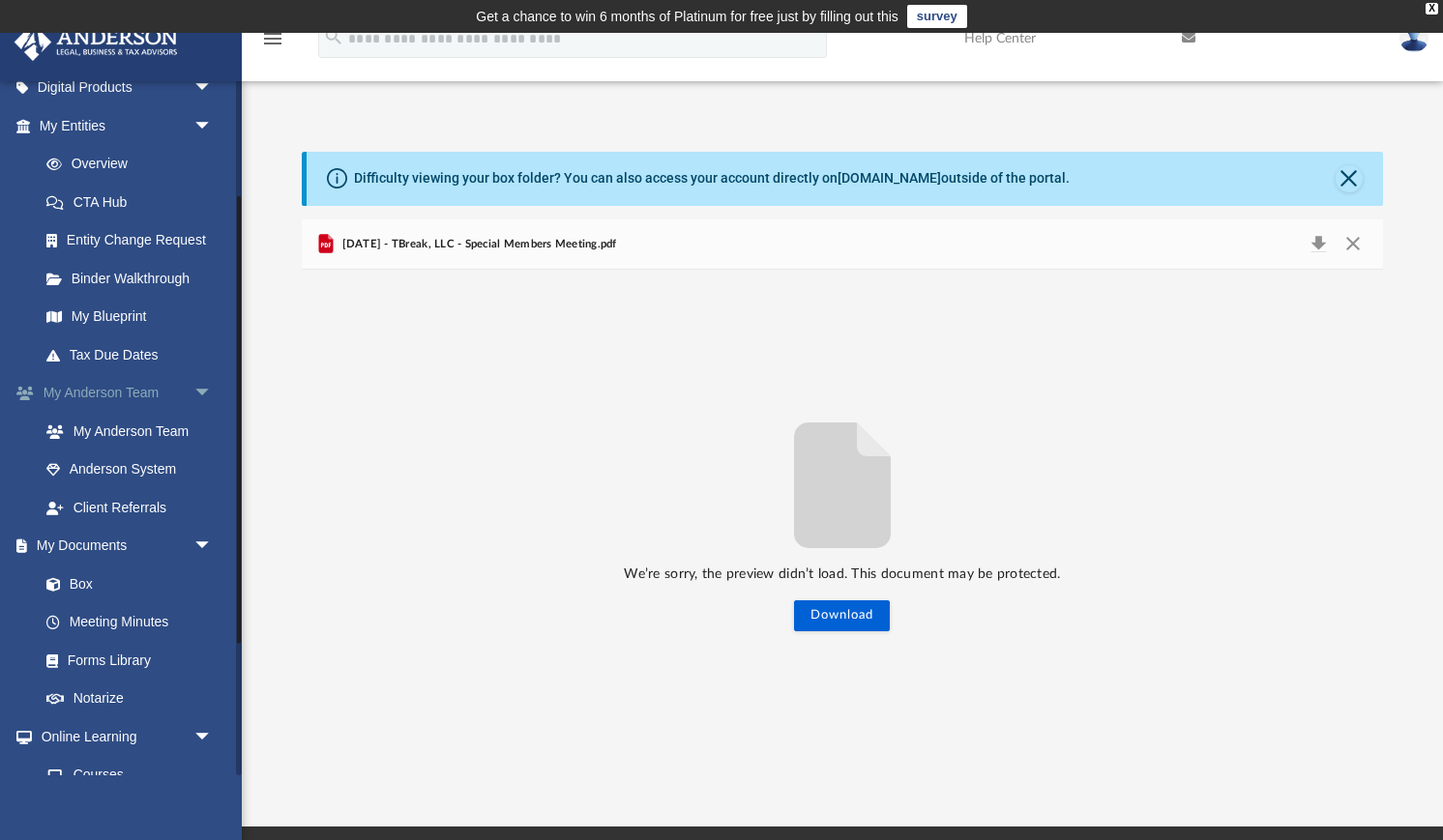
scroll to position [219, 0]
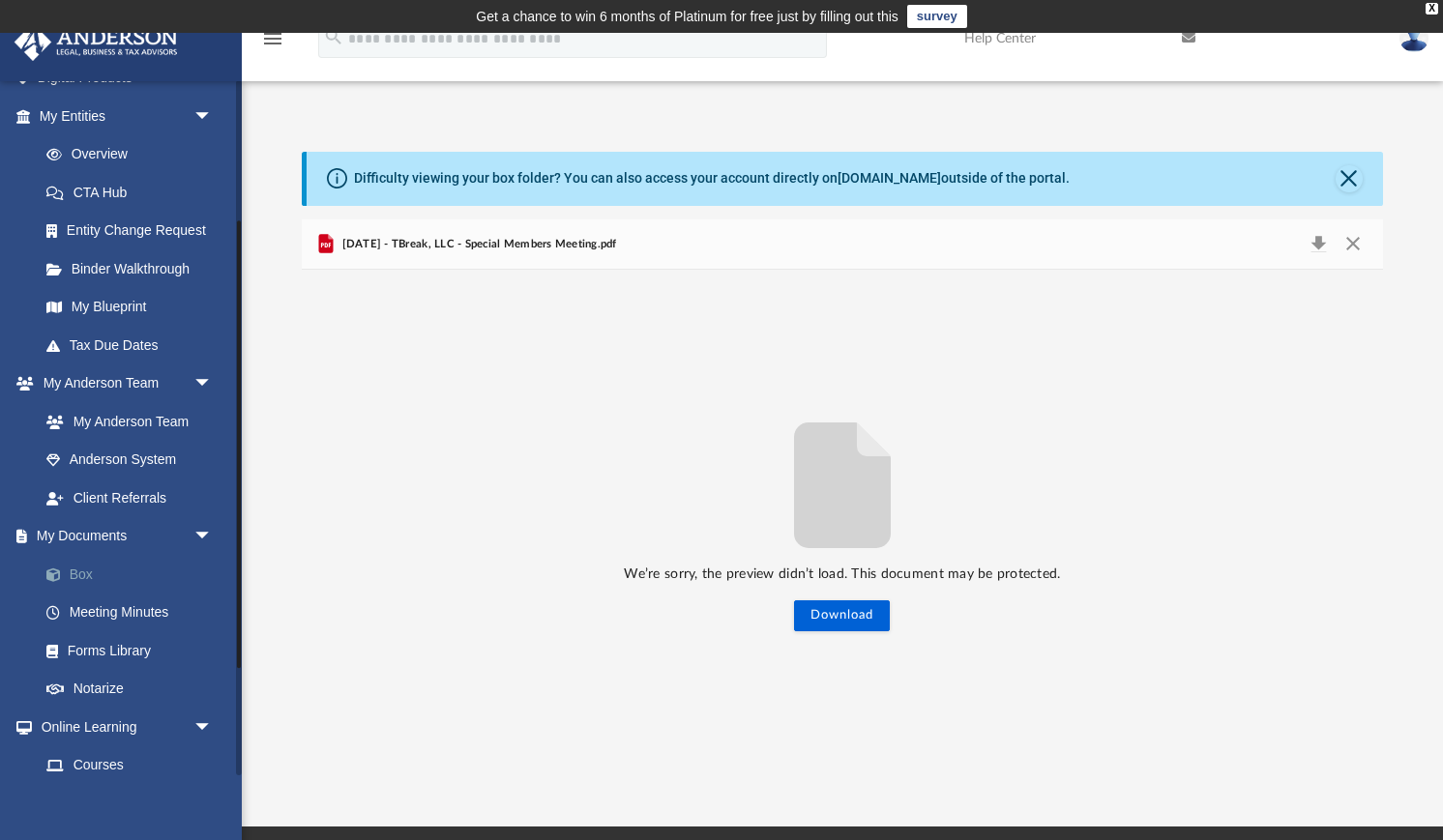
click at [93, 562] on link "Box" at bounding box center [134, 574] width 215 height 39
click at [86, 571] on link "Box" at bounding box center [134, 574] width 215 height 39
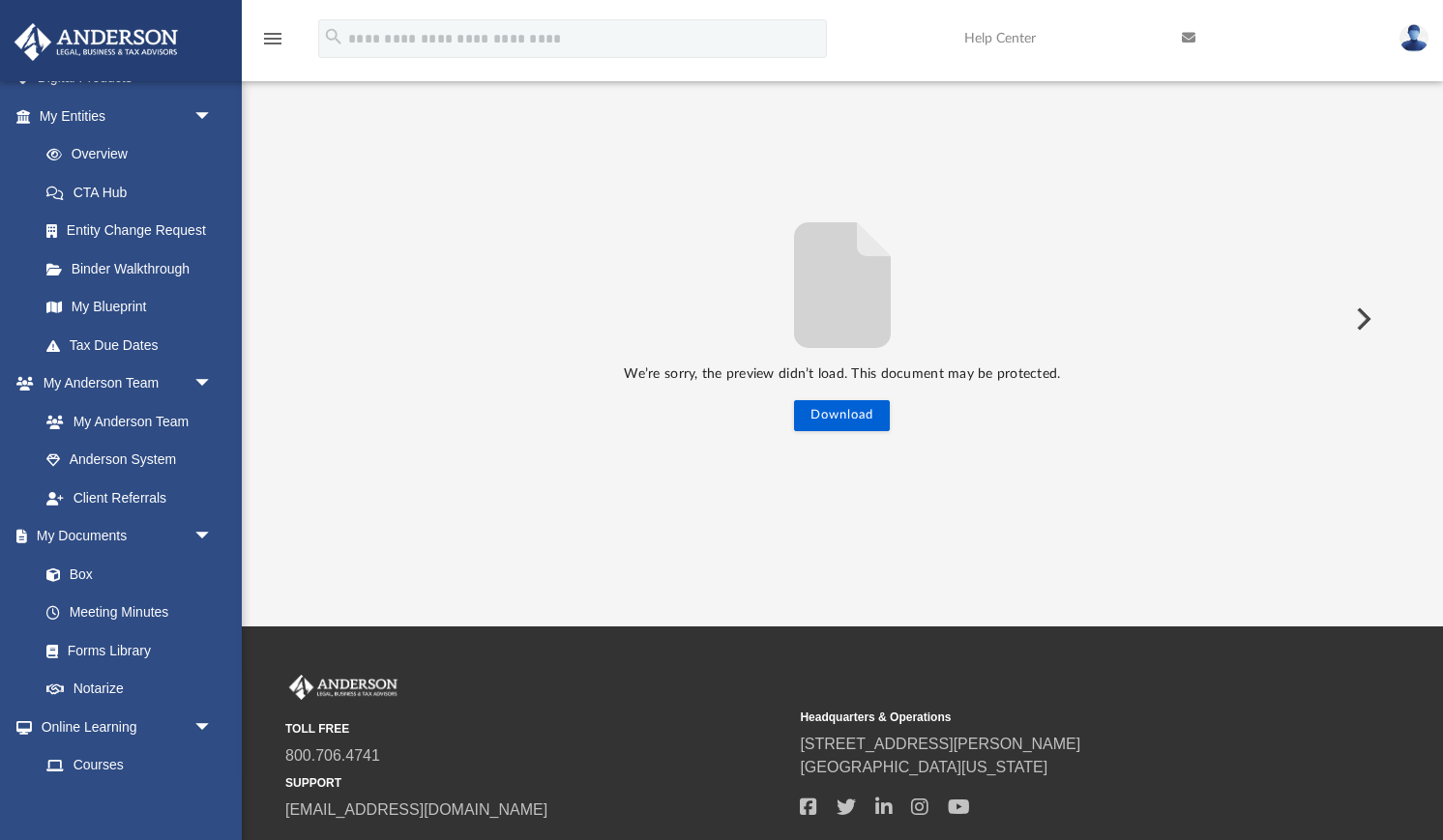
scroll to position [0, 0]
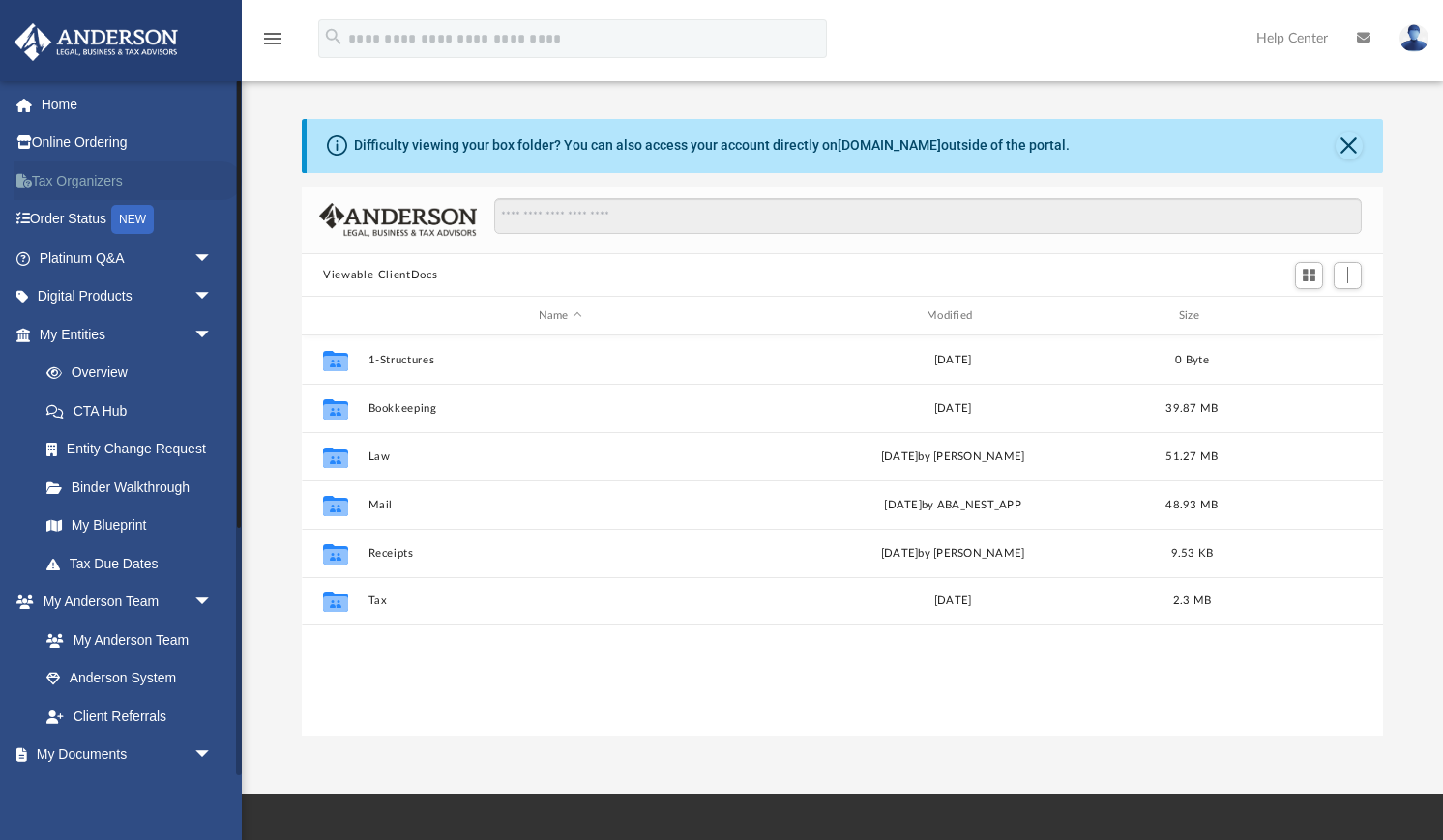
scroll to position [439, 1080]
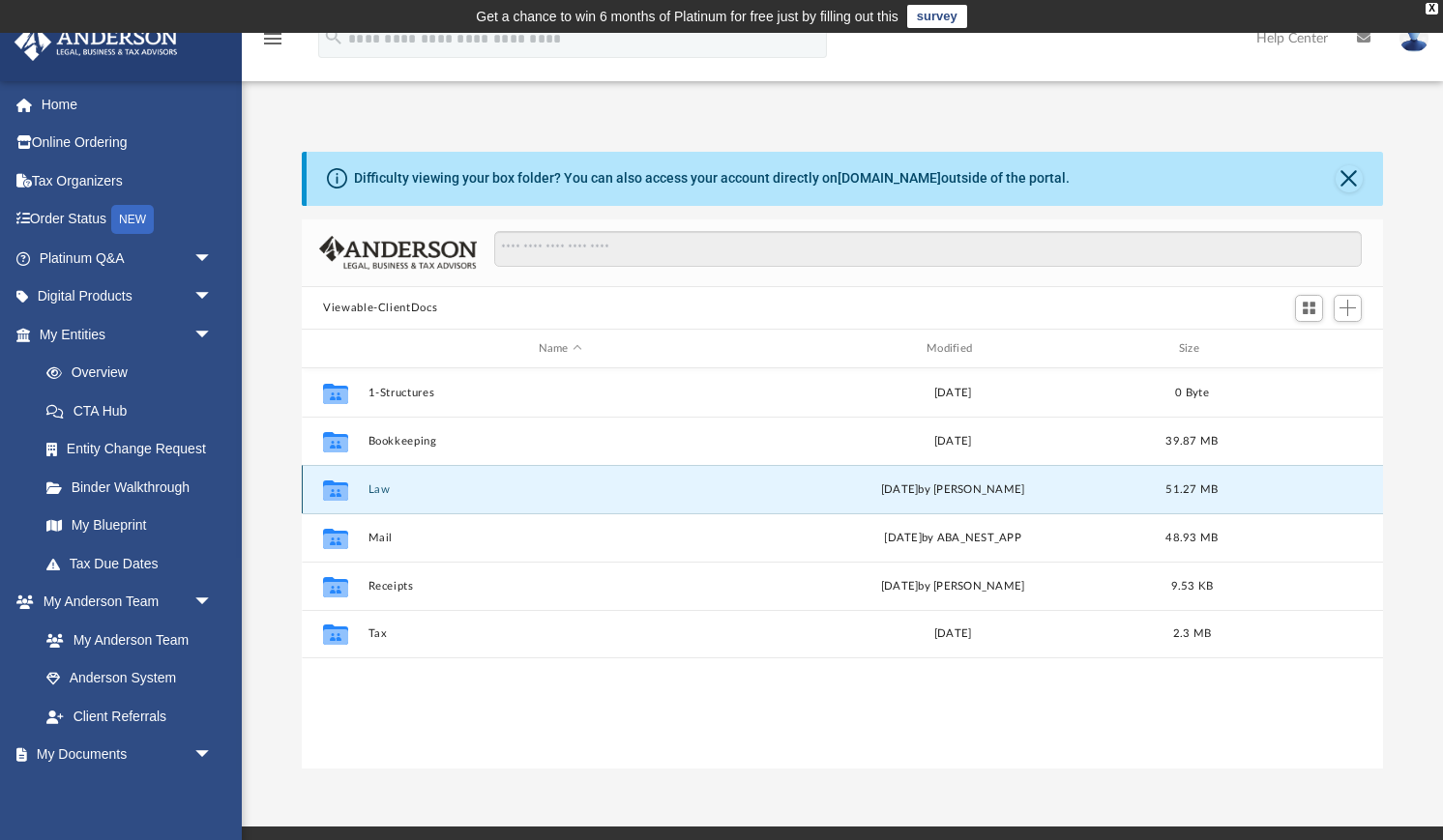
click at [381, 488] on button "Law" at bounding box center [560, 490] width 384 height 13
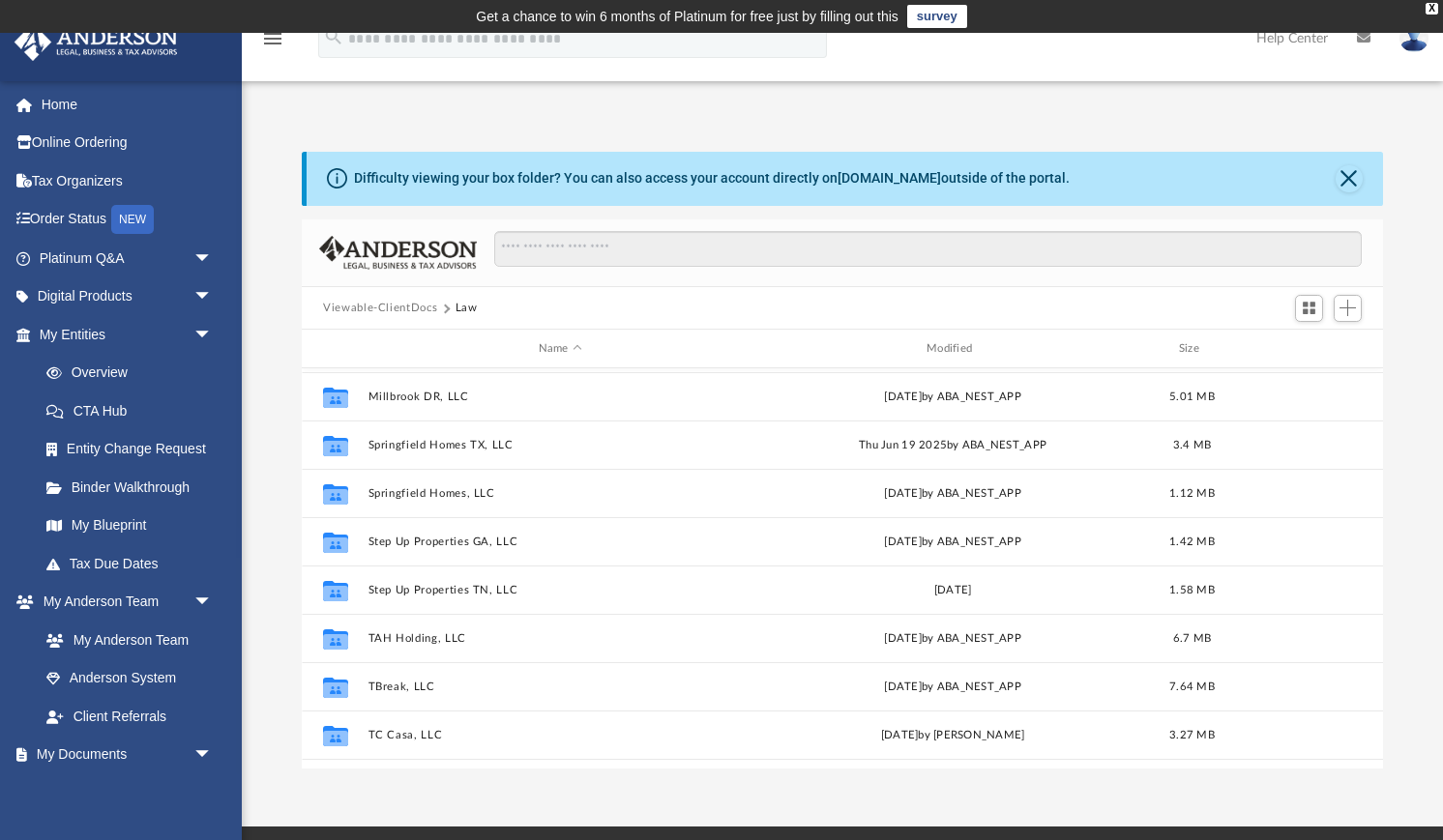
scroll to position [469, 0]
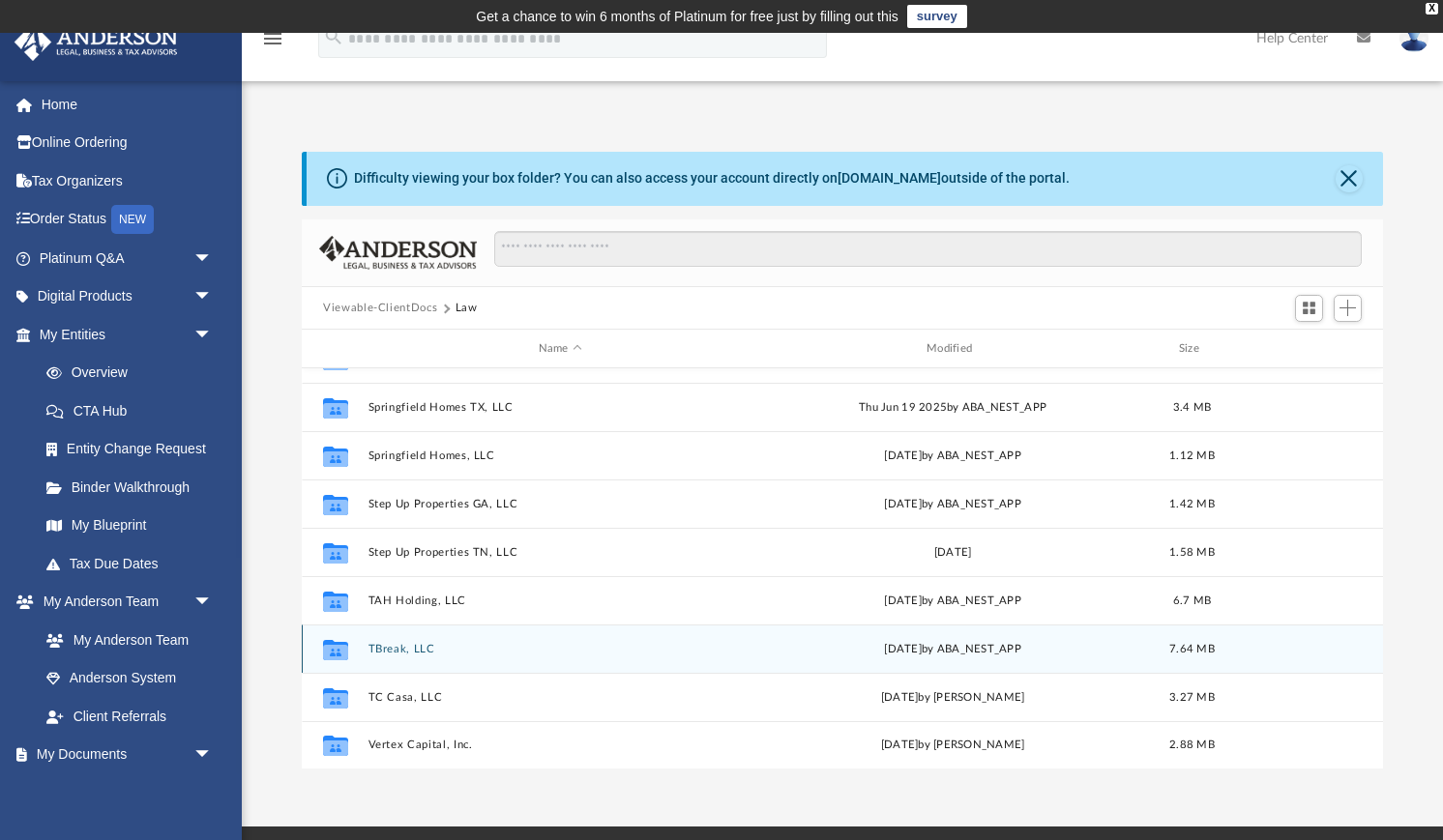
click at [408, 647] on button "TBreak, LLC" at bounding box center [560, 649] width 384 height 13
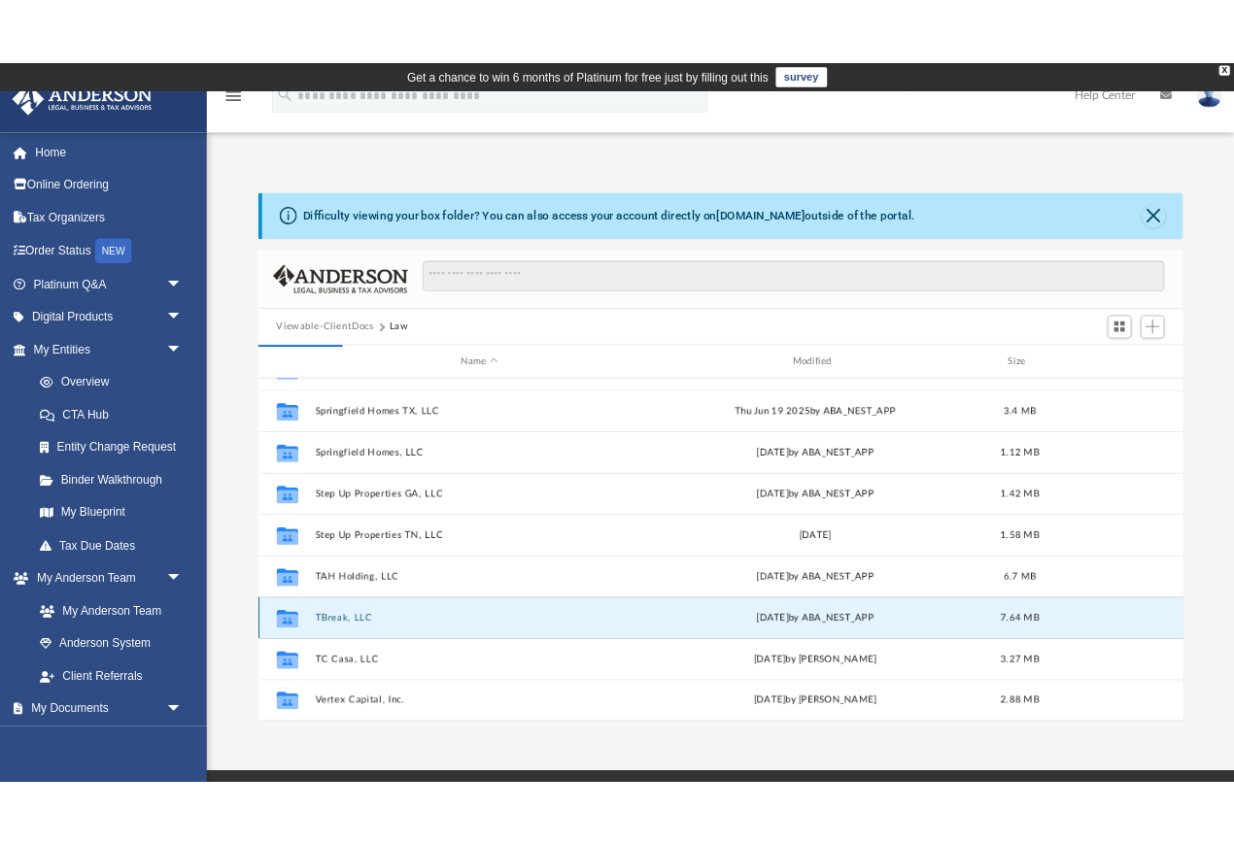
scroll to position [0, 0]
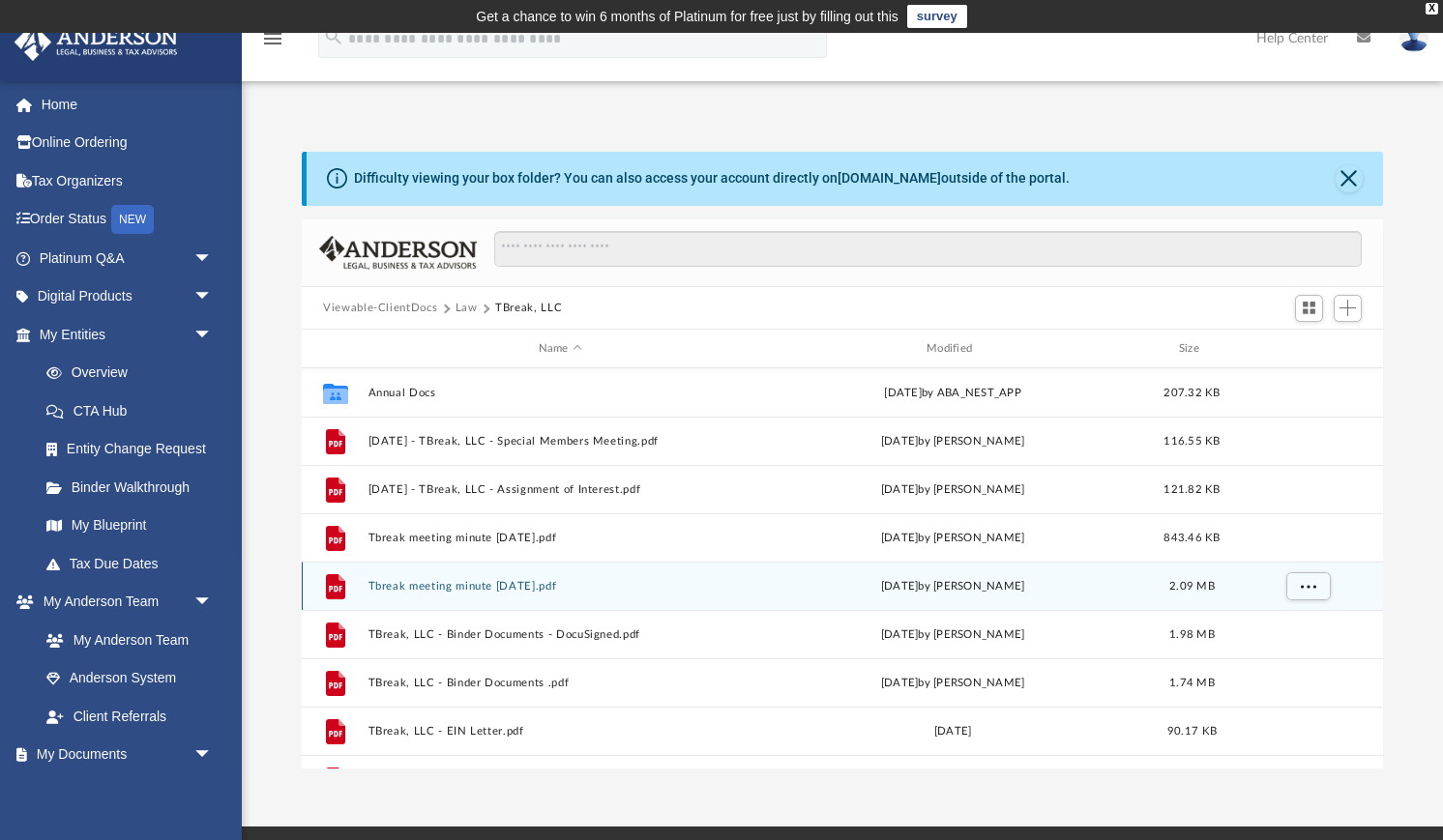
click at [496, 586] on button "Tbreak meeting minute [DATE].pdf" at bounding box center [560, 586] width 384 height 13
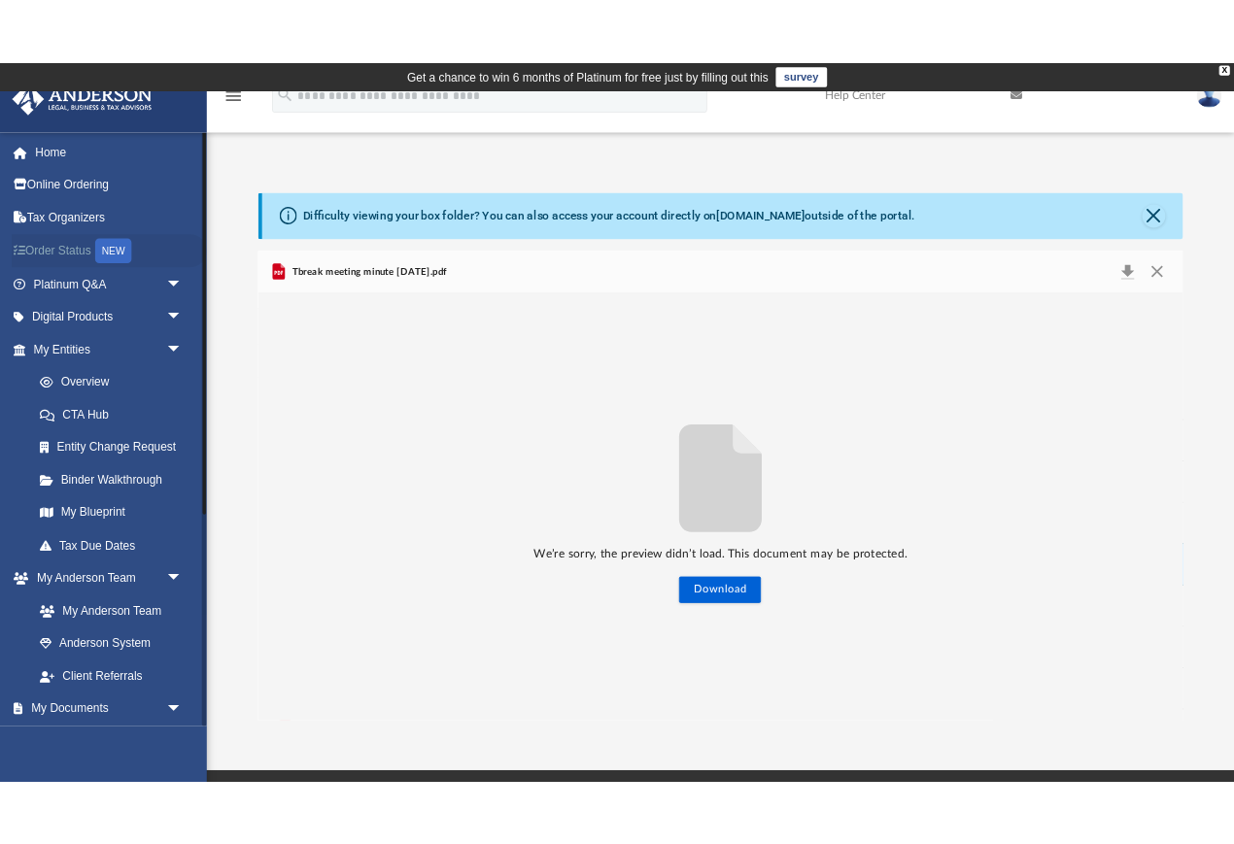
scroll to position [441, 892]
